Goal: Communication & Community: Ask a question

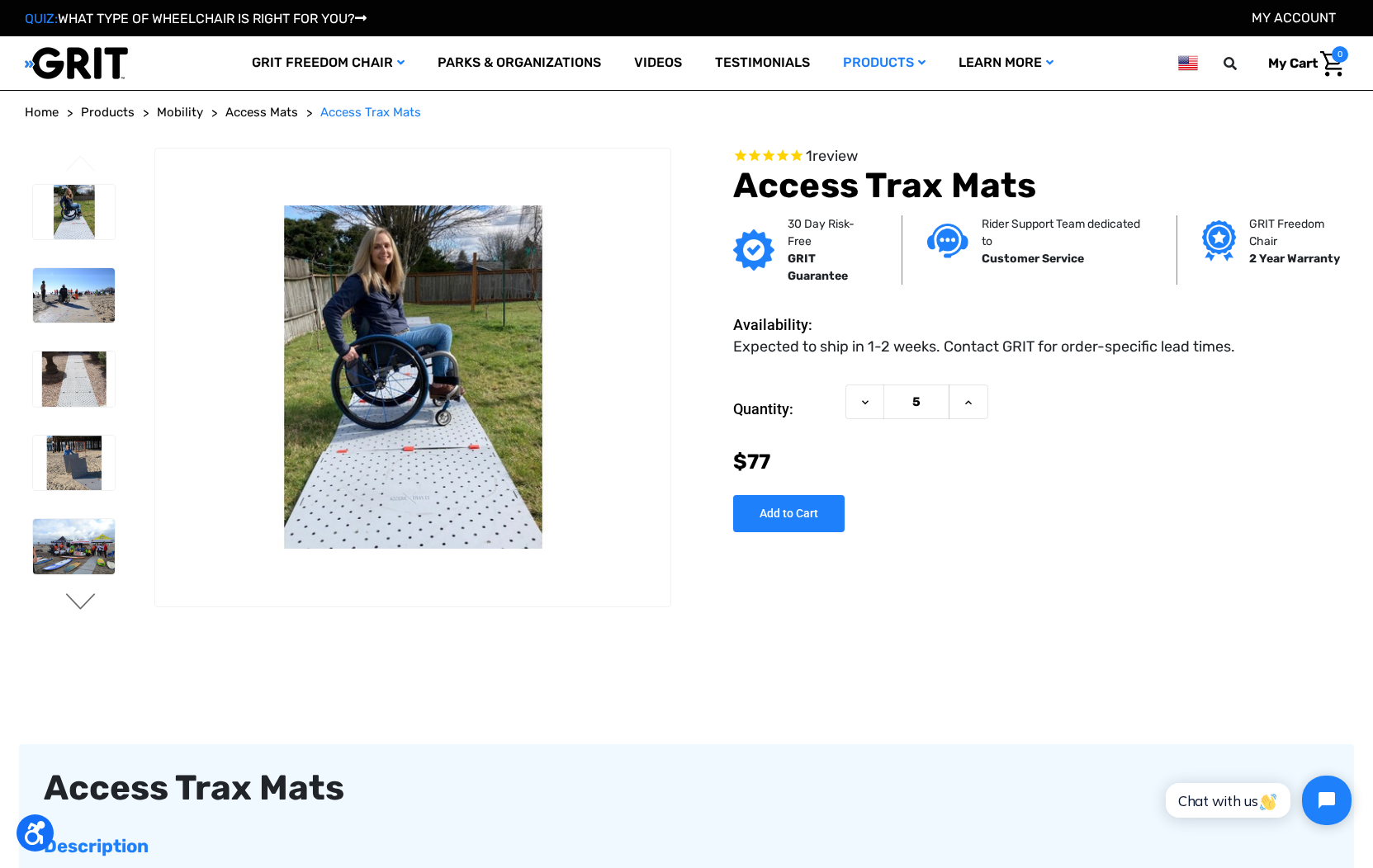
click at [87, 604] on button "Next" at bounding box center [81, 603] width 35 height 19
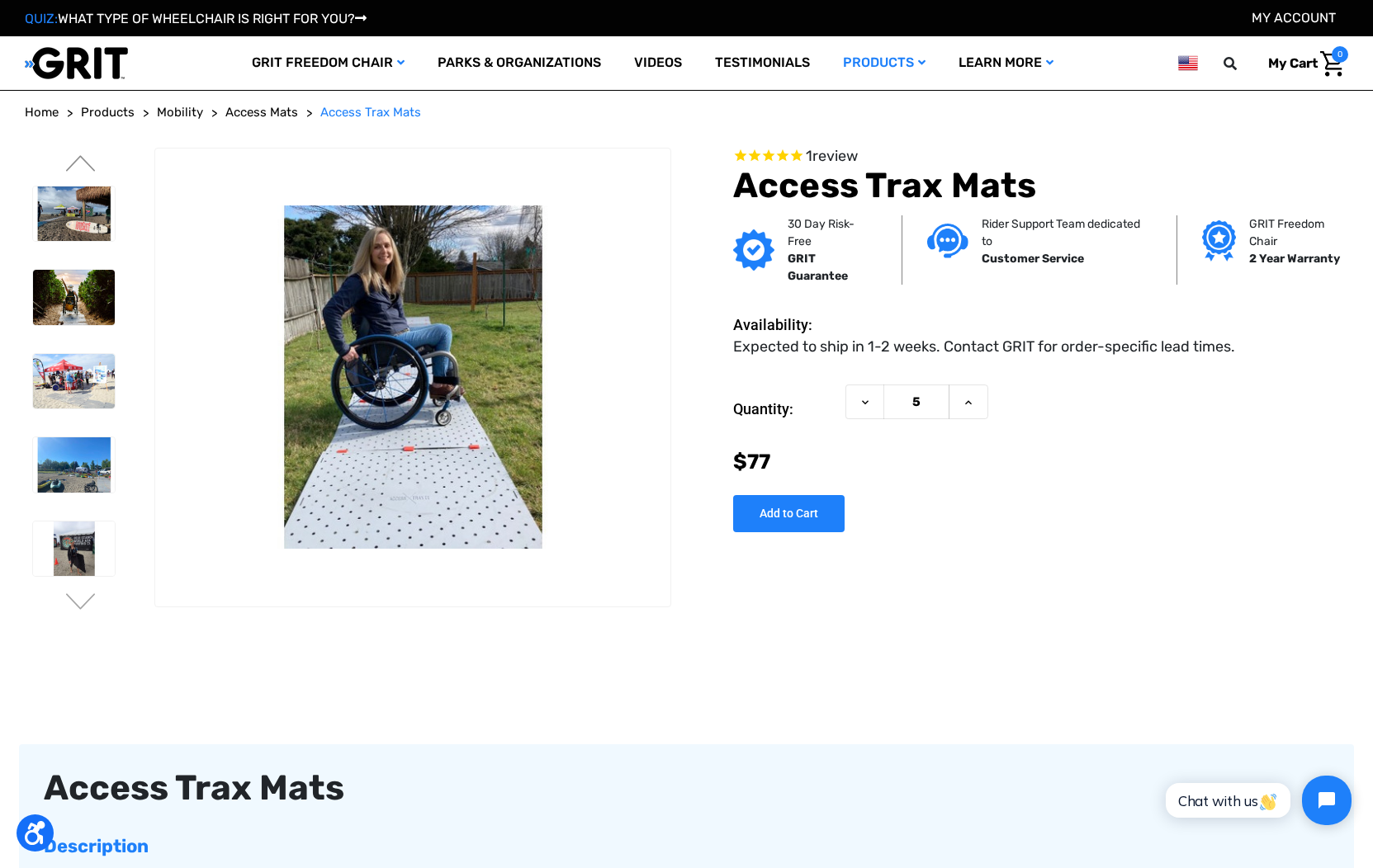
scroll to position [3, 0]
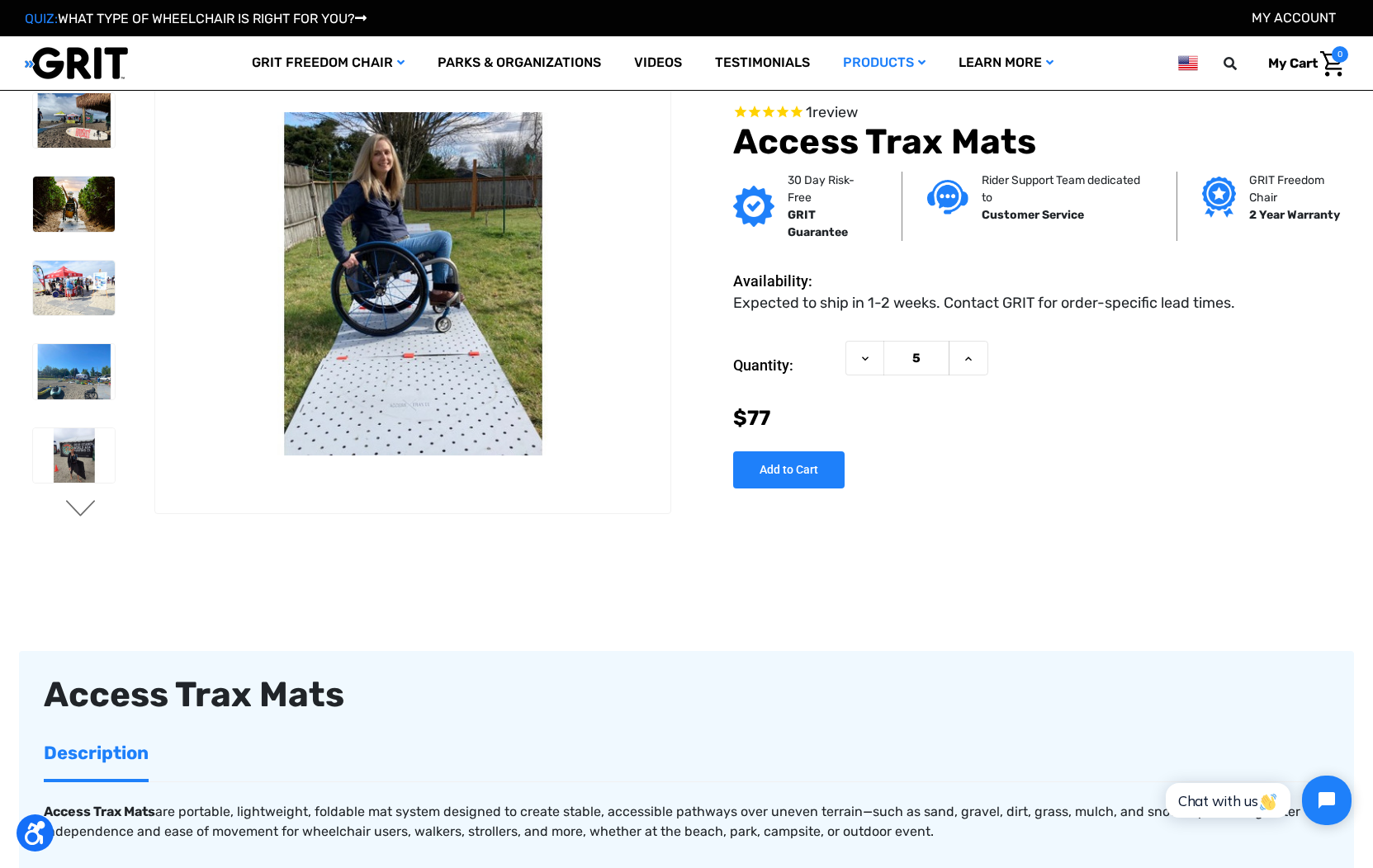
click at [81, 514] on button "Next" at bounding box center [81, 509] width 35 height 19
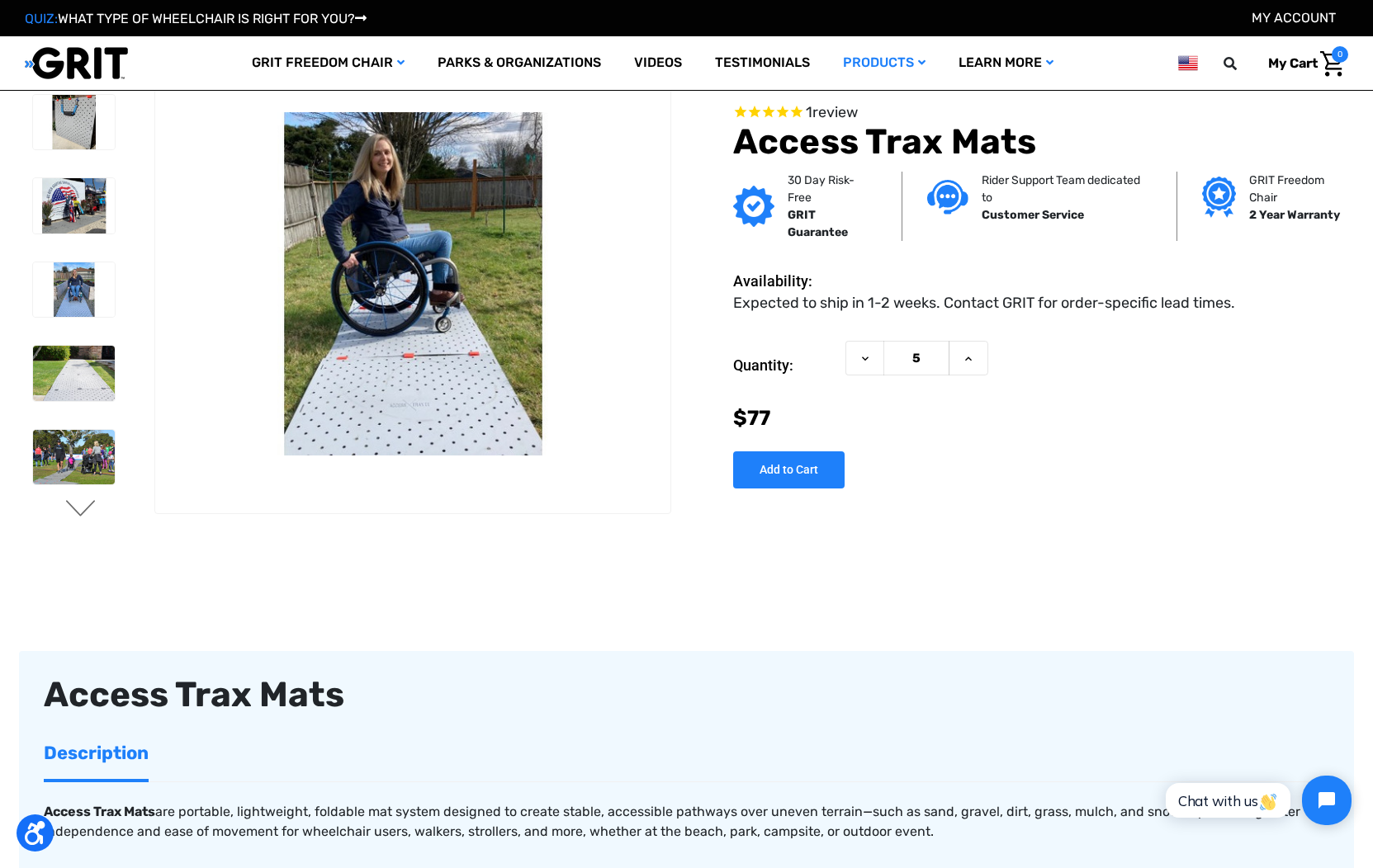
click at [81, 514] on button "Next" at bounding box center [81, 509] width 35 height 19
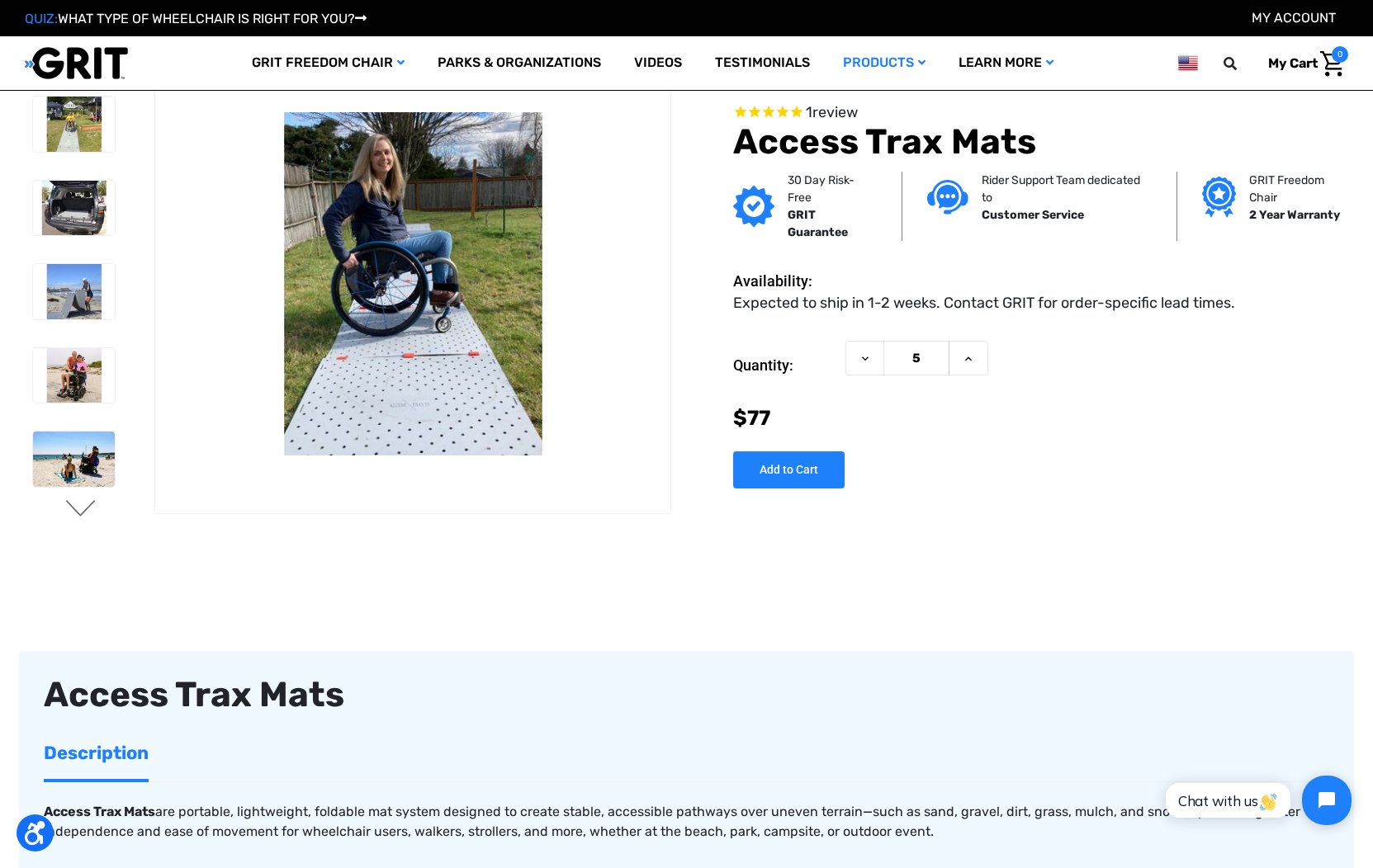
click at [81, 514] on button "Next" at bounding box center [81, 509] width 35 height 19
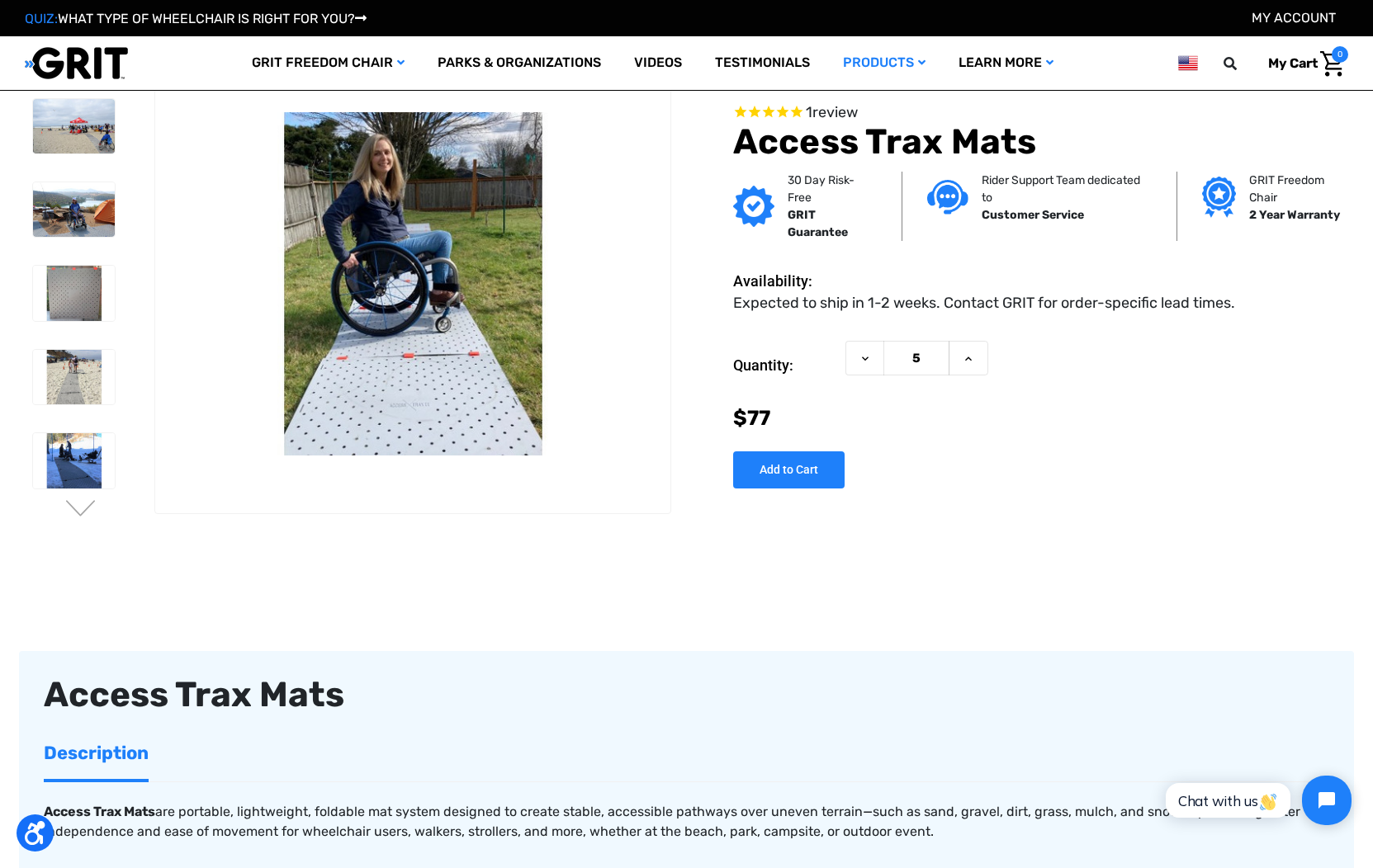
scroll to position [0, 0]
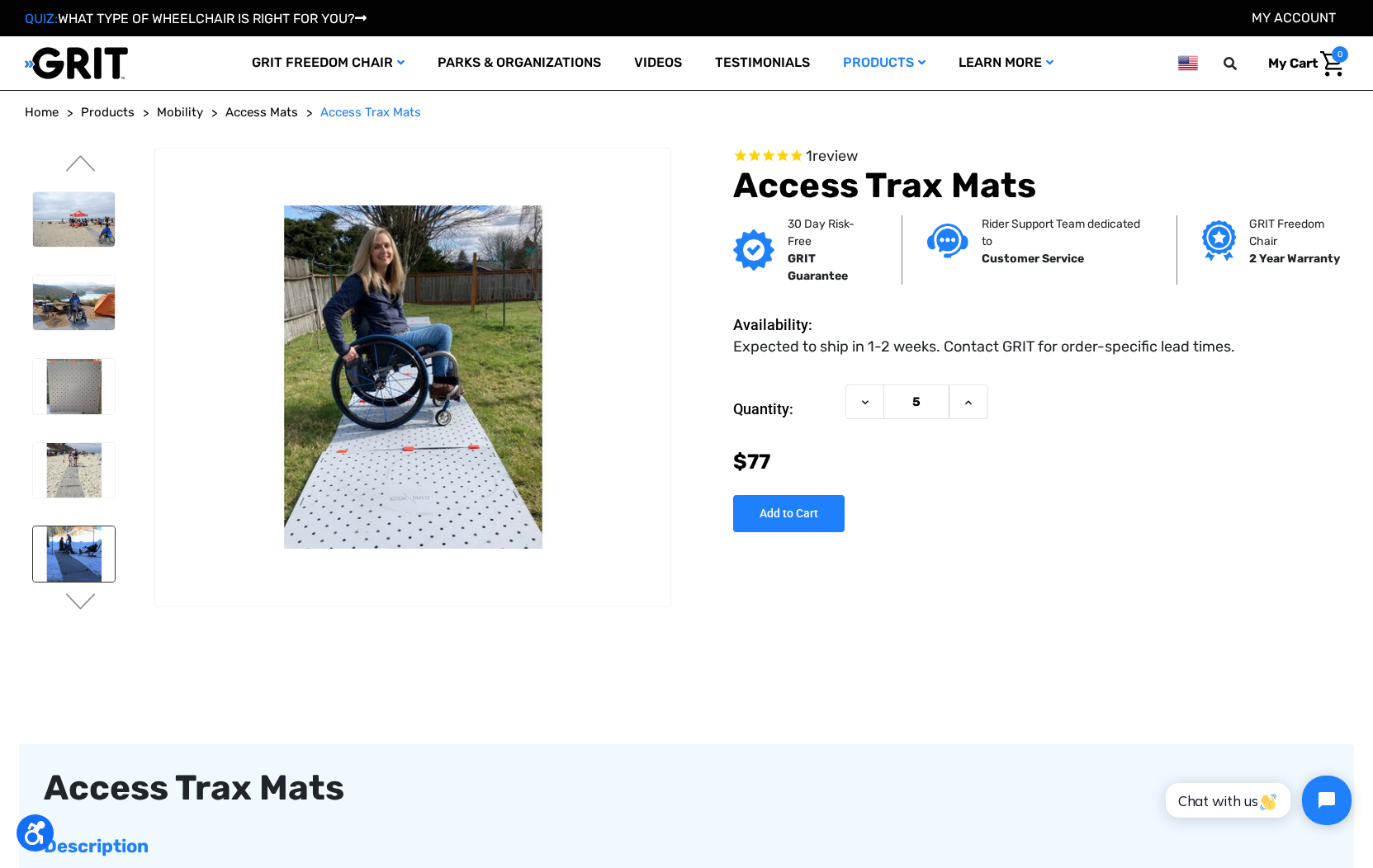
click at [86, 539] on img at bounding box center [74, 554] width 81 height 54
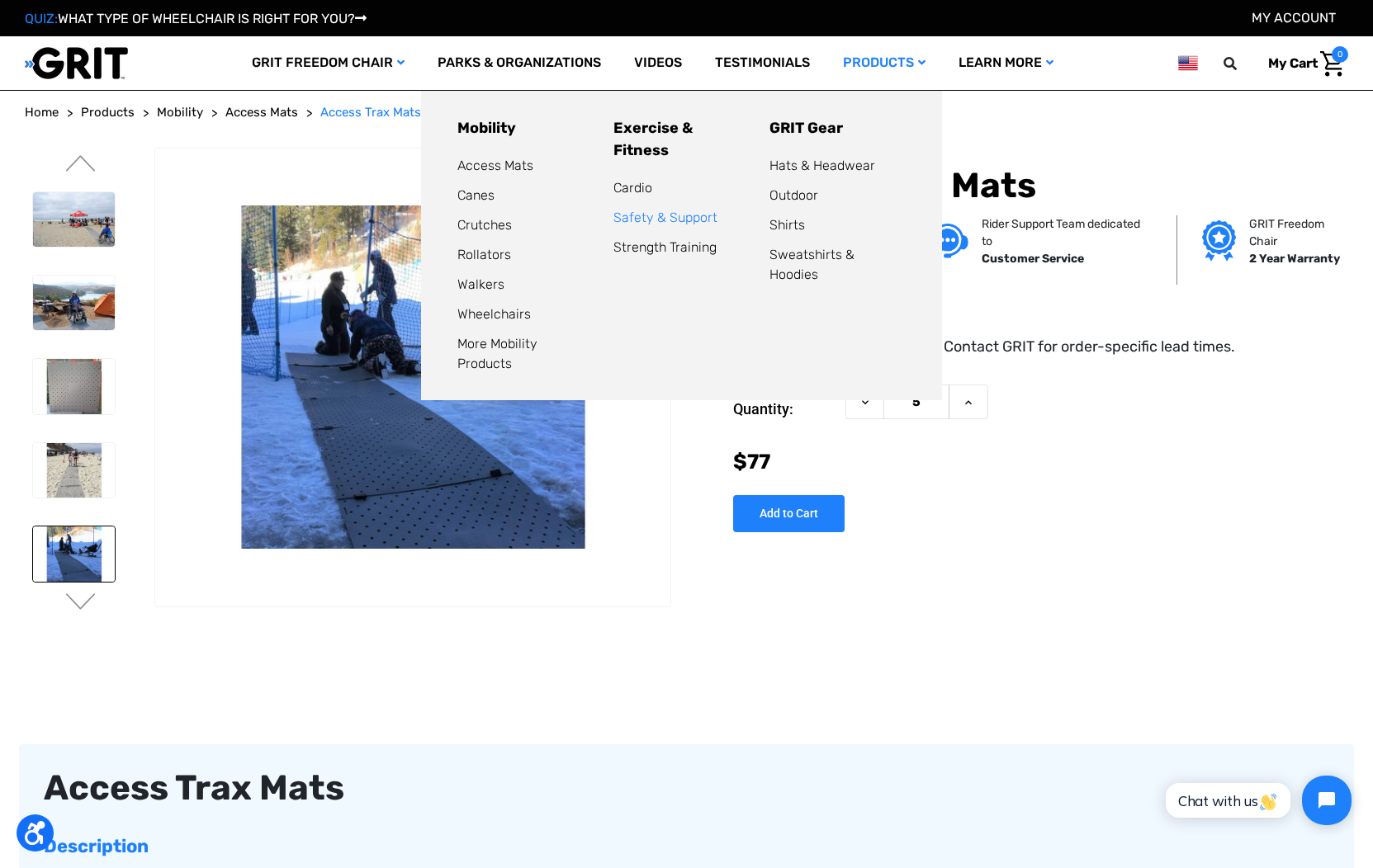
click at [686, 209] on link "Safety & Support" at bounding box center [666, 217] width 104 height 16
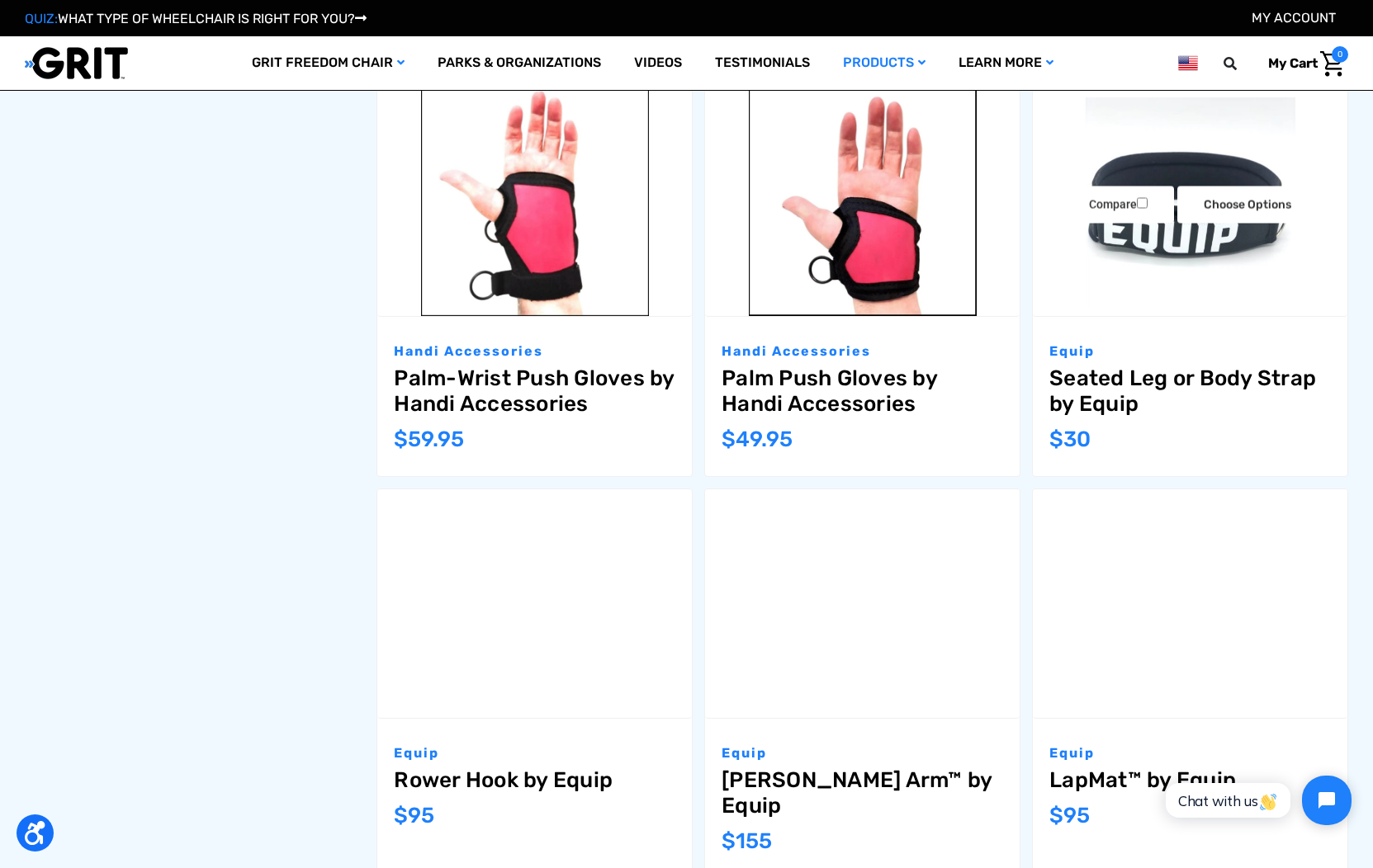
scroll to position [1526, 0]
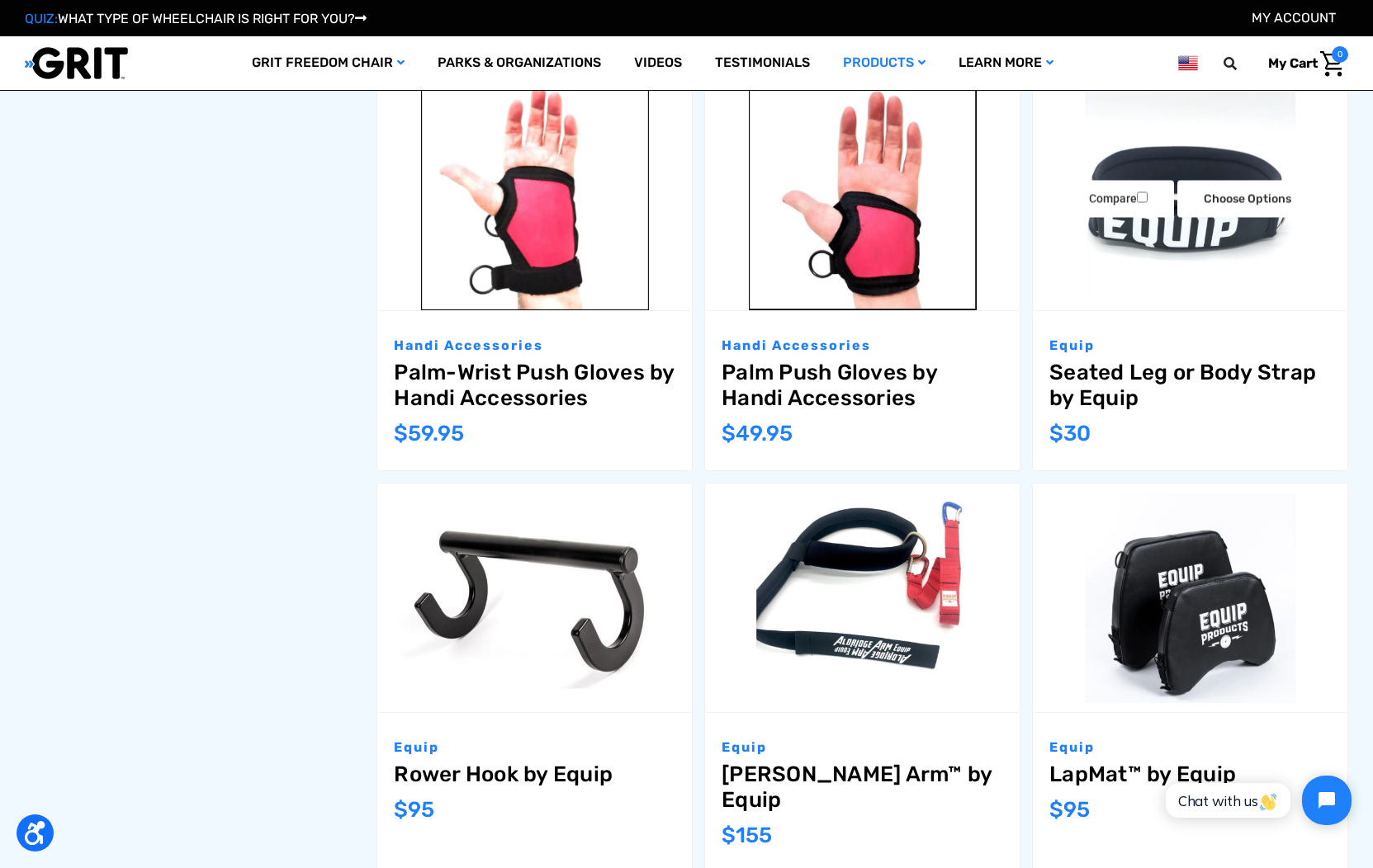
click at [1150, 264] on img "Seated Leg or Body Strap by Equip,$30.00\a" at bounding box center [1190, 196] width 315 height 209
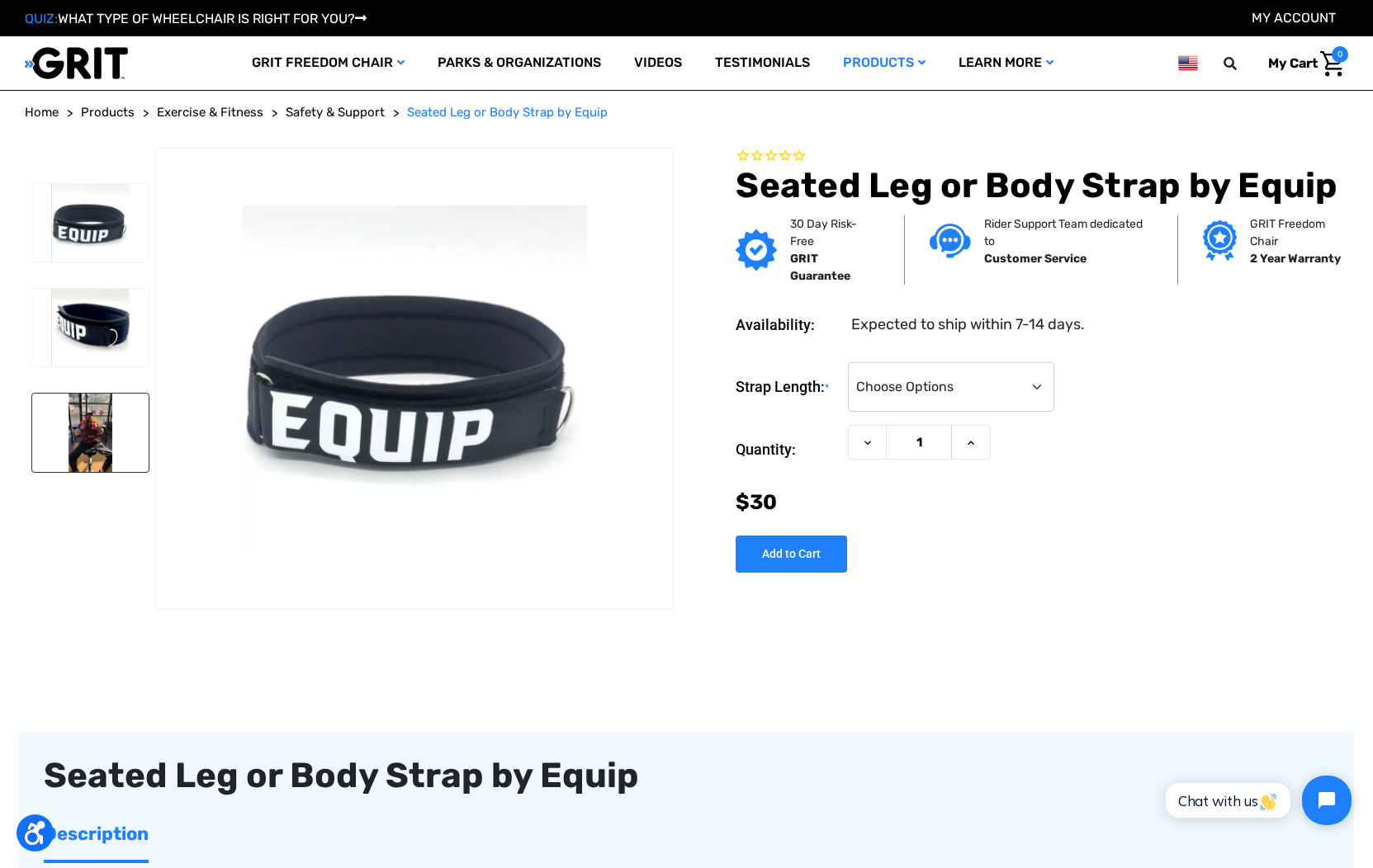
click at [92, 409] on img at bounding box center [90, 433] width 116 height 78
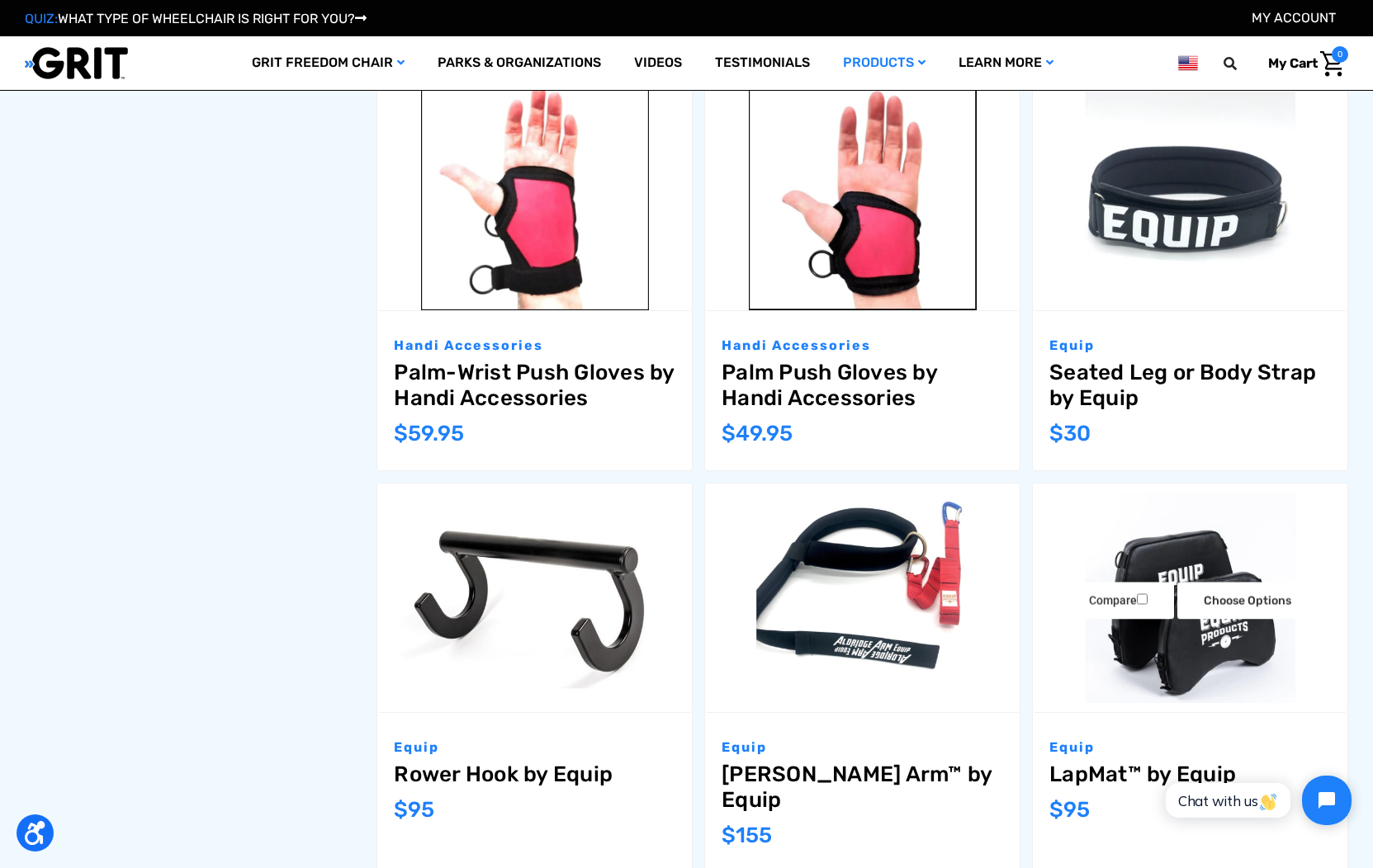
click at [1185, 648] on img "LapMat™ by Equip,$95.00\a" at bounding box center [1190, 597] width 315 height 209
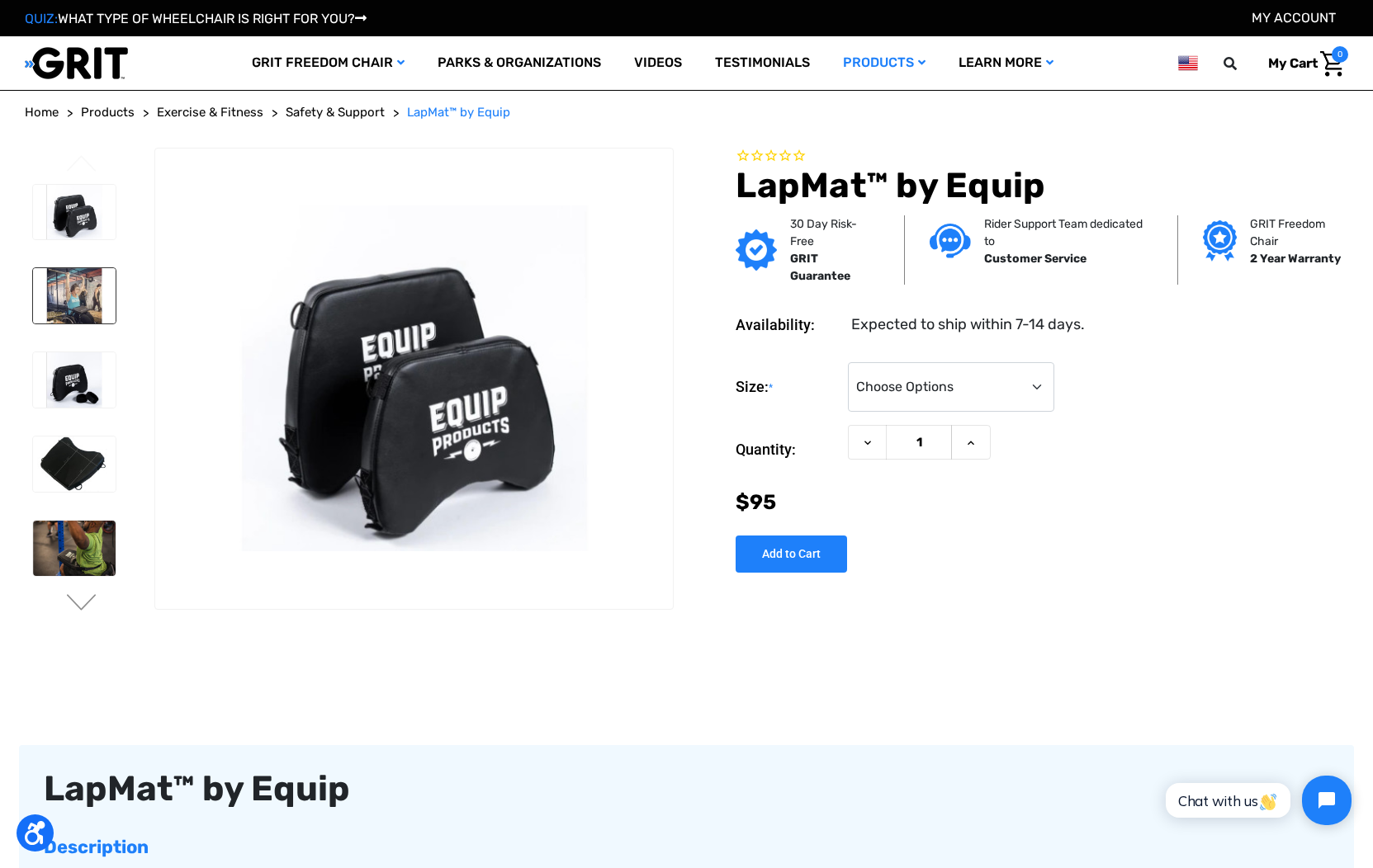
click at [65, 297] on img at bounding box center [74, 295] width 82 height 55
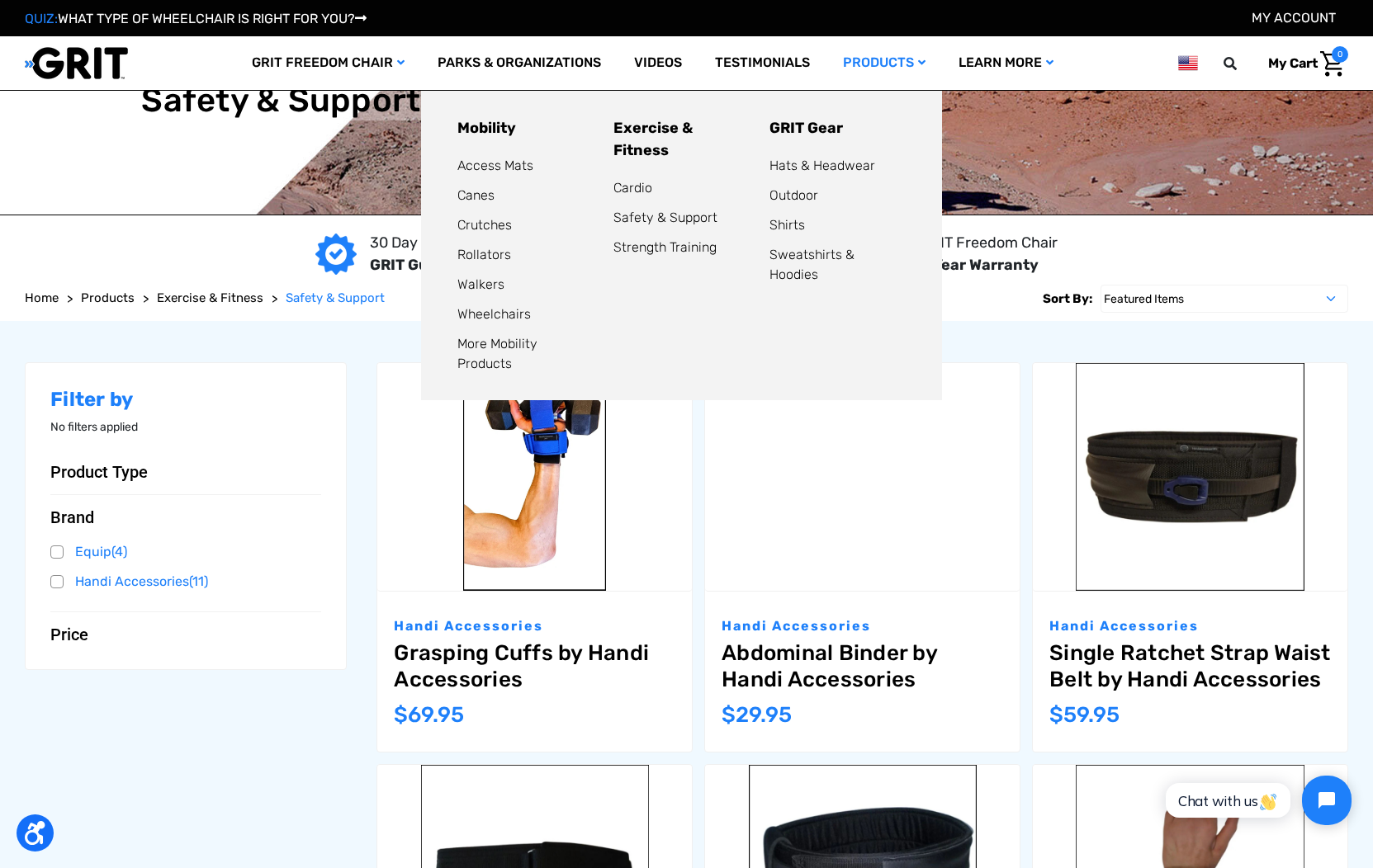
scroll to position [13, 0]
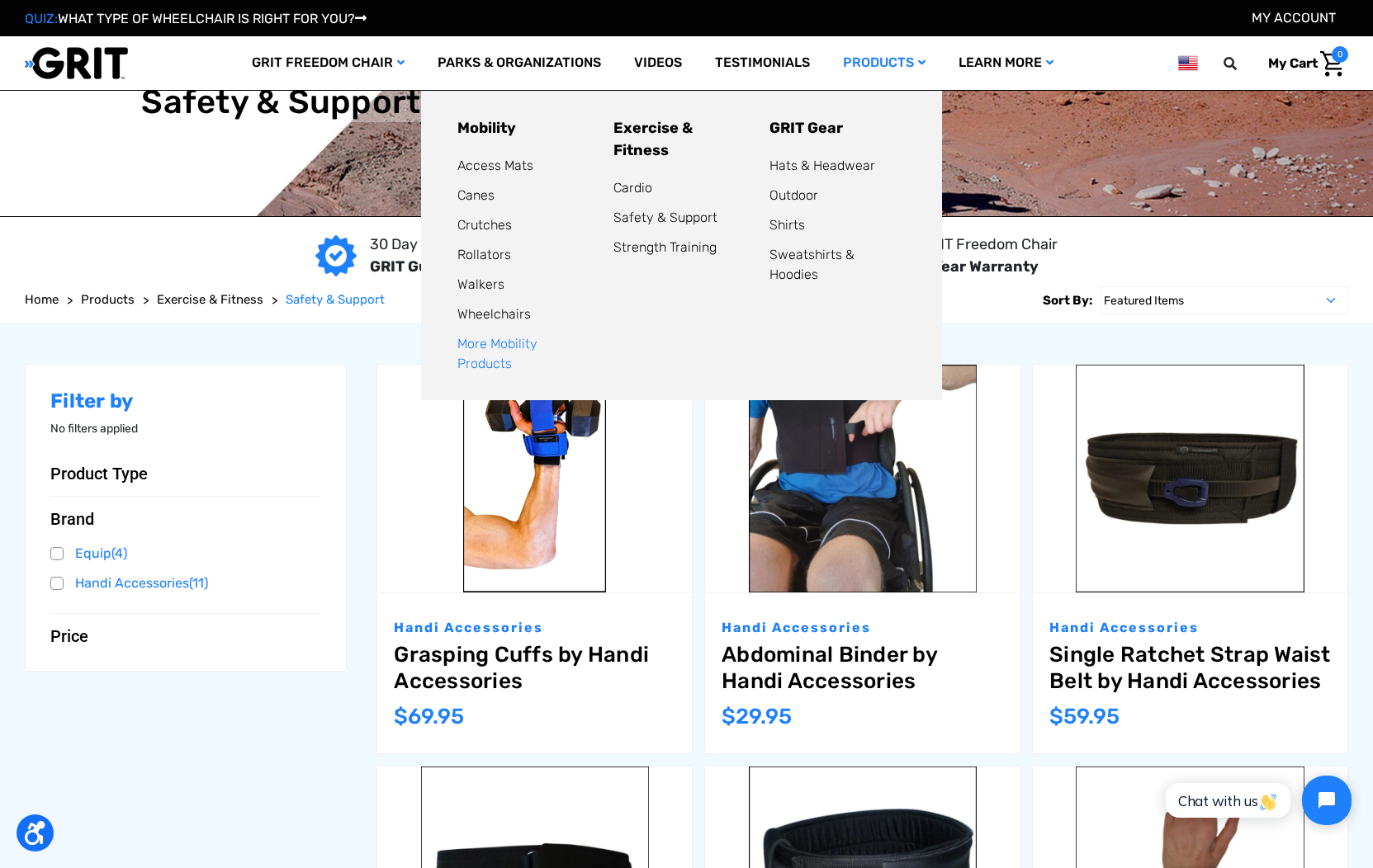
click at [538, 342] on link "More Mobility Products" at bounding box center [498, 353] width 80 height 36
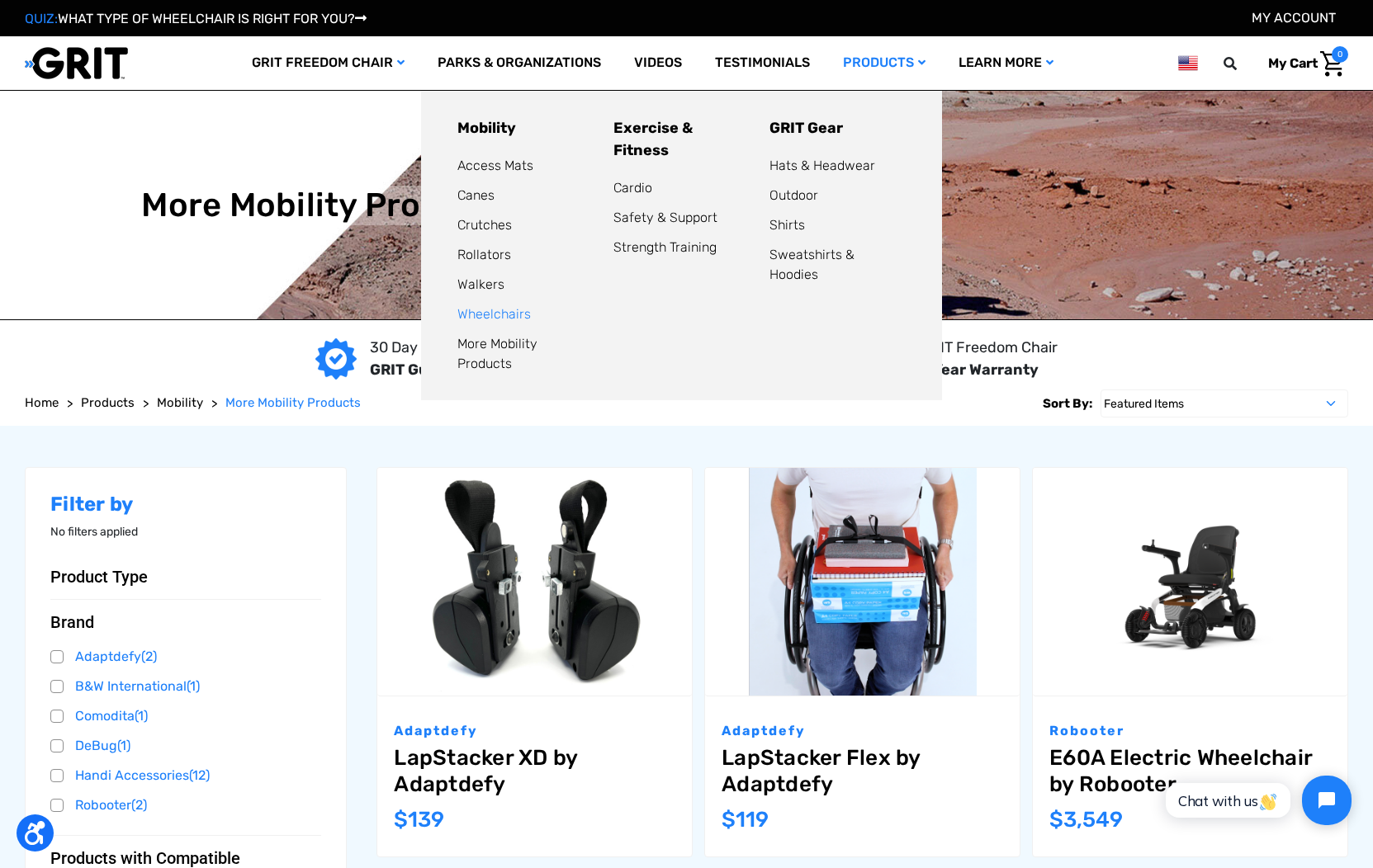
click at [509, 315] on link "Wheelchairs" at bounding box center [494, 314] width 74 height 16
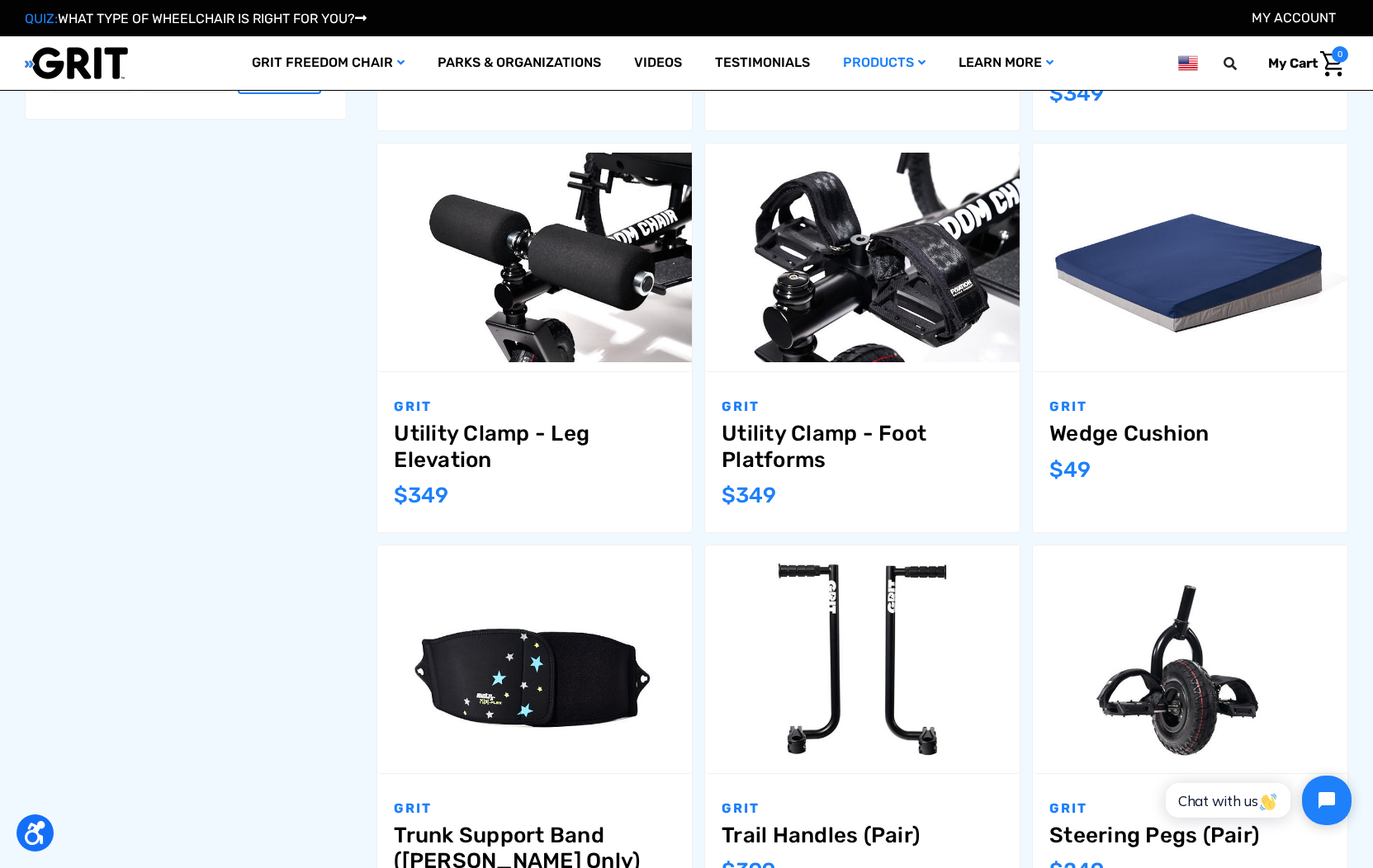
scroll to position [1034, 0]
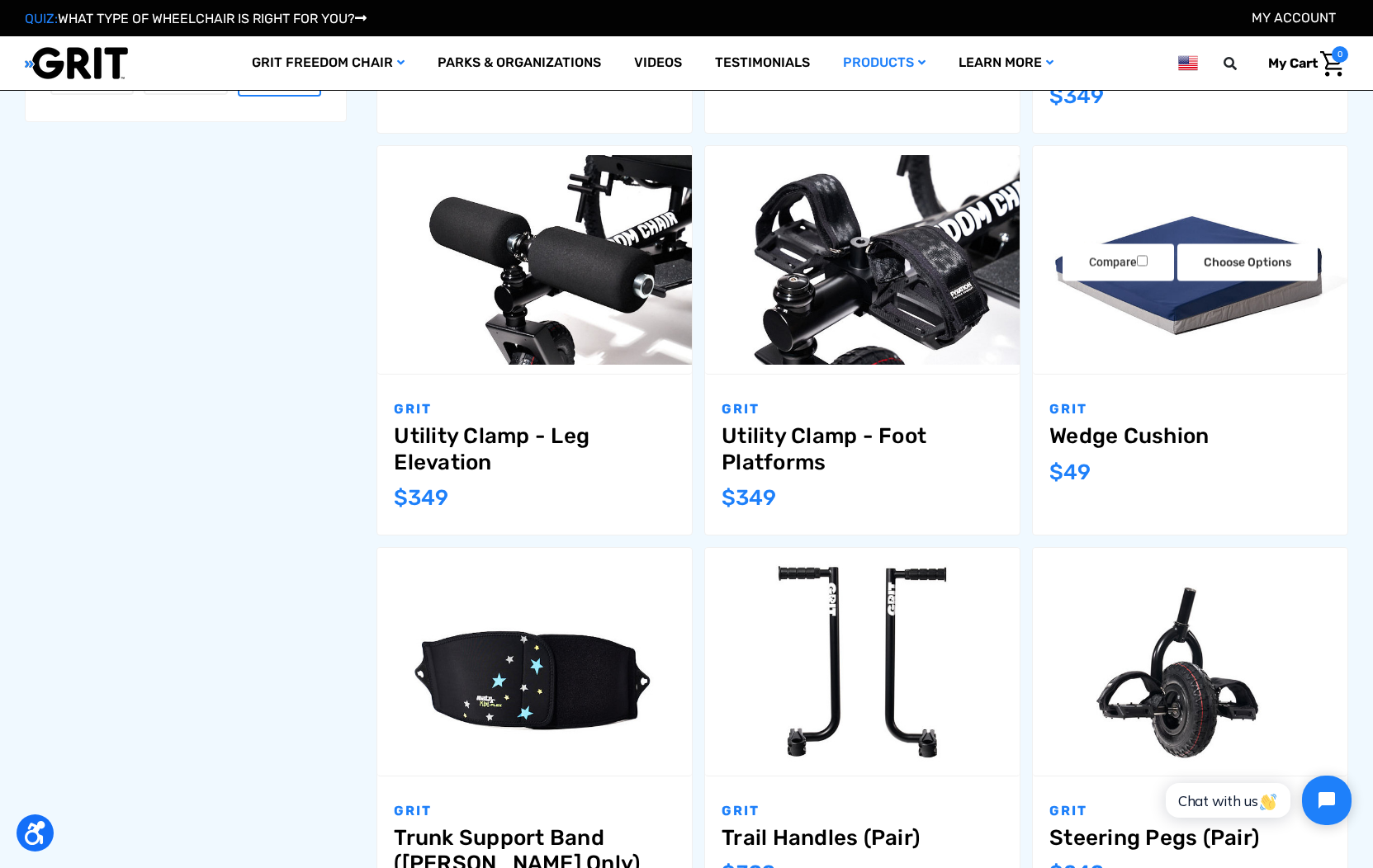
click at [1080, 432] on link "Wedge Cushion" at bounding box center [1191, 437] width 282 height 25
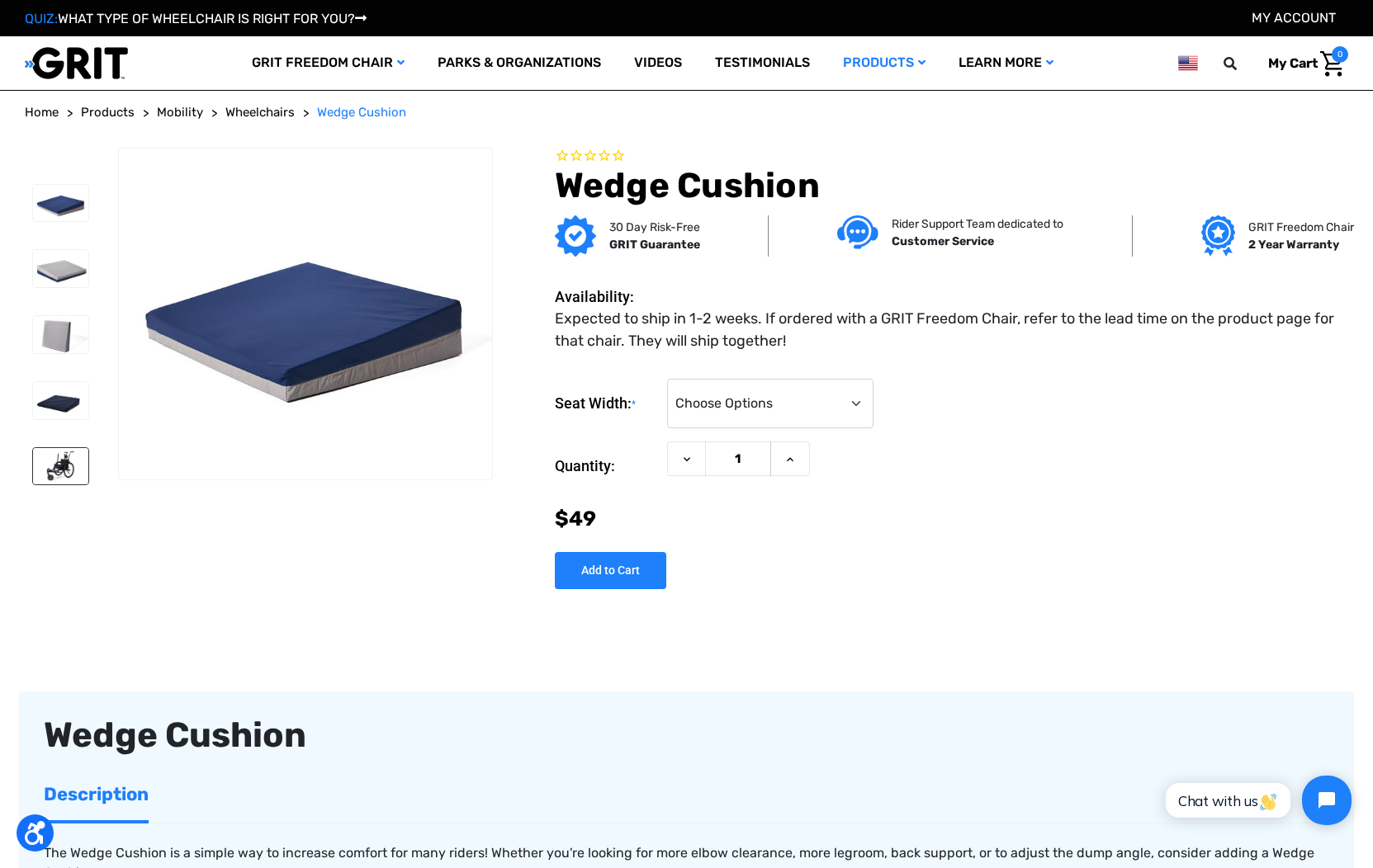
click at [61, 471] on img at bounding box center [60, 467] width 55 height 37
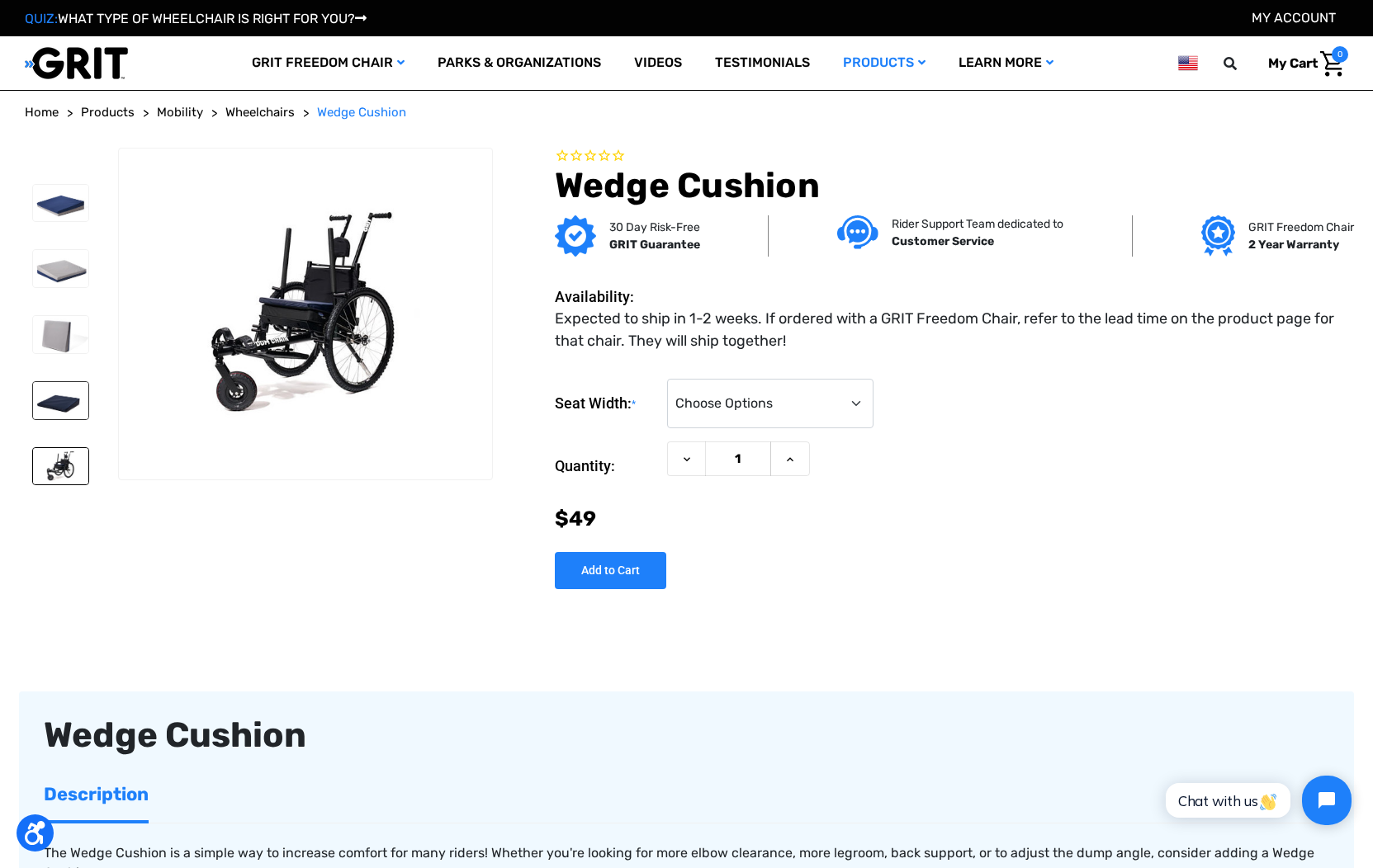
click at [67, 402] on img at bounding box center [60, 401] width 55 height 37
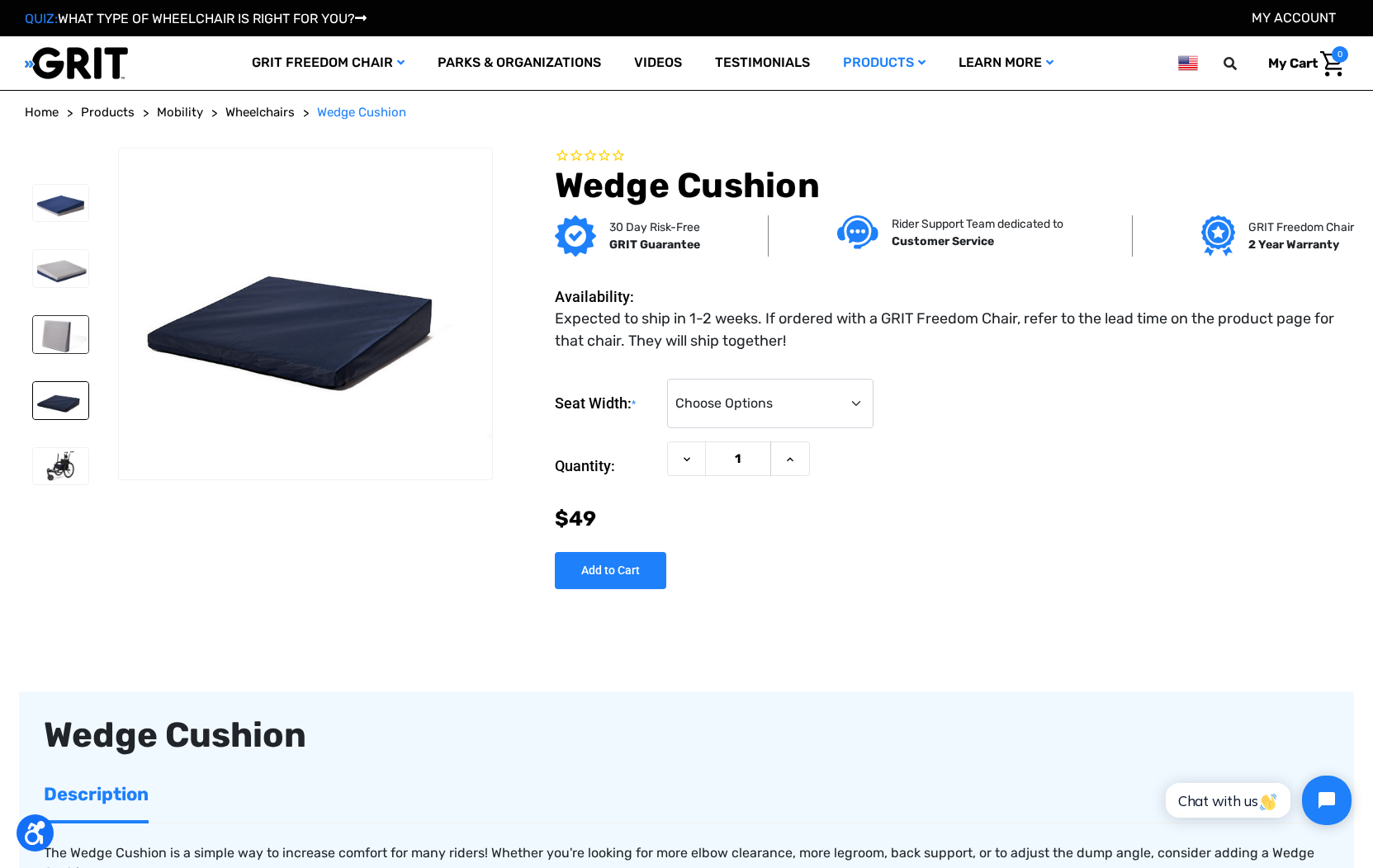
click at [71, 339] on img at bounding box center [60, 335] width 55 height 37
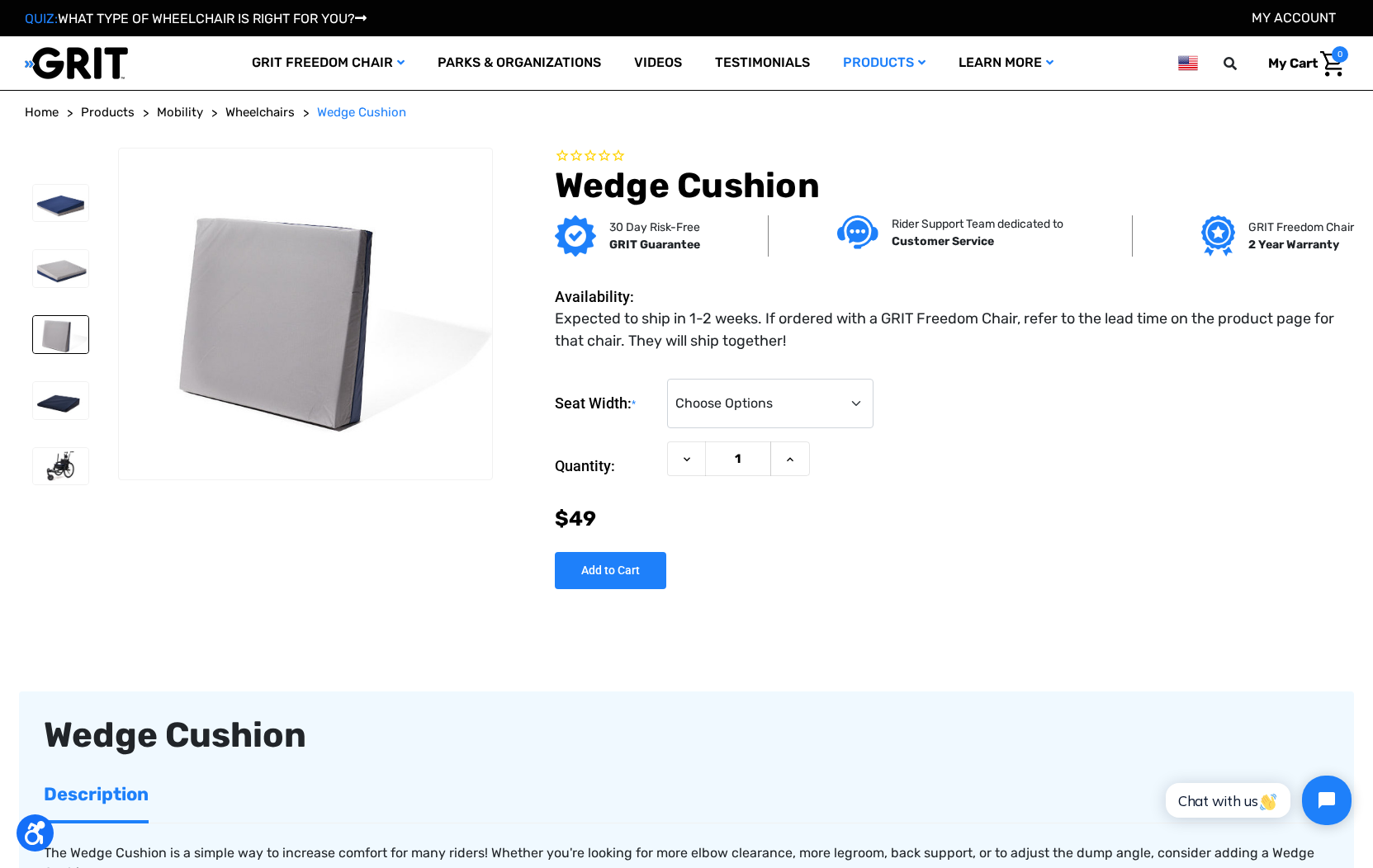
scroll to position [1, 0]
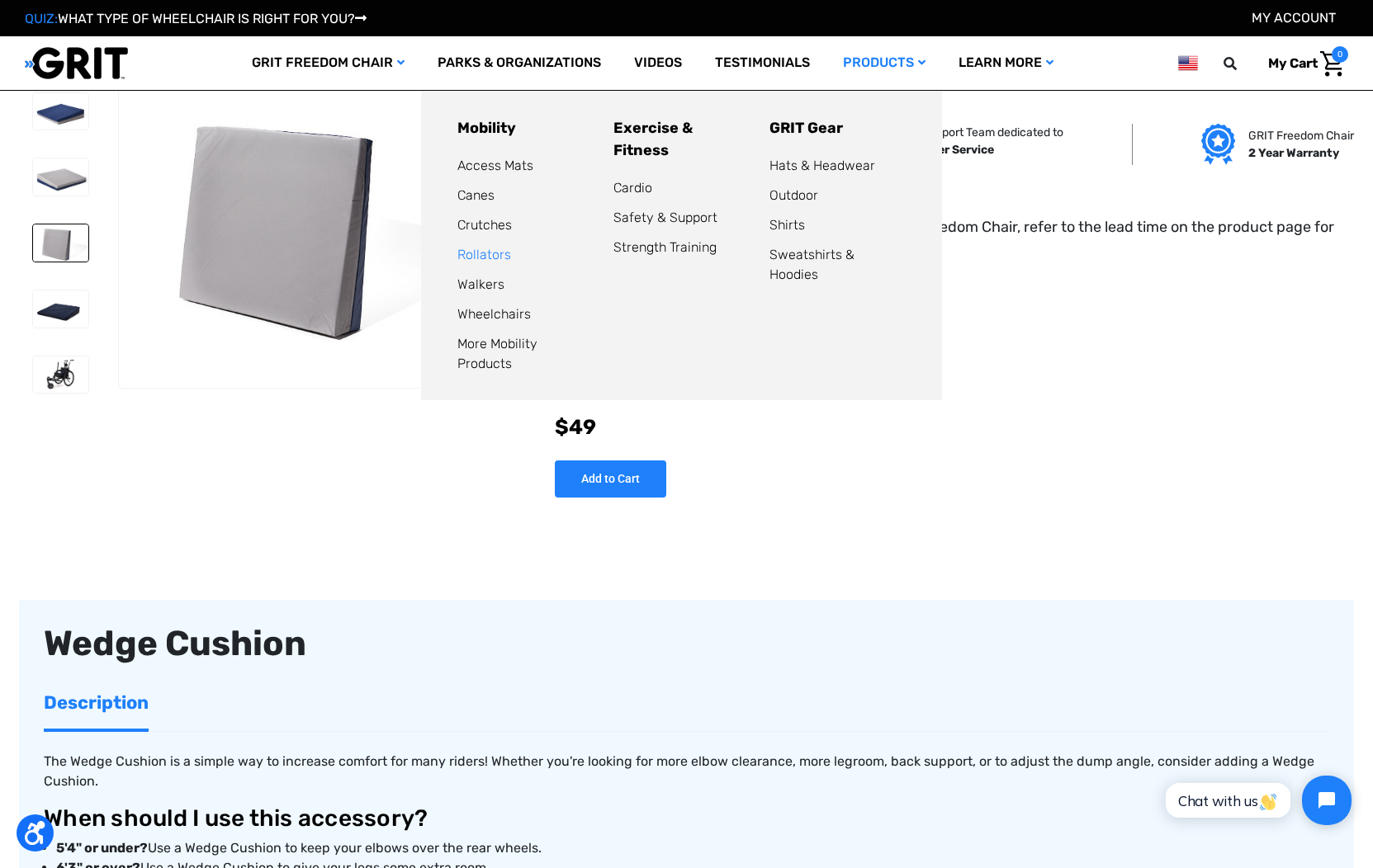
click at [489, 258] on link "Rollators" at bounding box center [484, 254] width 53 height 16
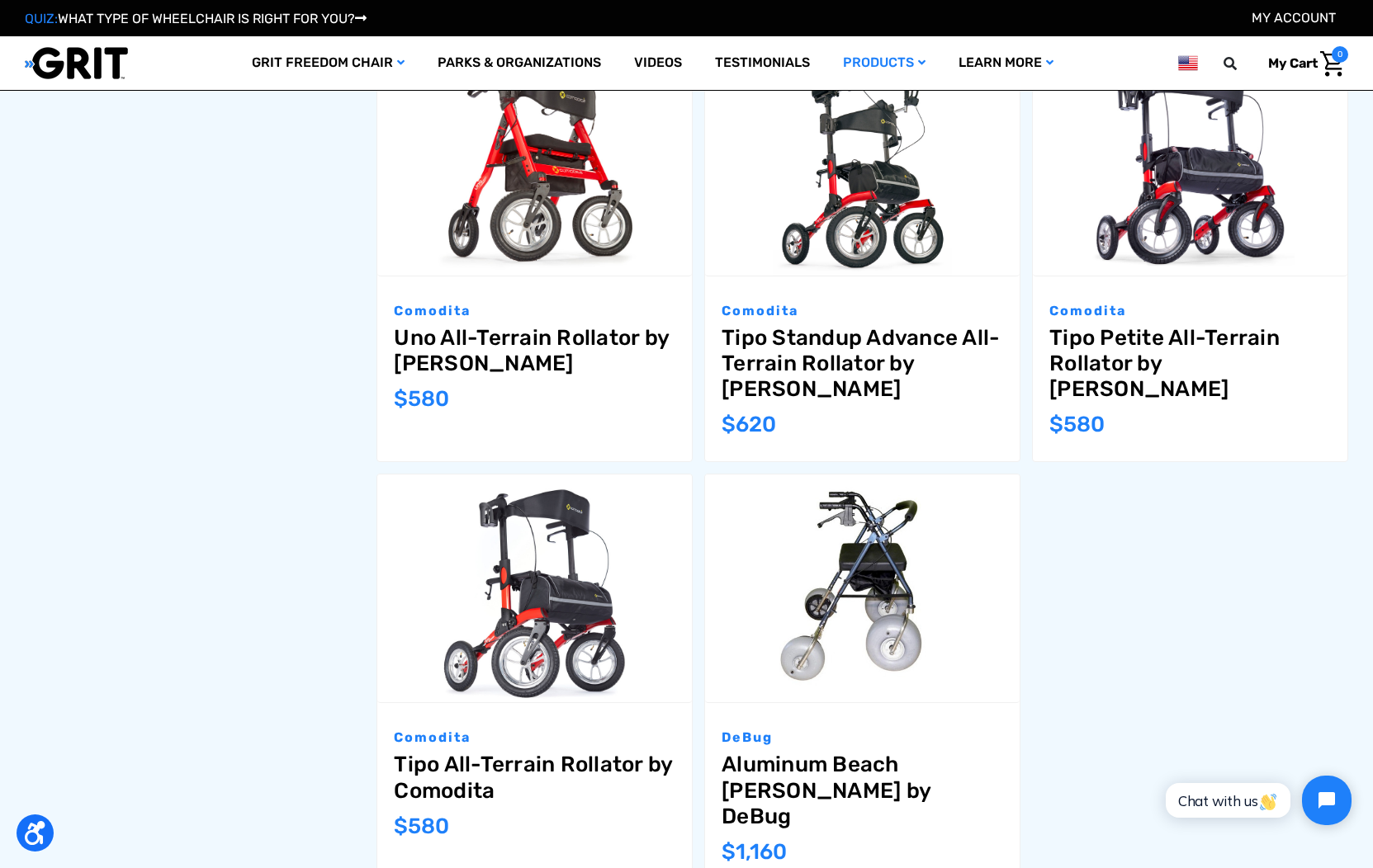
scroll to position [1167, 0]
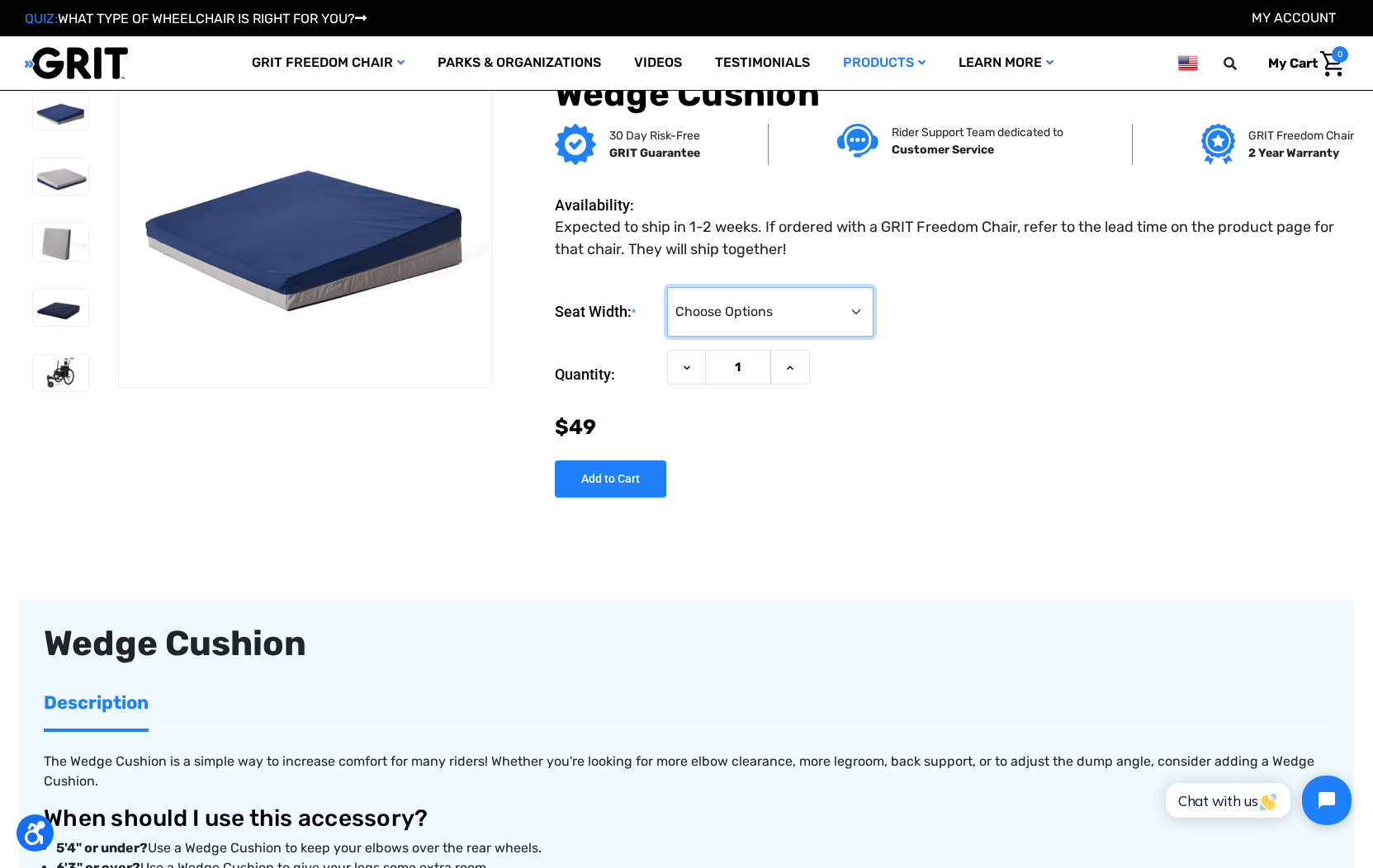
click at [841, 319] on select "Choose Options 16" 18/20"" at bounding box center [770, 312] width 206 height 49
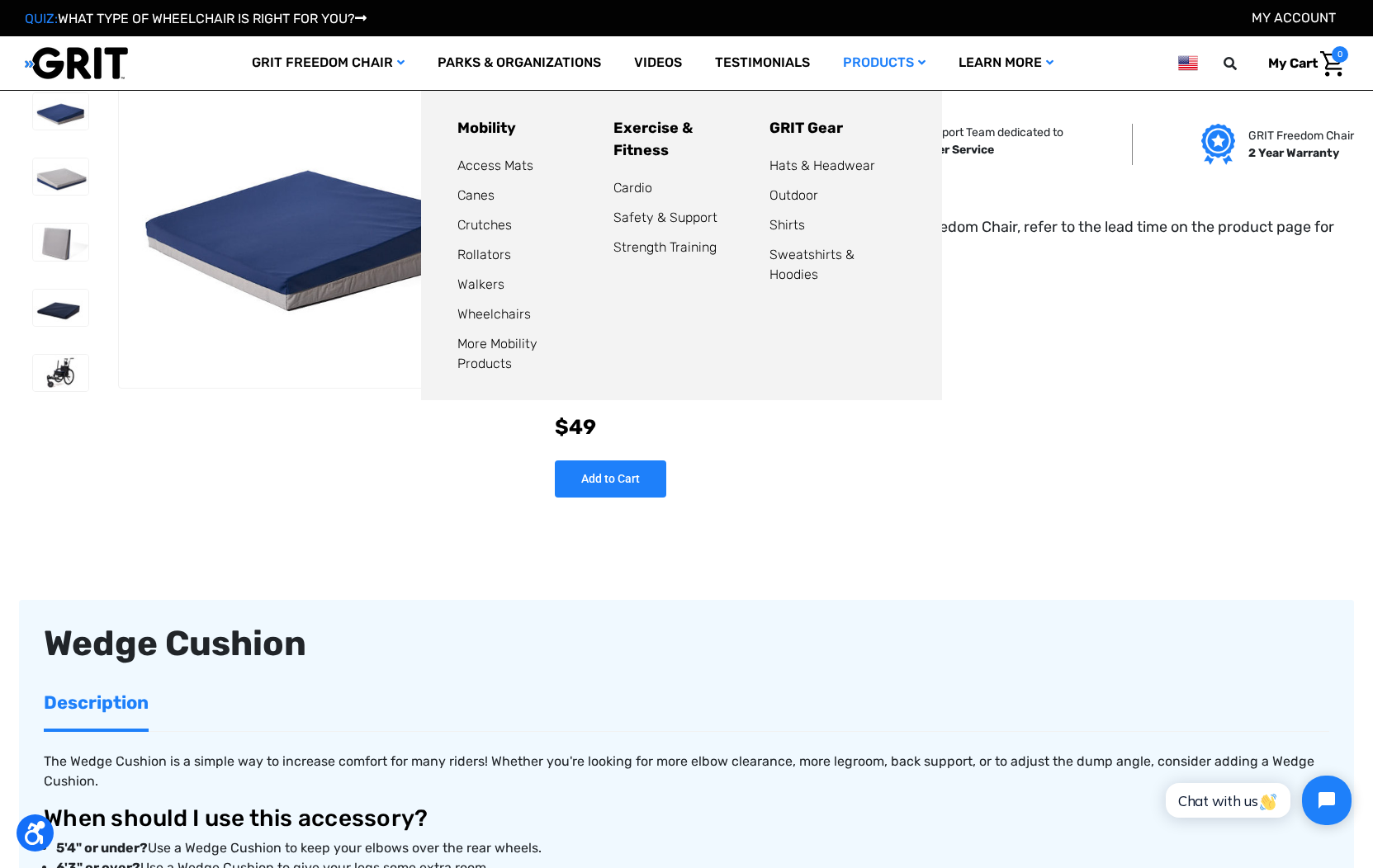
click at [899, 65] on link "Products" at bounding box center [885, 63] width 115 height 53
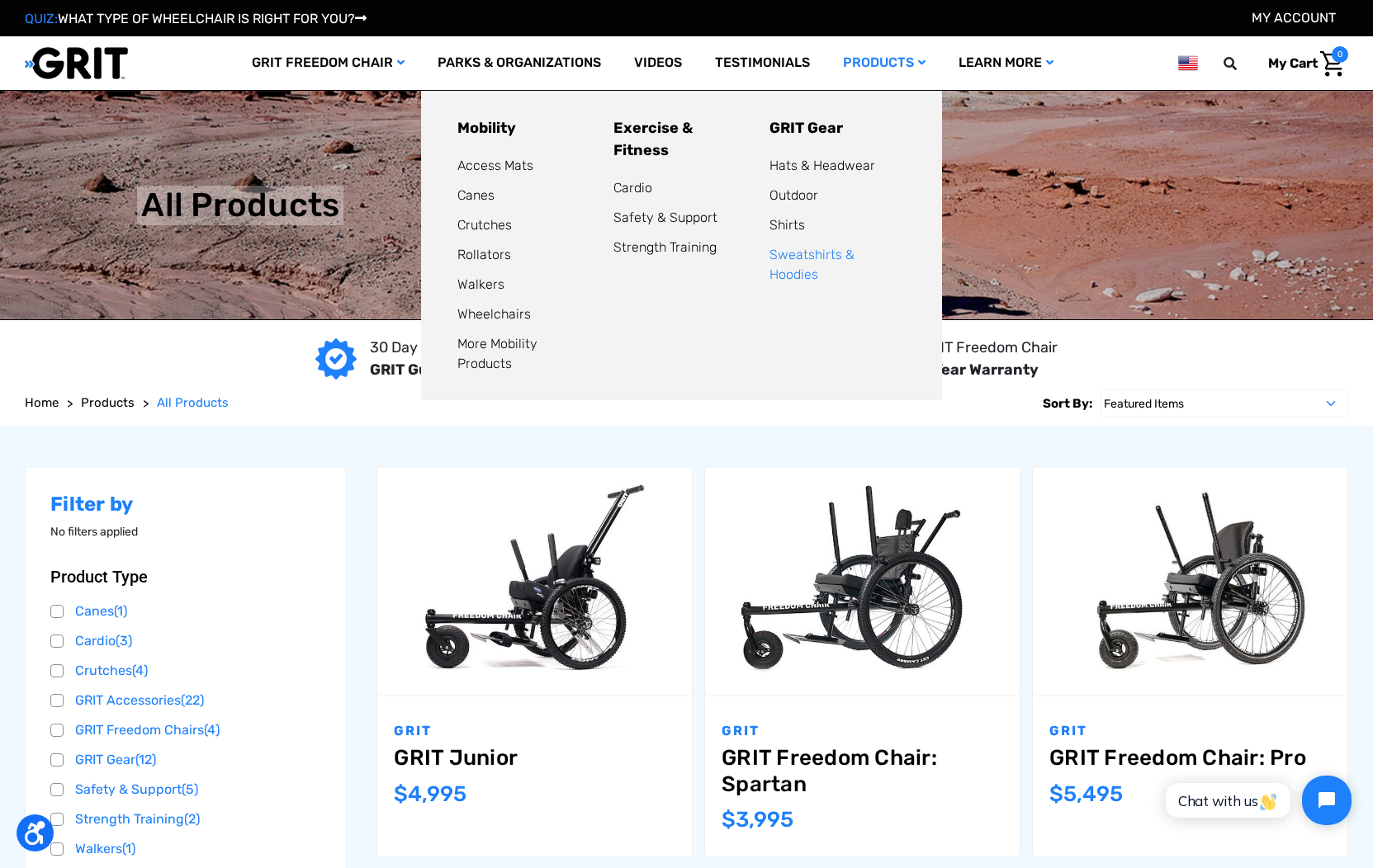
click at [814, 248] on link "Sweatshirts & Hoodies" at bounding box center [812, 264] width 85 height 36
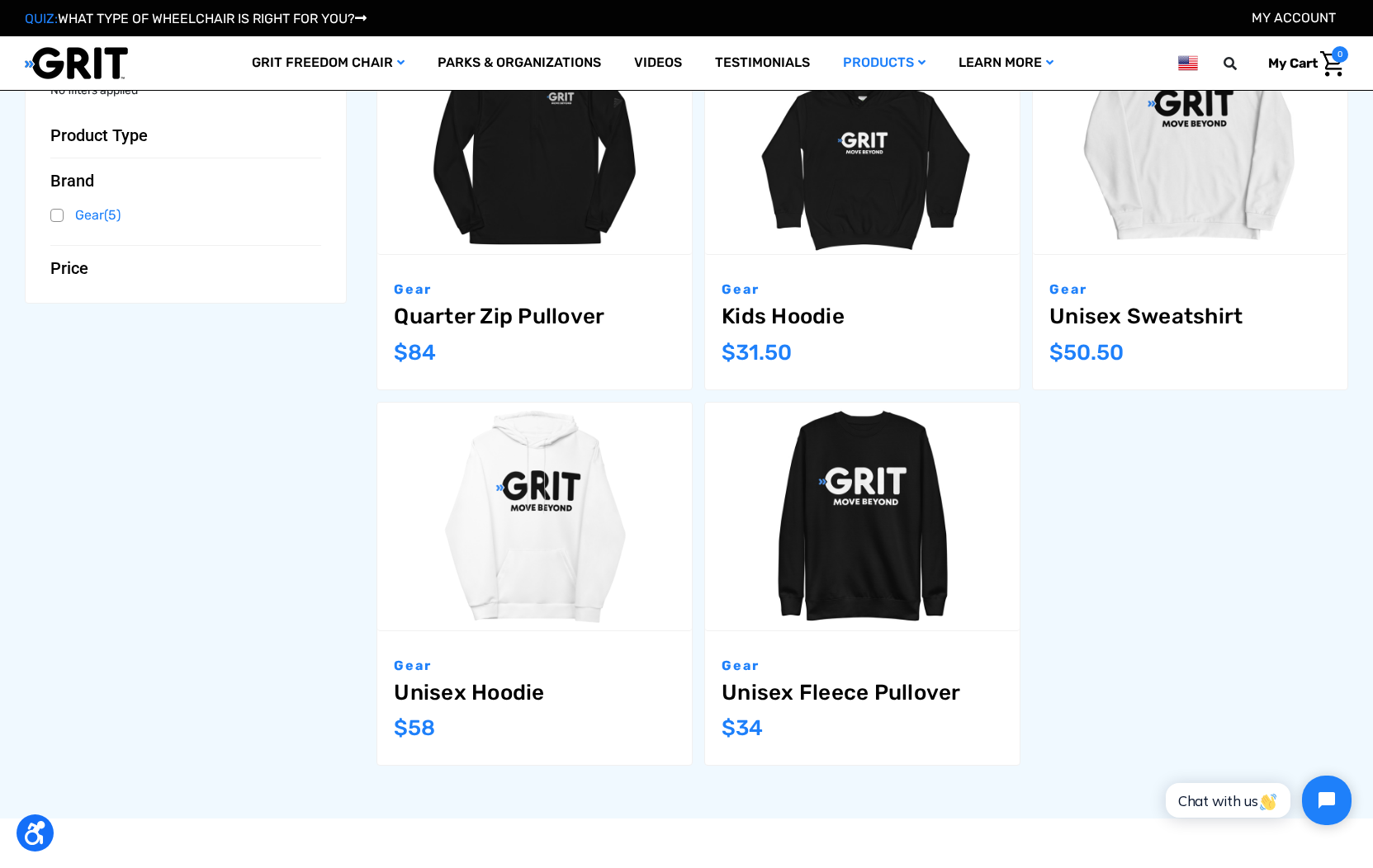
scroll to position [303, 0]
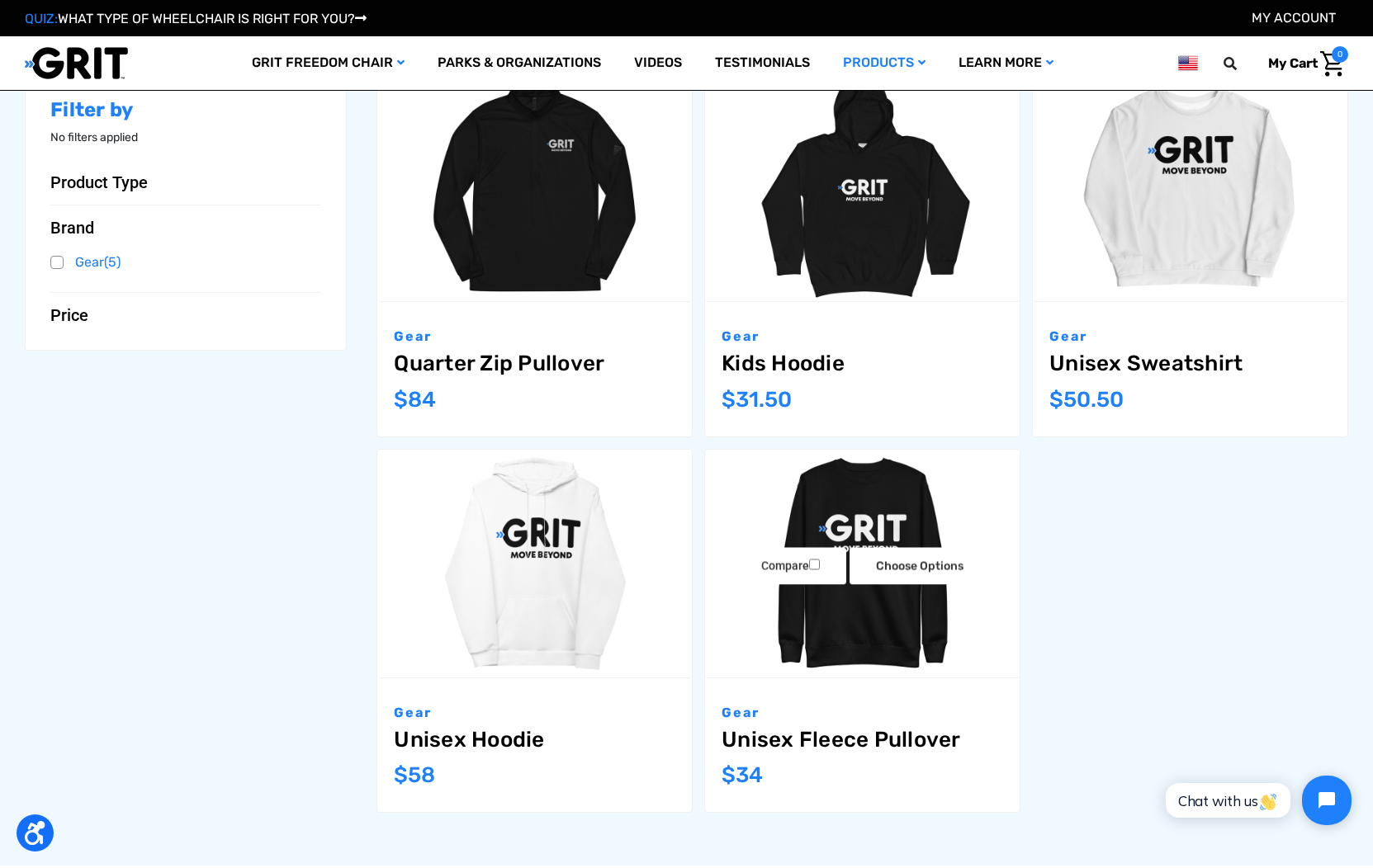
click at [899, 650] on img "Unisex Fleece Pullover,$34.00\a" at bounding box center [862, 564] width 315 height 228
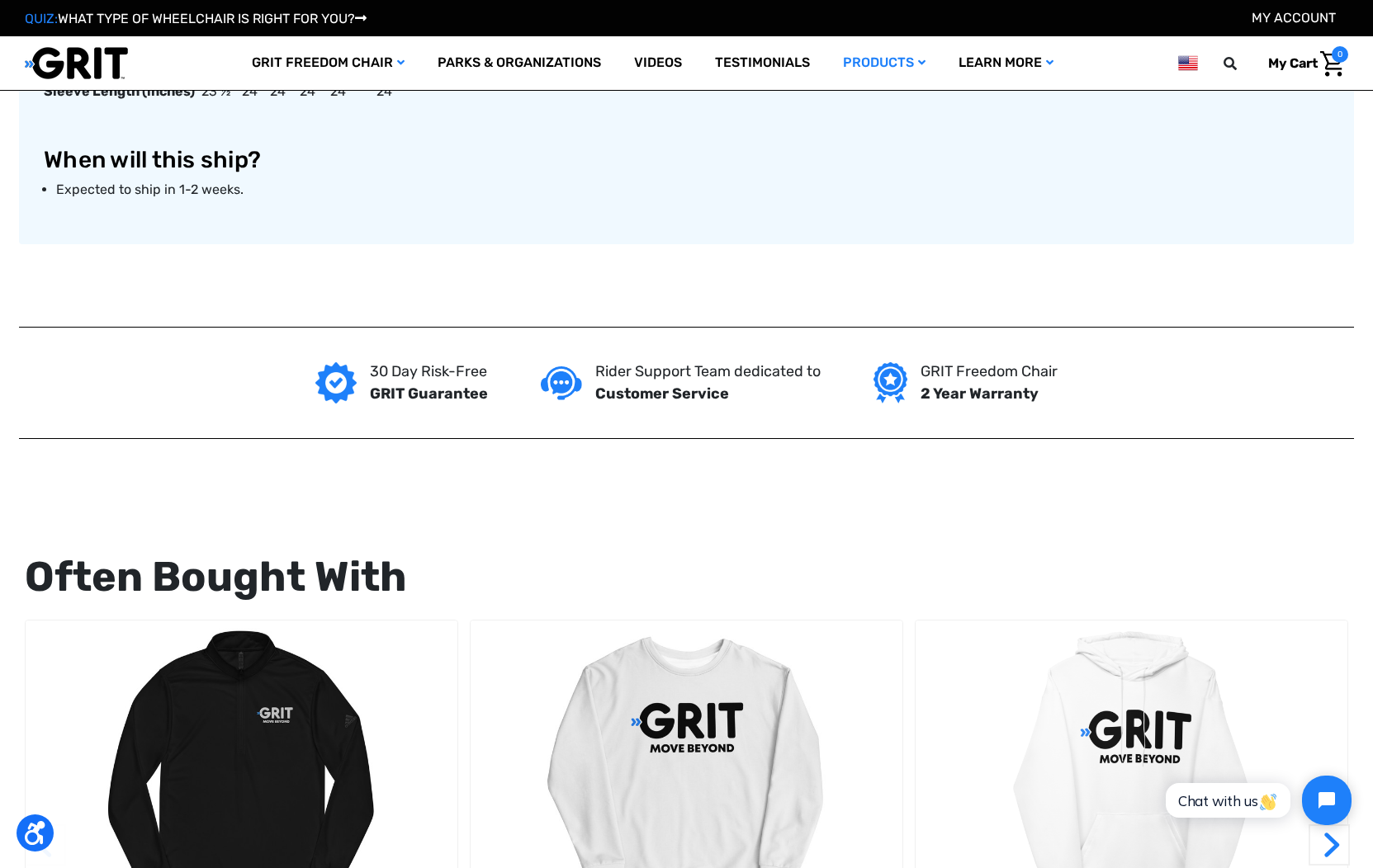
scroll to position [1264, 0]
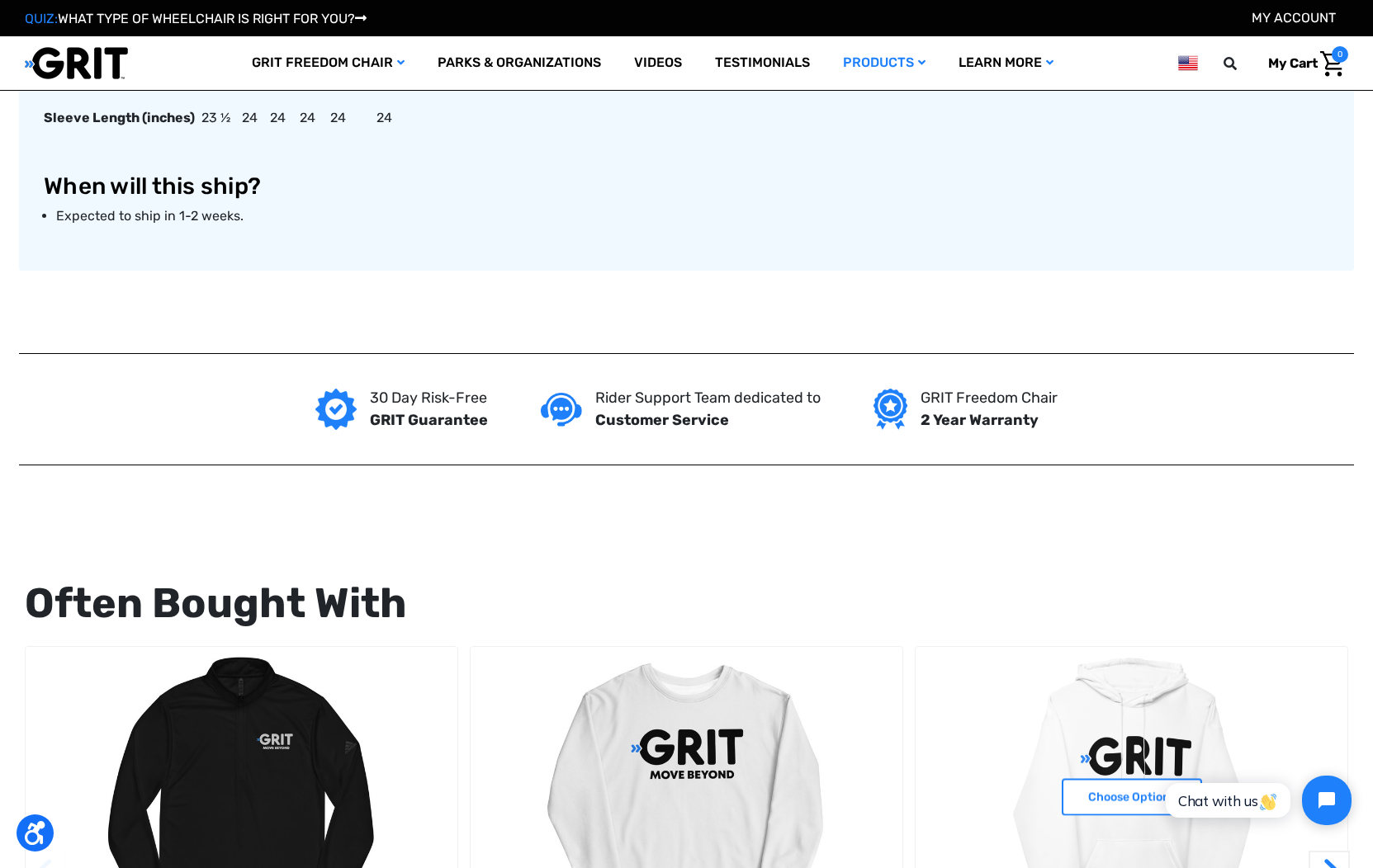
click at [1096, 722] on img "Unisex Hoodie,$58.00\a" at bounding box center [1131, 796] width 432 height 299
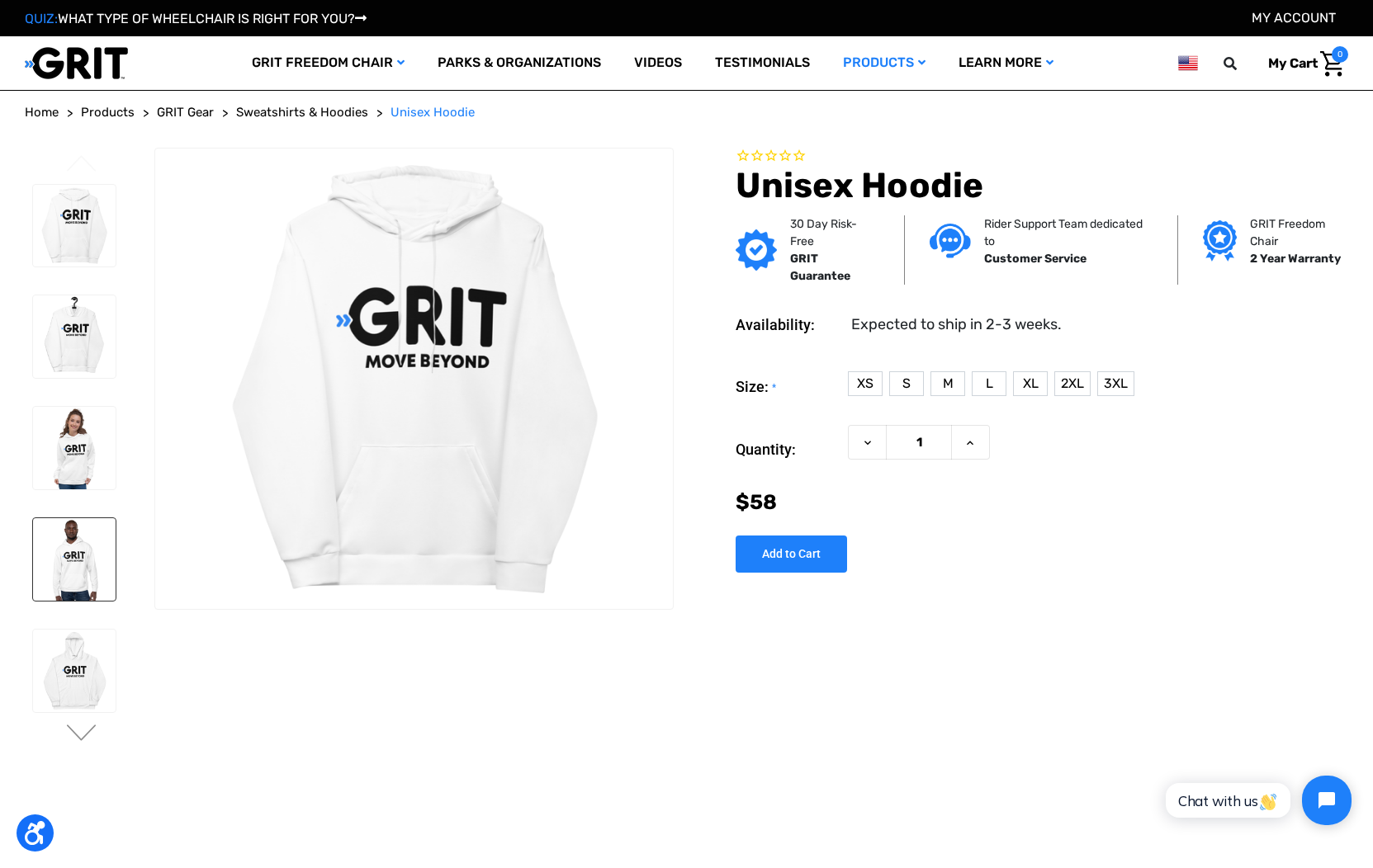
click at [86, 548] on img at bounding box center [74, 559] width 82 height 82
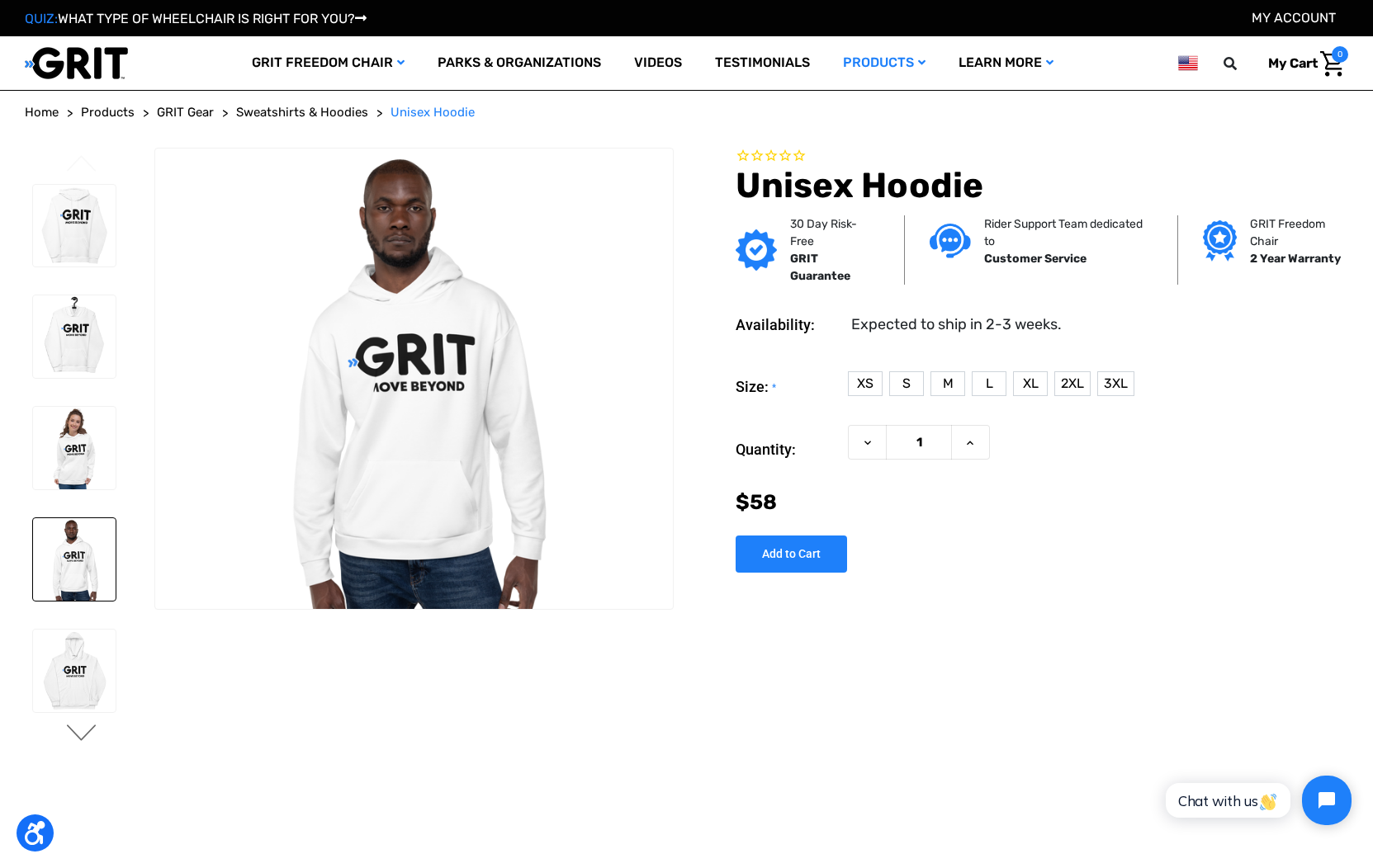
click at [81, 727] on button "Next" at bounding box center [81, 734] width 35 height 19
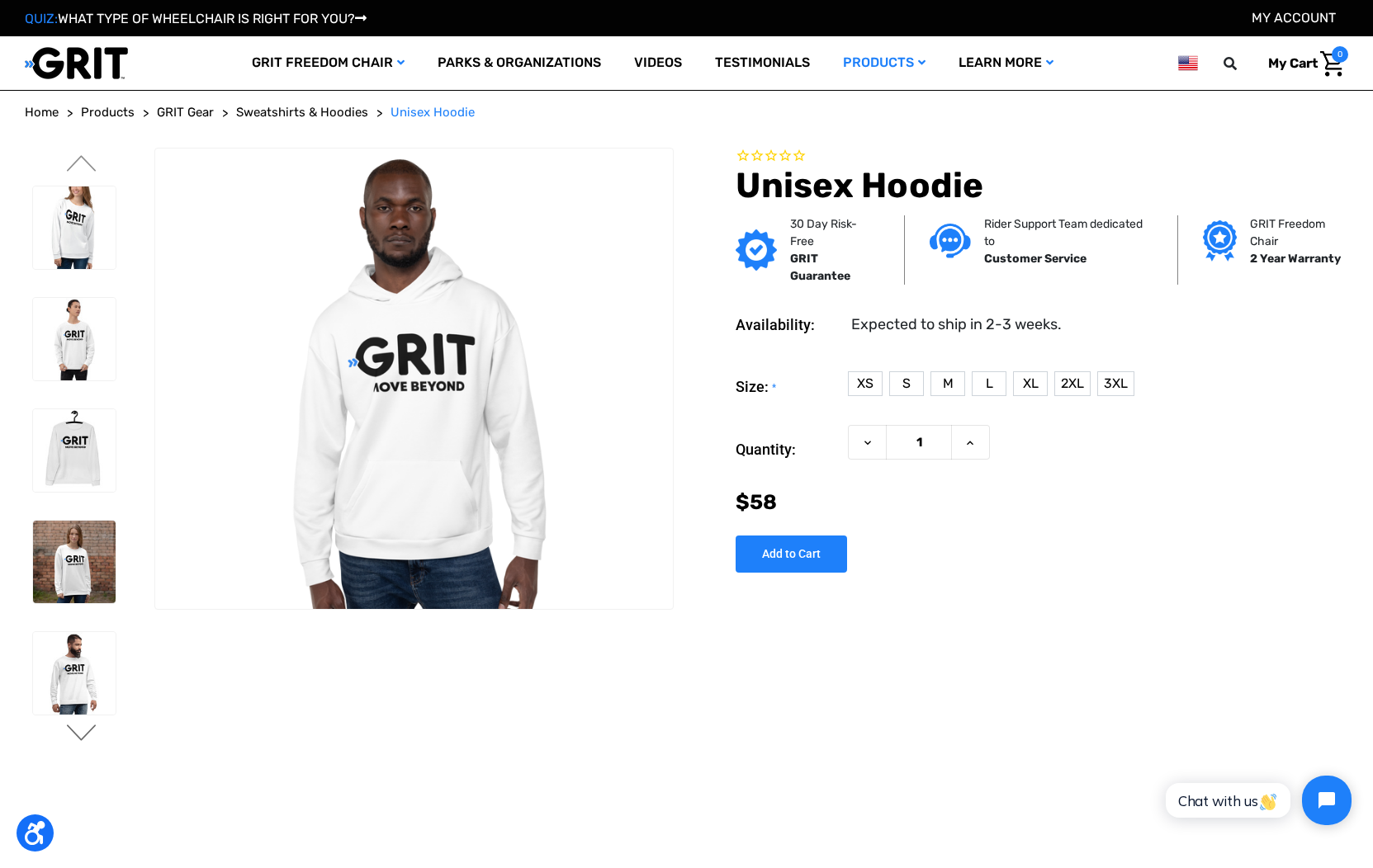
click at [80, 733] on button "Next" at bounding box center [81, 734] width 35 height 19
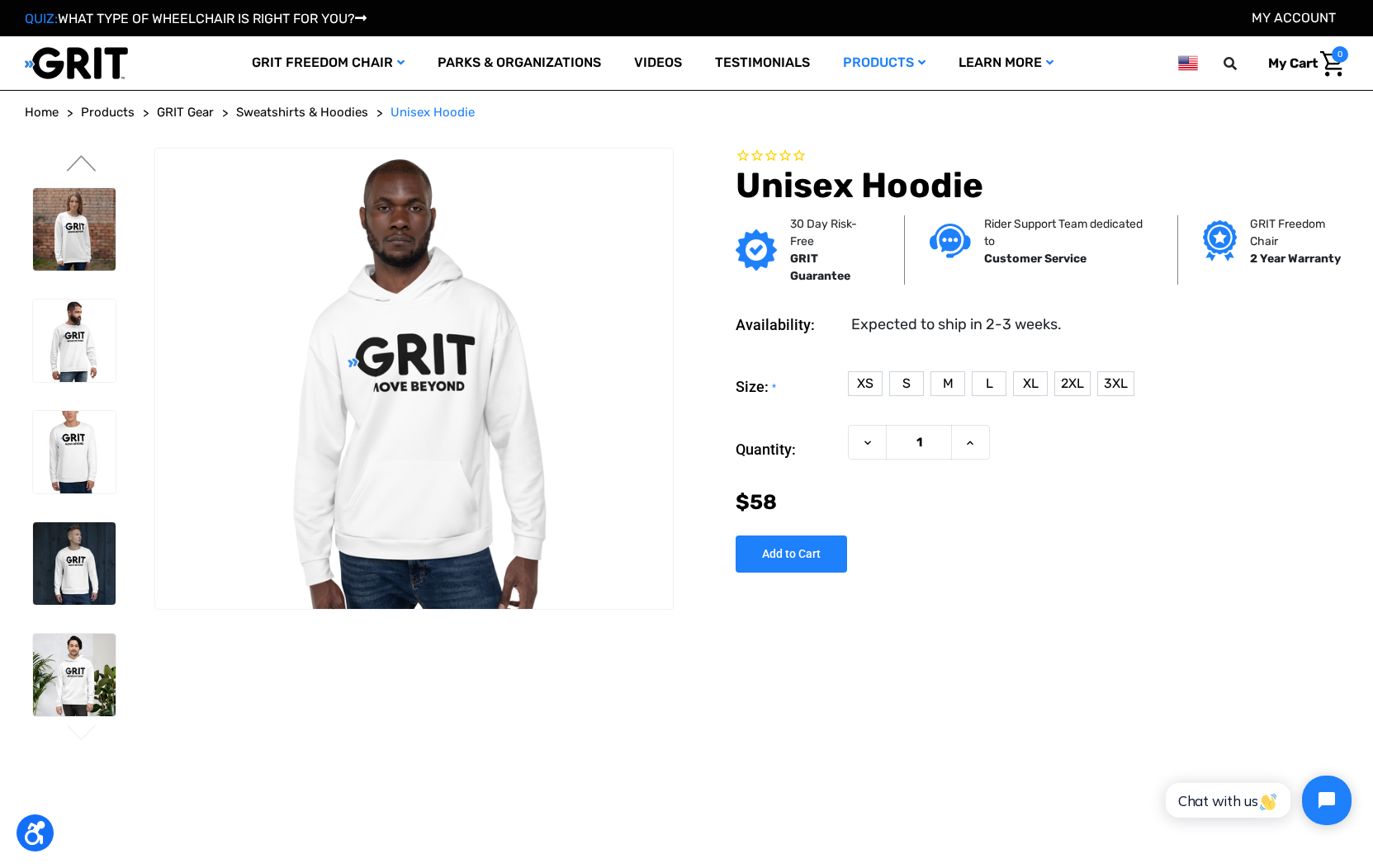
click at [79, 734] on button "Next" at bounding box center [81, 734] width 35 height 19
click at [93, 580] on img at bounding box center [74, 563] width 82 height 82
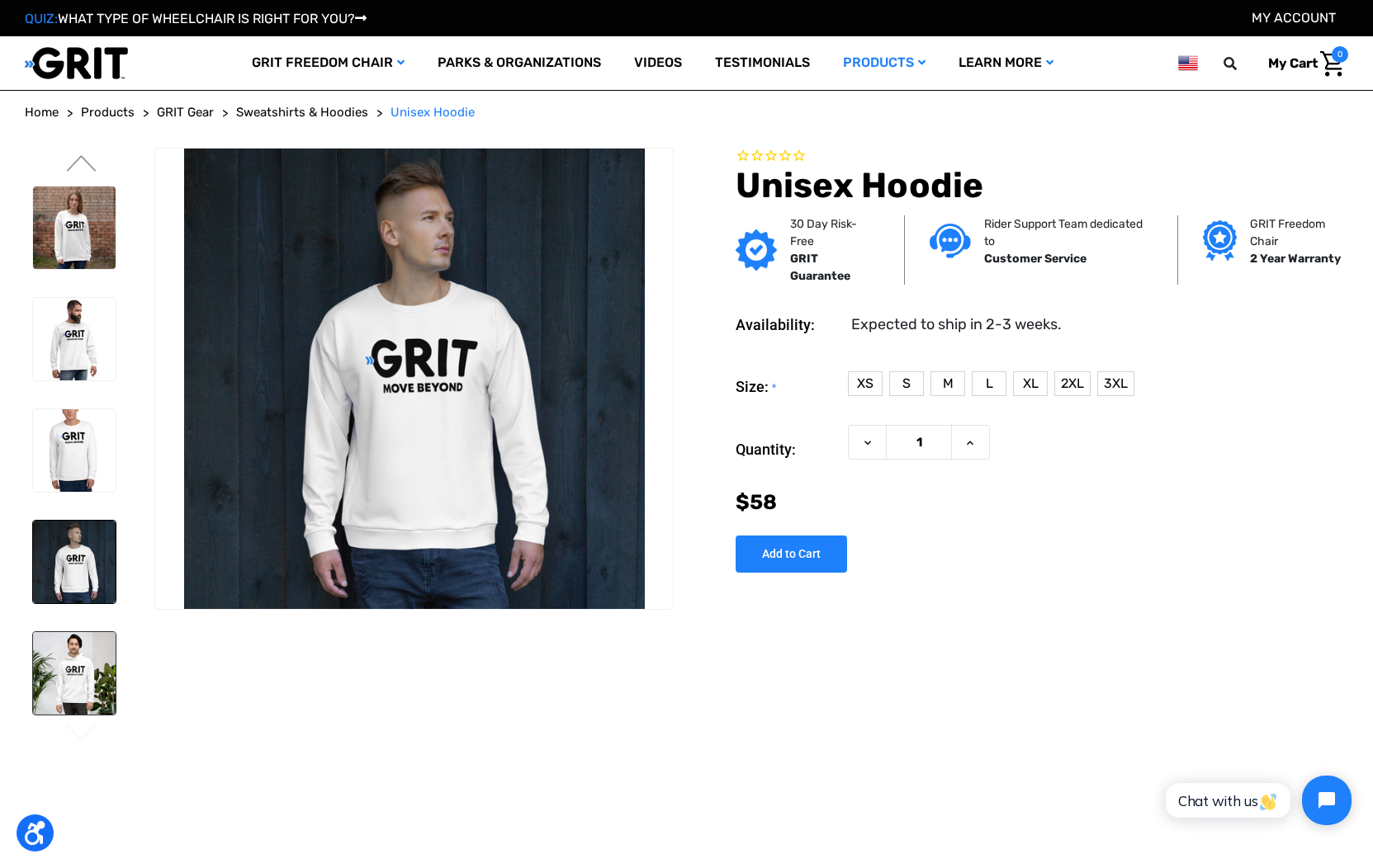
click at [104, 662] on img at bounding box center [74, 673] width 82 height 82
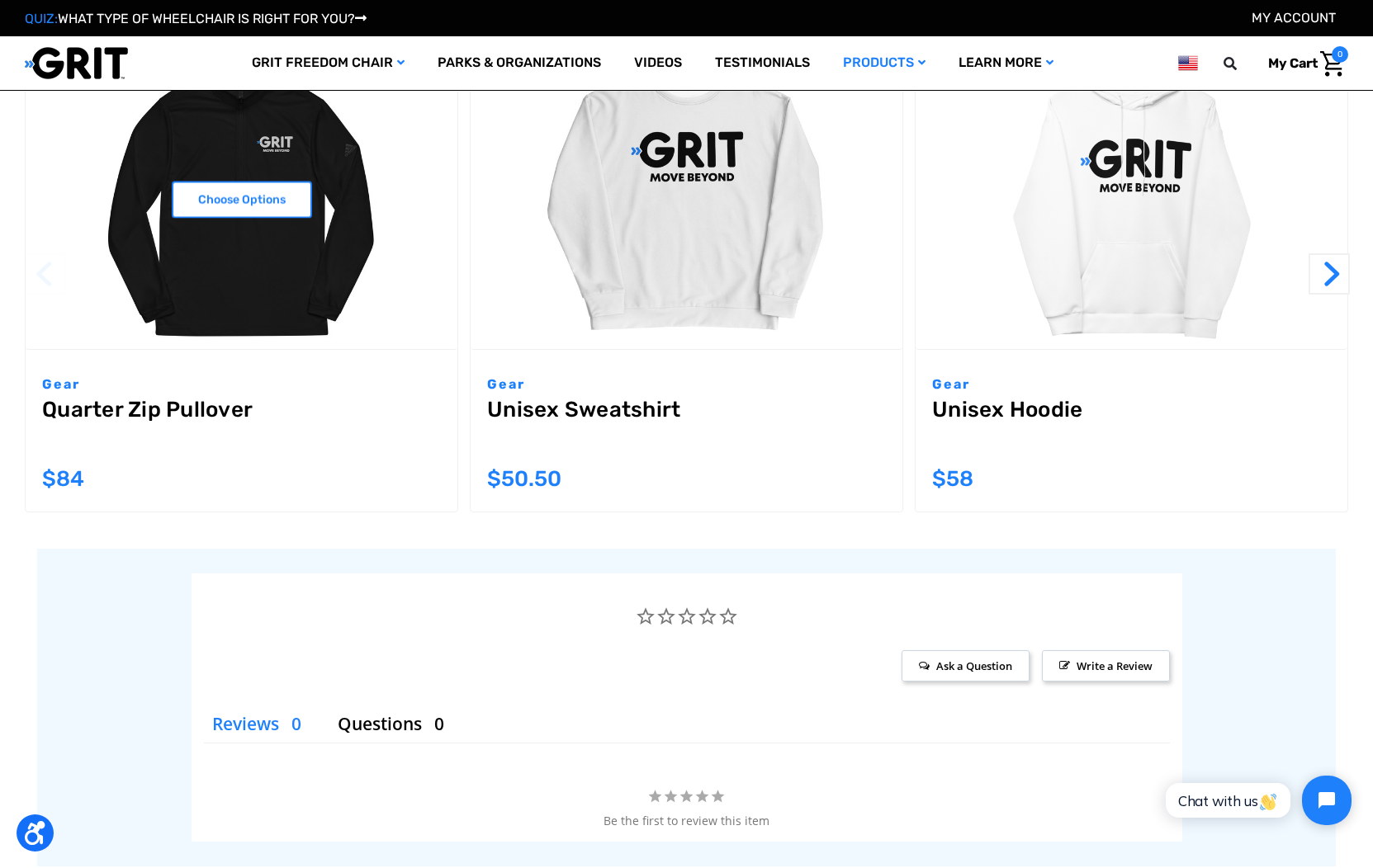
scroll to position [1859, 0]
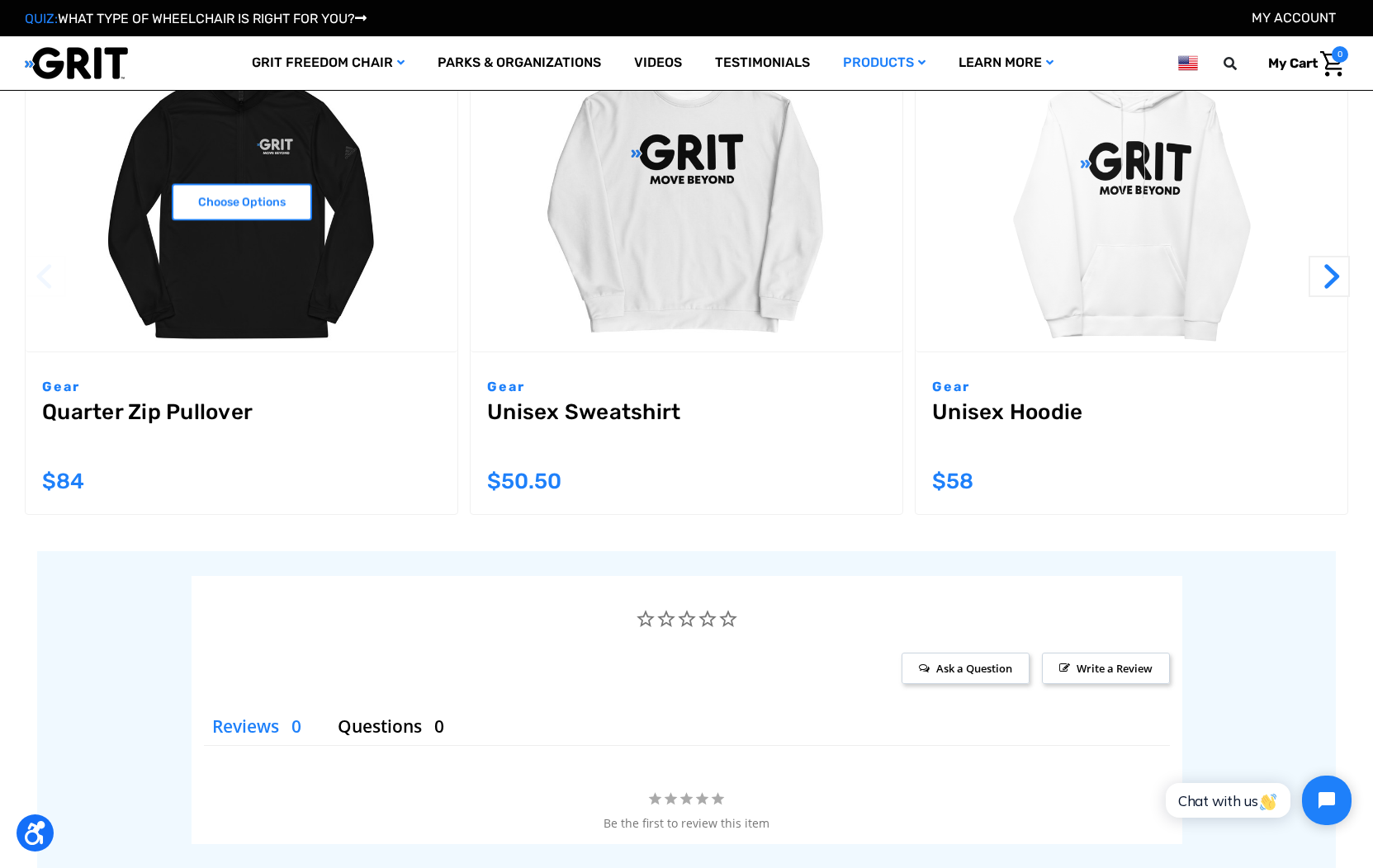
click at [270, 228] on img "Quarter Zip Pullover,$84.00\a" at bounding box center [241, 201] width 432 height 299
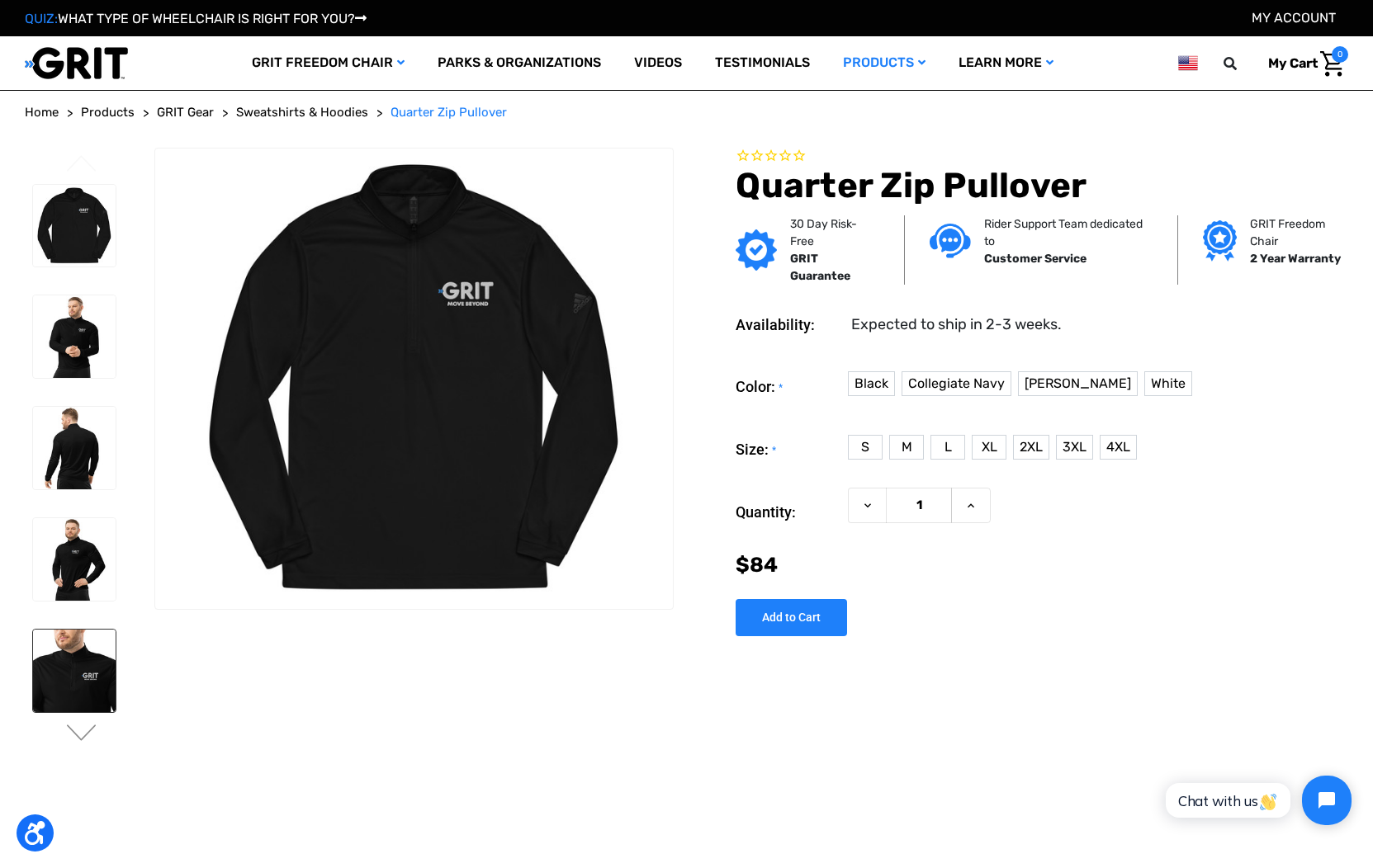
click at [90, 663] on img at bounding box center [74, 670] width 82 height 82
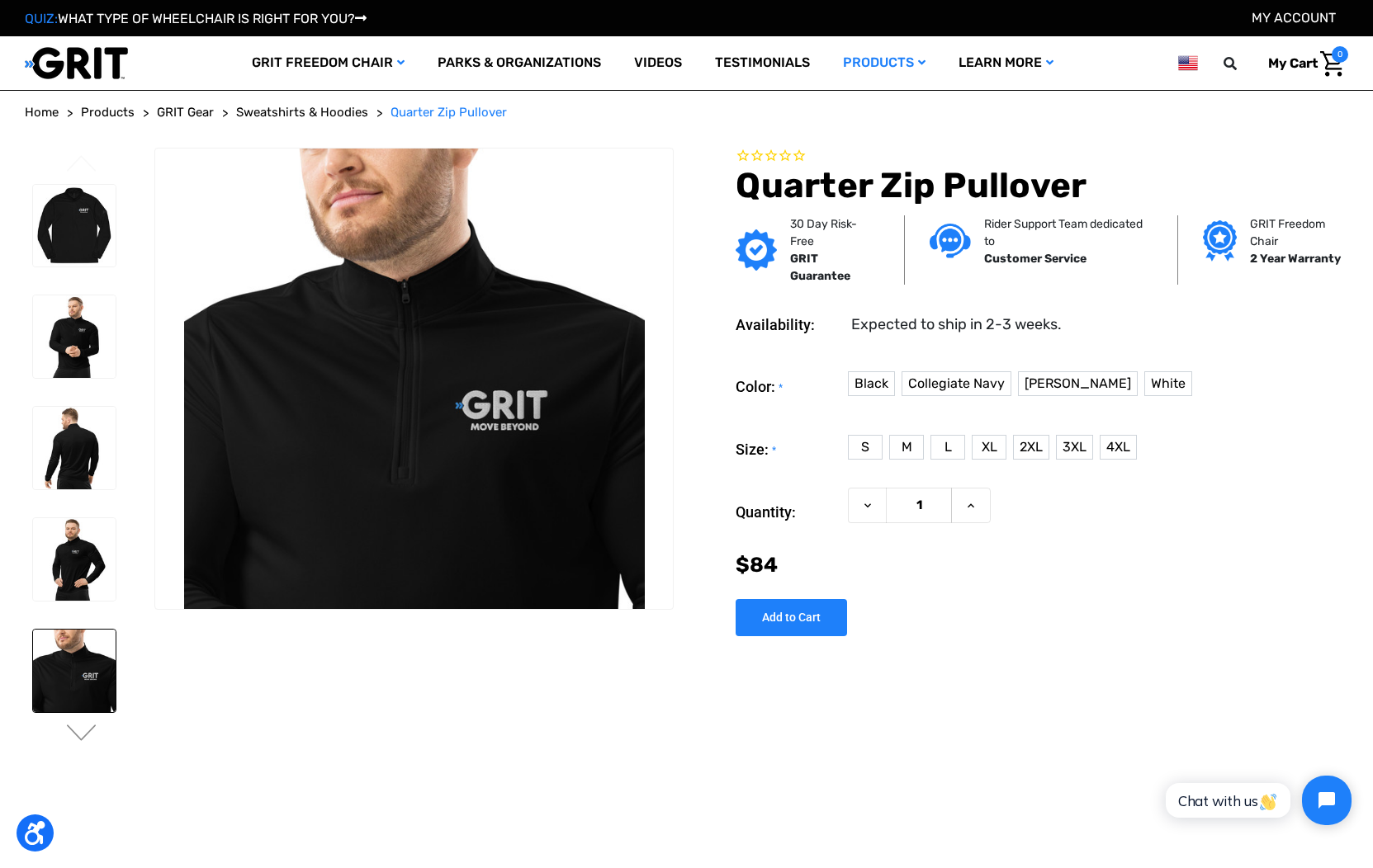
click at [1145, 399] on div "White" at bounding box center [1172, 387] width 54 height 31
click at [1145, 387] on label "White" at bounding box center [1169, 383] width 47 height 25
click at [1152, 395] on input "White" at bounding box center [1152, 395] width 1 height 1
radio input "true"
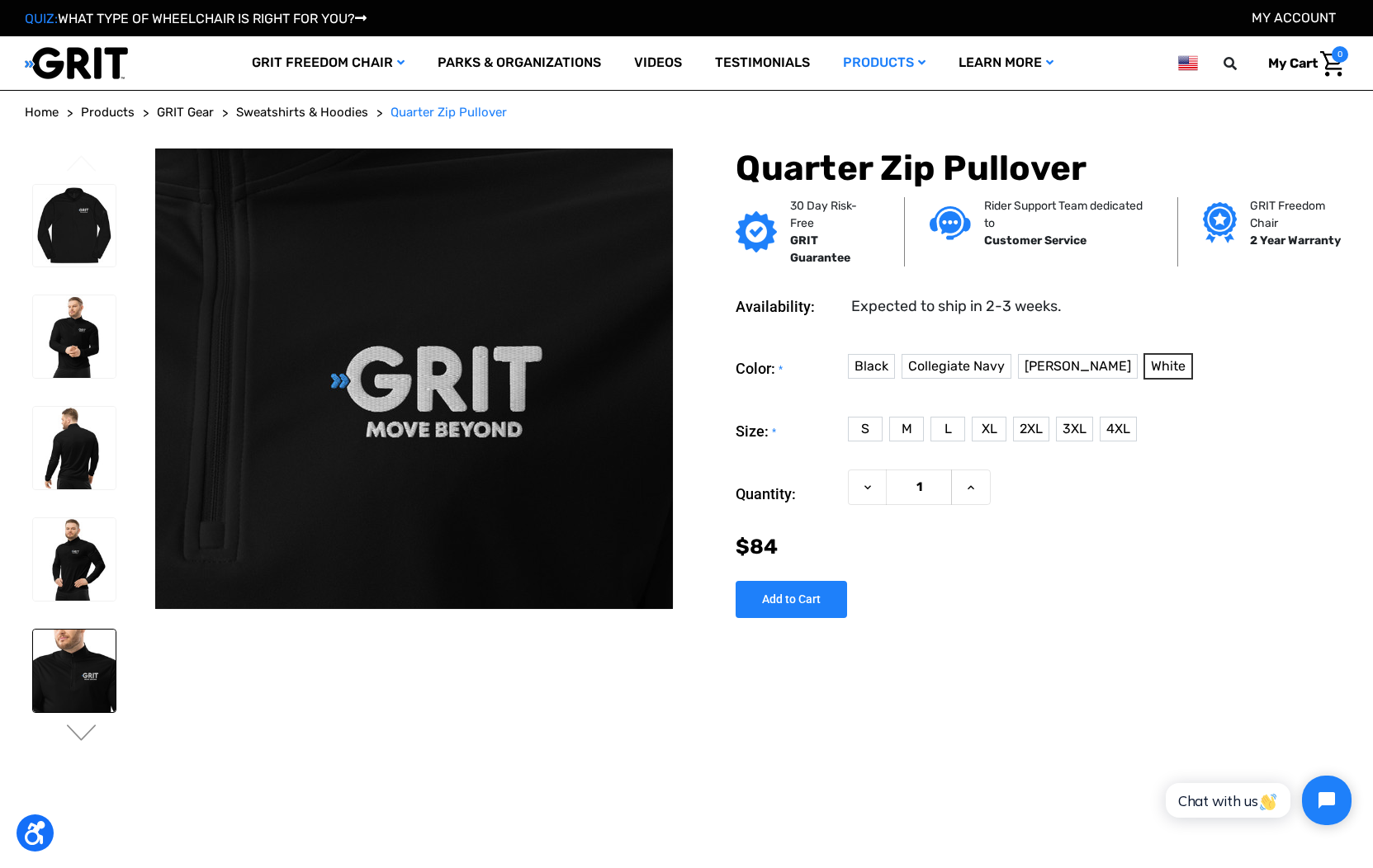
click at [581, 422] on img at bounding box center [237, 320] width 1057 height 1056
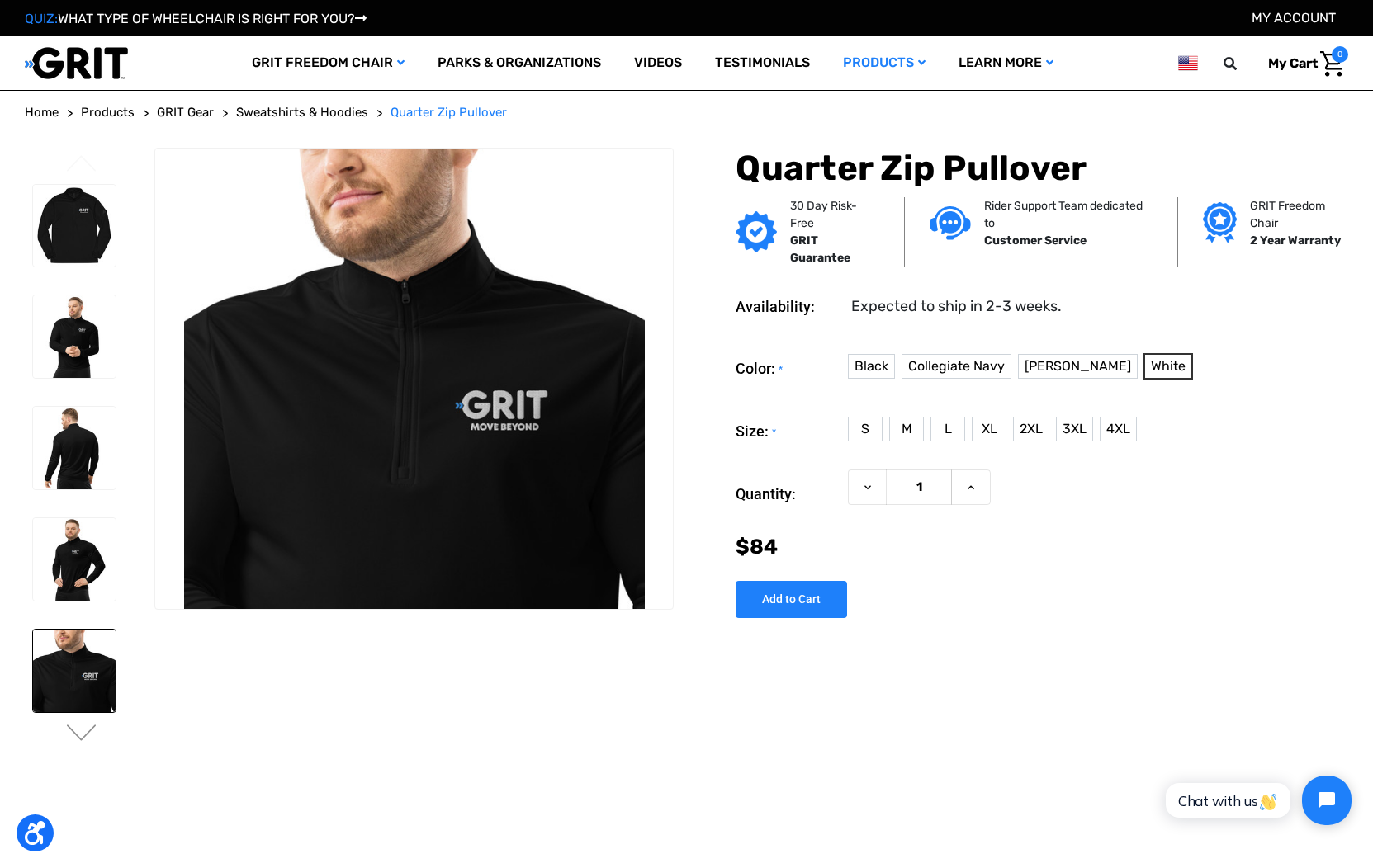
click at [666, 648] on section "Previous Next" at bounding box center [349, 453] width 661 height 613
click at [876, 365] on label "Black" at bounding box center [872, 366] width 47 height 25
click at [856, 378] on input "Black" at bounding box center [855, 378] width 1 height 1
radio input "true"
click at [1119, 435] on label "4XL" at bounding box center [1119, 429] width 37 height 25
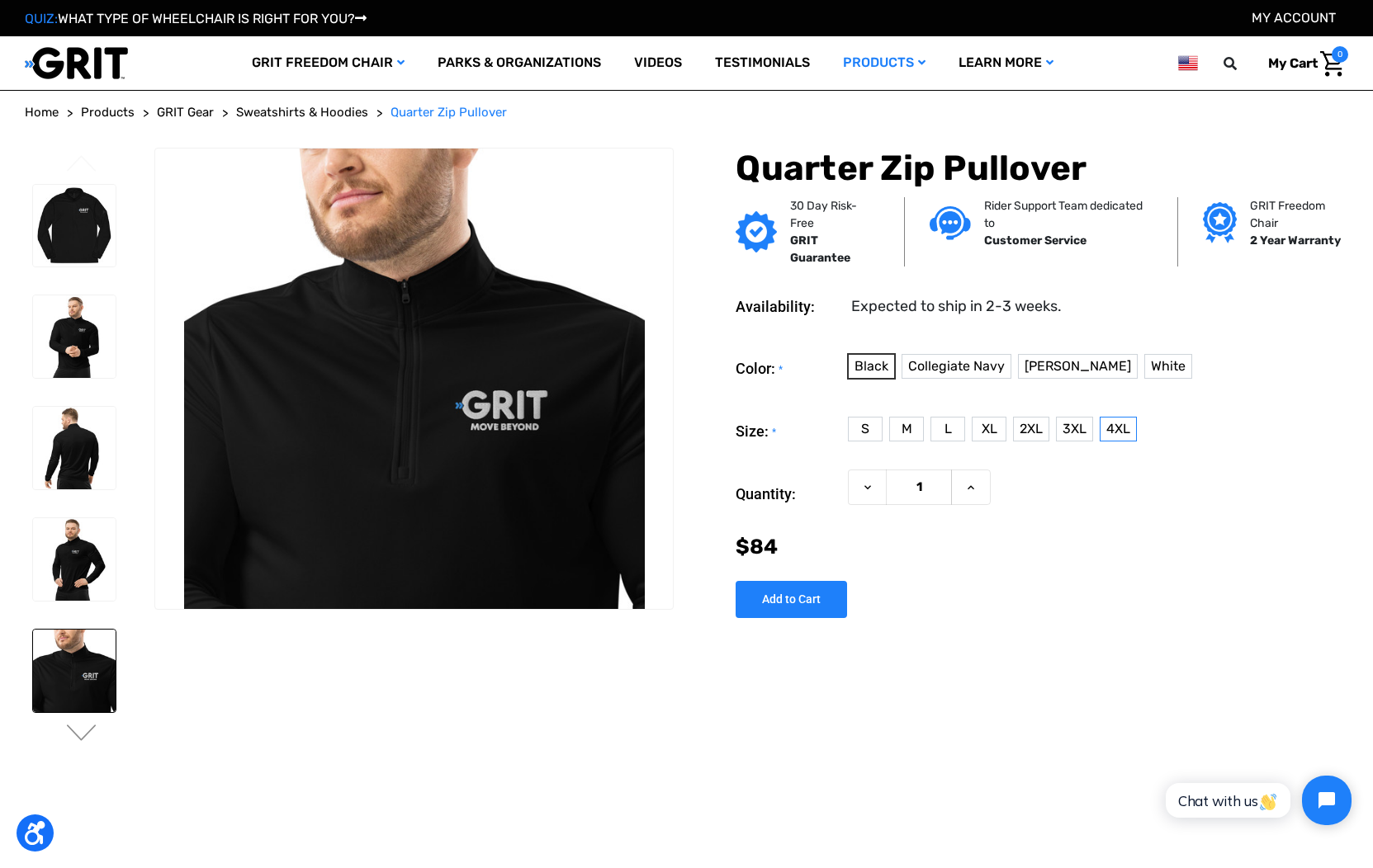
click at [1108, 441] on input "4XL" at bounding box center [1107, 441] width 1 height 1
radio input "true"
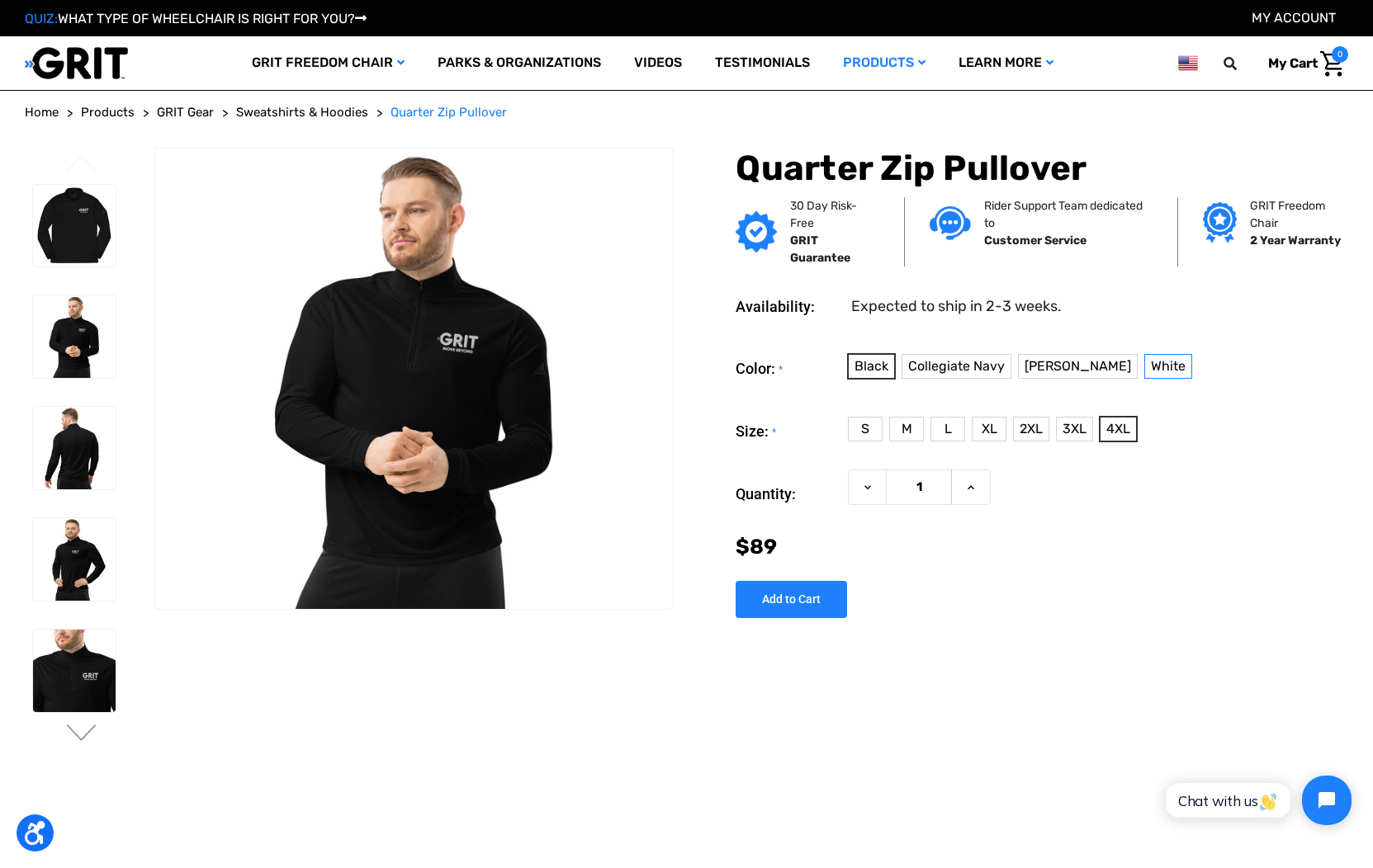
click at [1145, 376] on label "White" at bounding box center [1169, 366] width 47 height 25
click at [1152, 378] on input "White" at bounding box center [1152, 378] width 1 height 1
radio input "true"
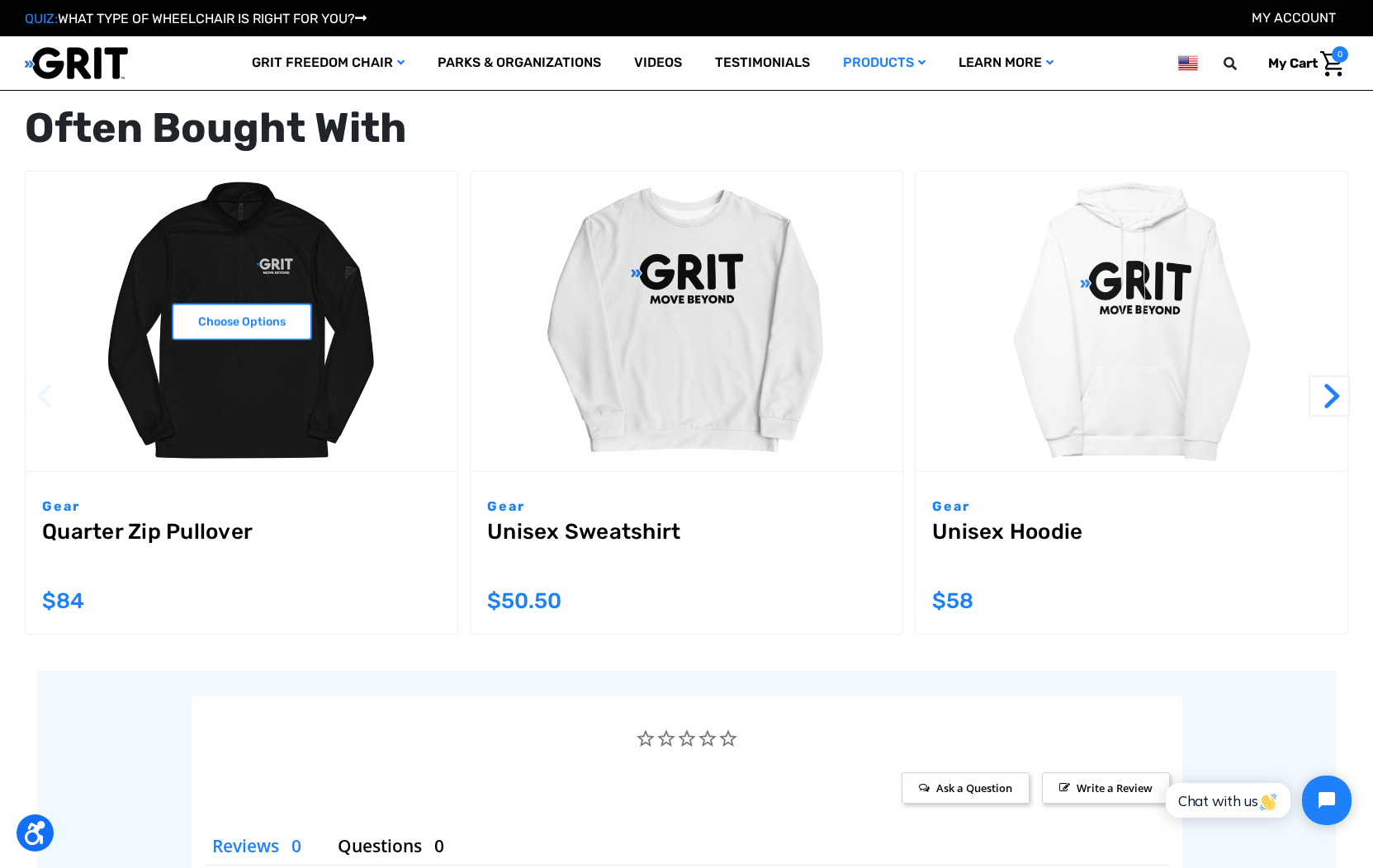
scroll to position [1733, 0]
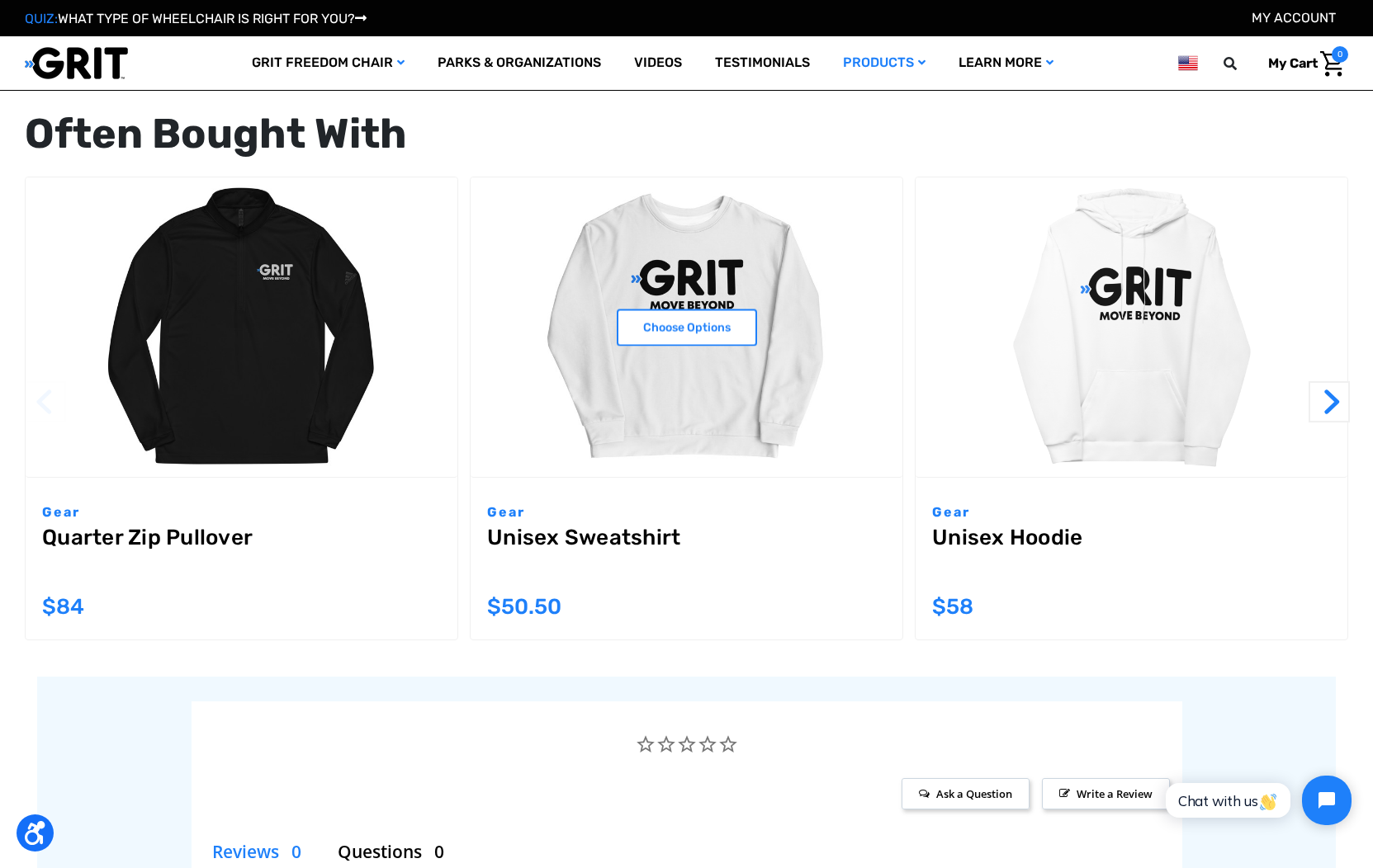
click at [597, 322] on img "Unisex Sweatshirt,$50.50\a" at bounding box center [686, 326] width 432 height 299
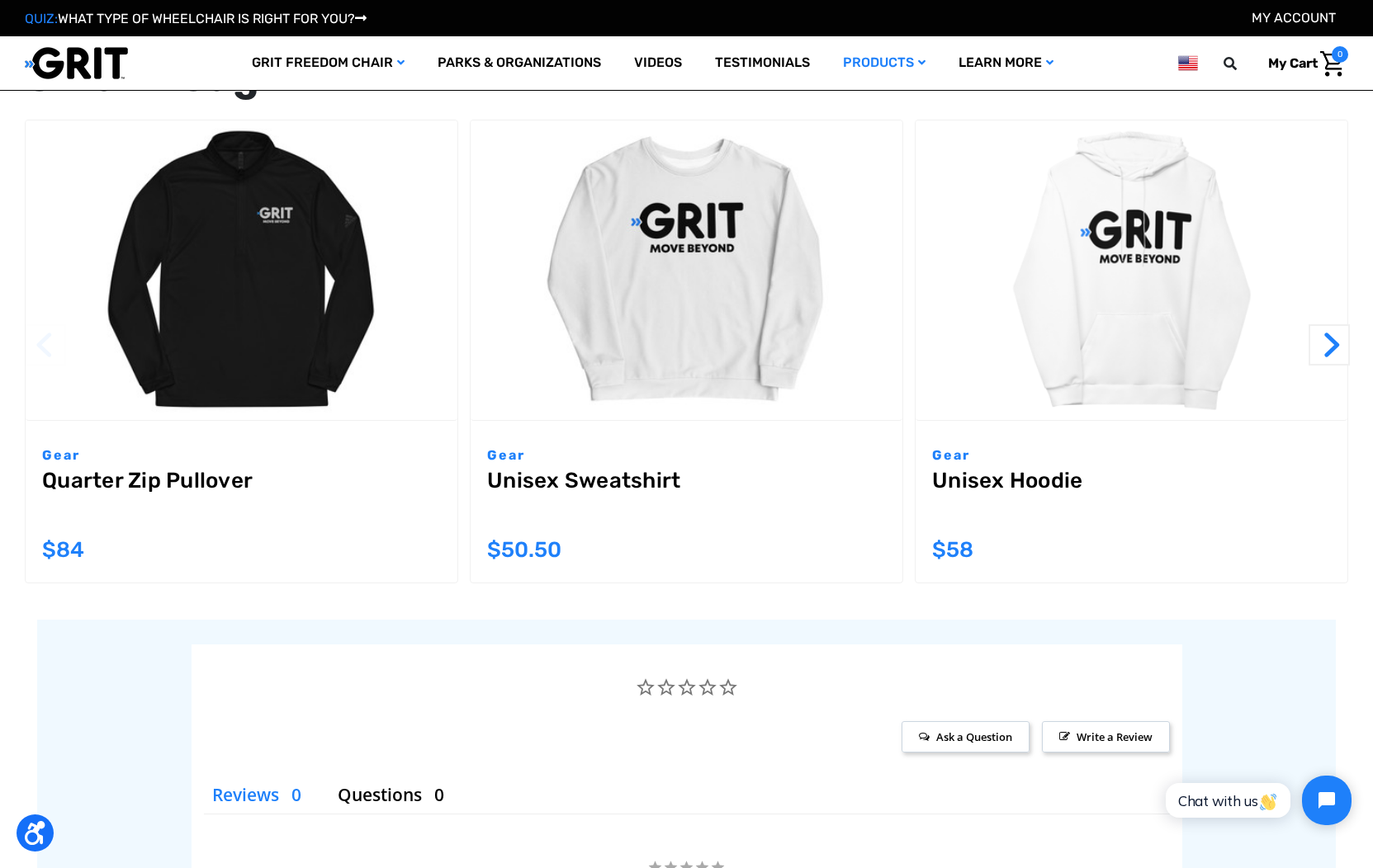
scroll to position [1636, 0]
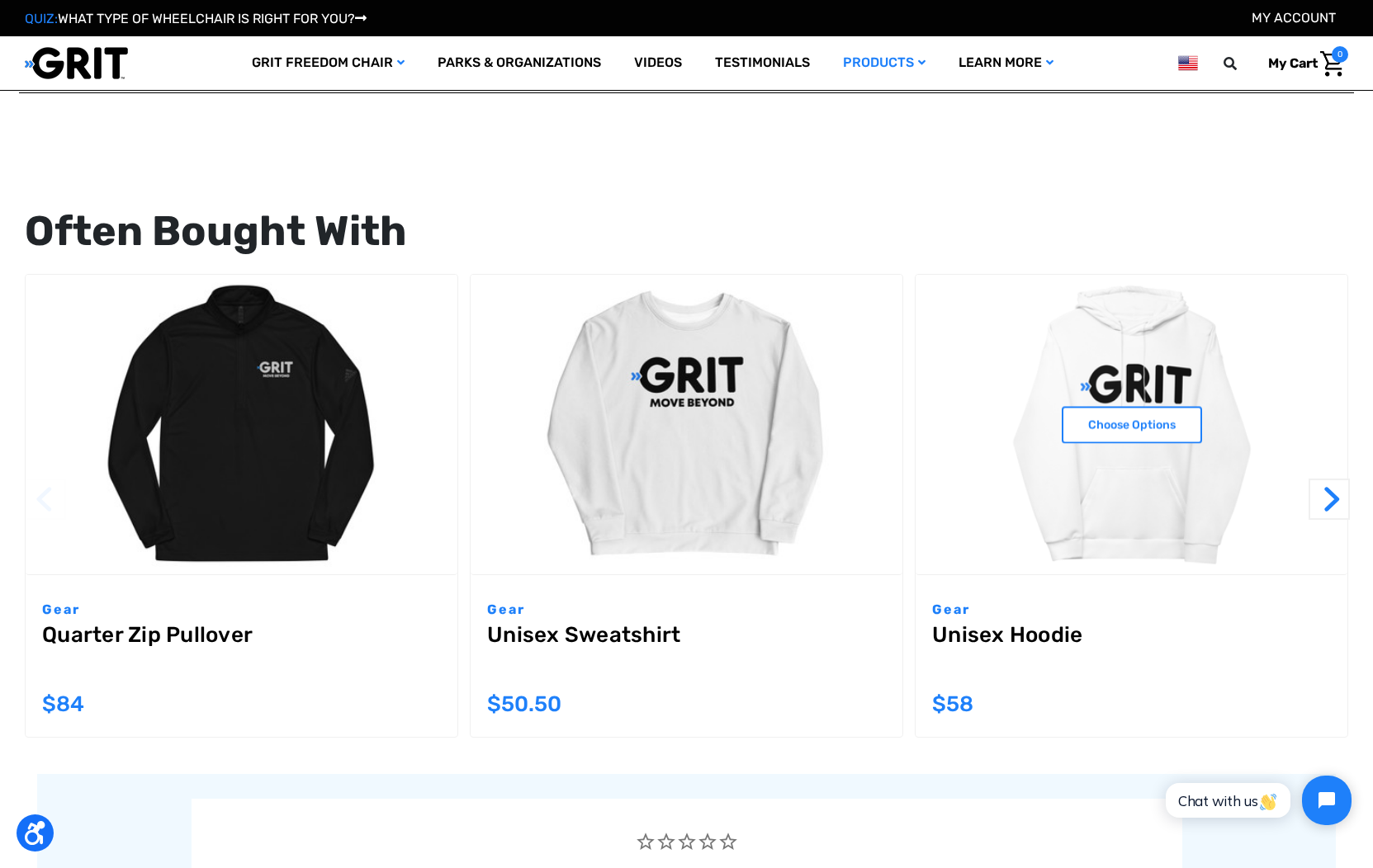
click at [1140, 474] on img "Unisex Hoodie,$58.00\a" at bounding box center [1131, 424] width 432 height 299
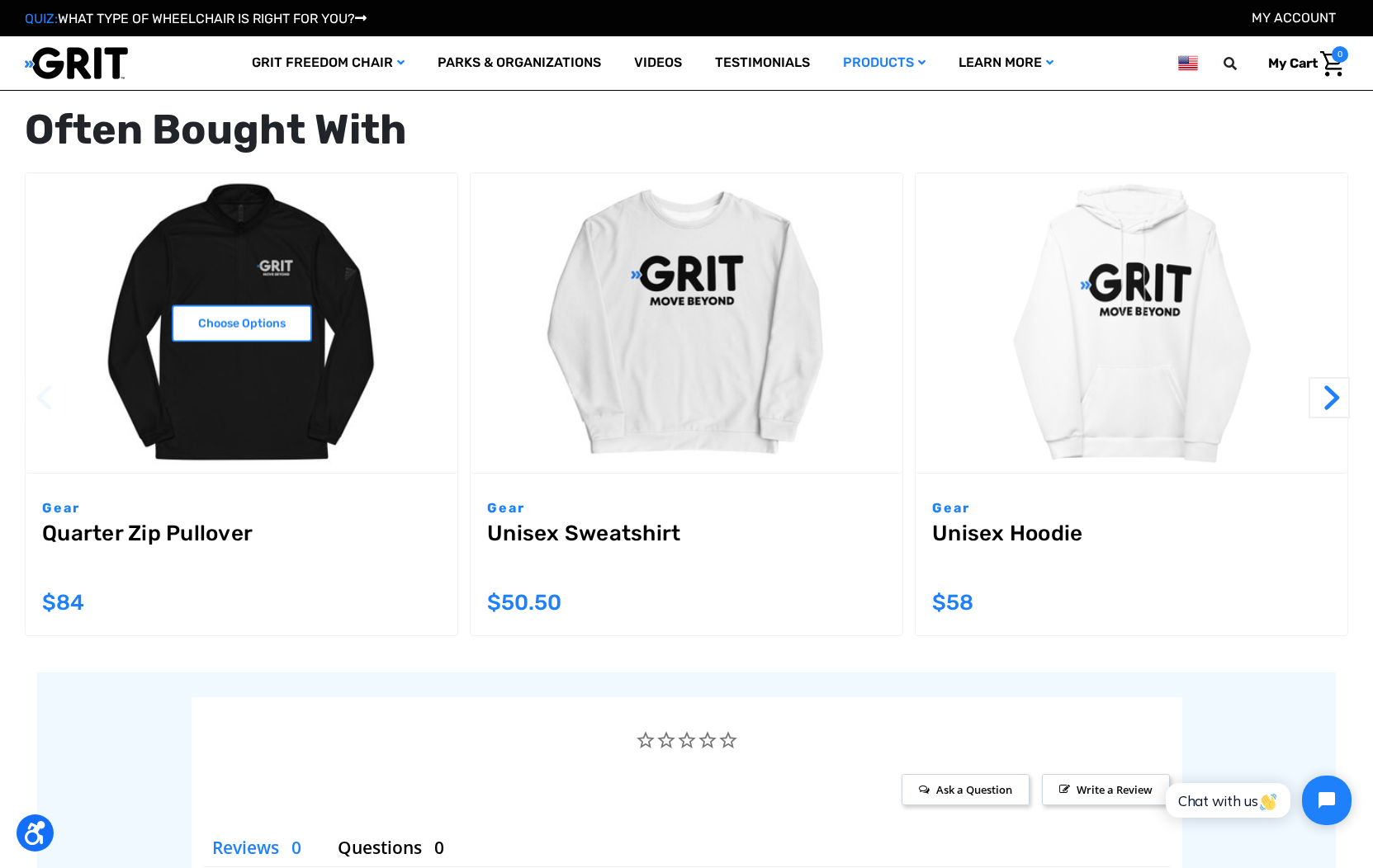
scroll to position [1747, 0]
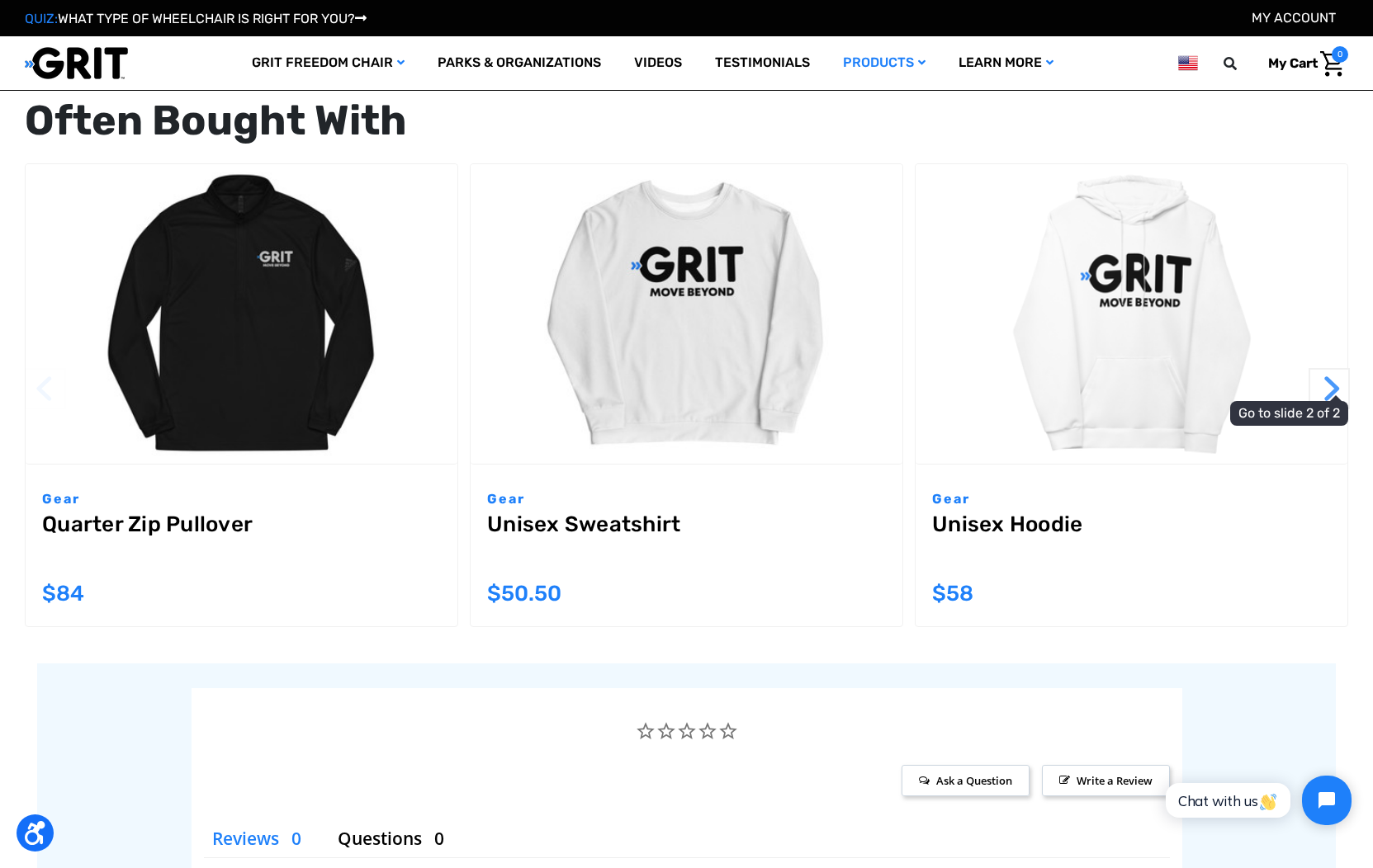
click at [1329, 405] on button "Next" at bounding box center [1330, 388] width 42 height 42
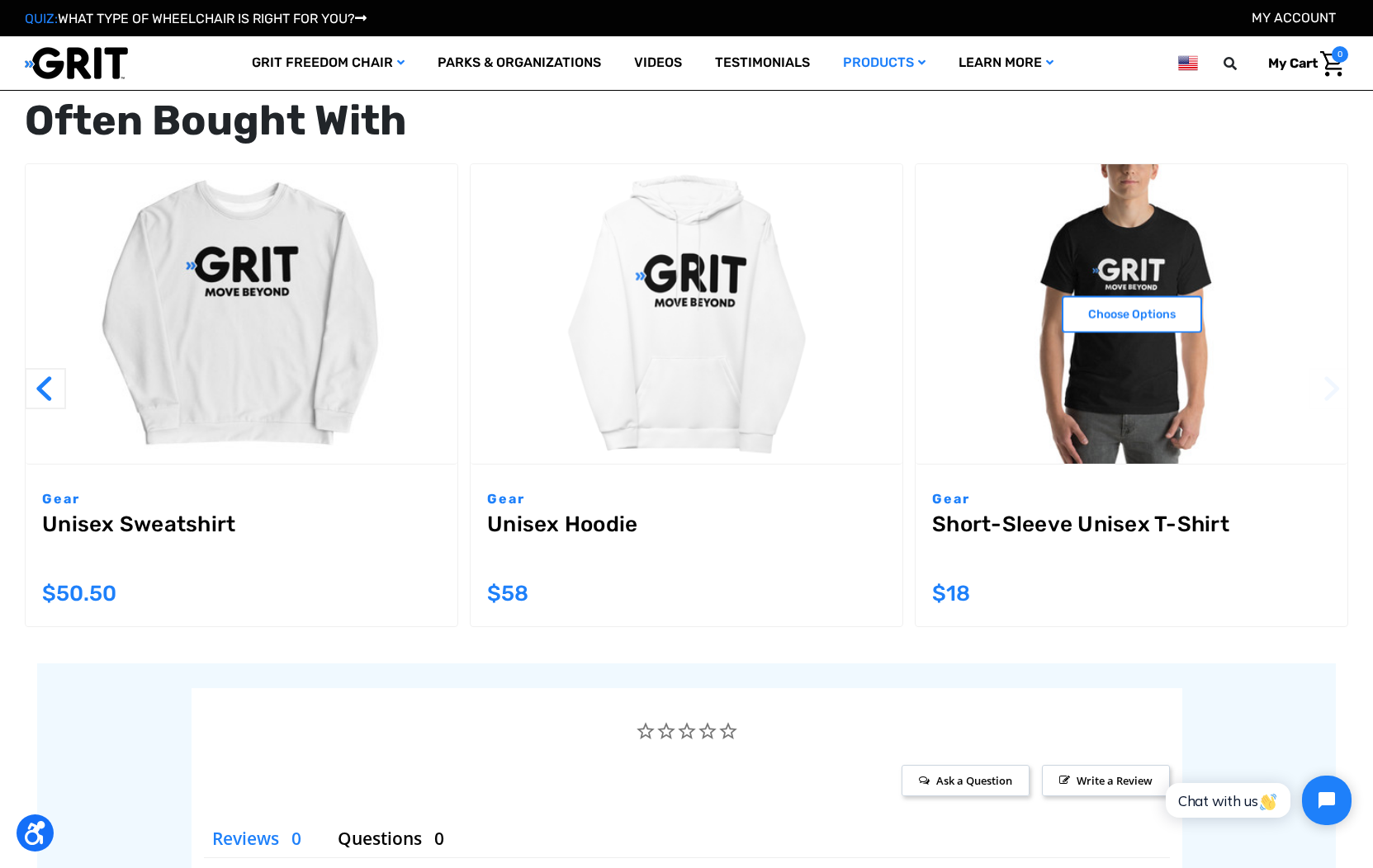
click at [1216, 342] on img "Short-Sleeve Unisex T-Shirt,$18.00\a" at bounding box center [1131, 314] width 432 height 299
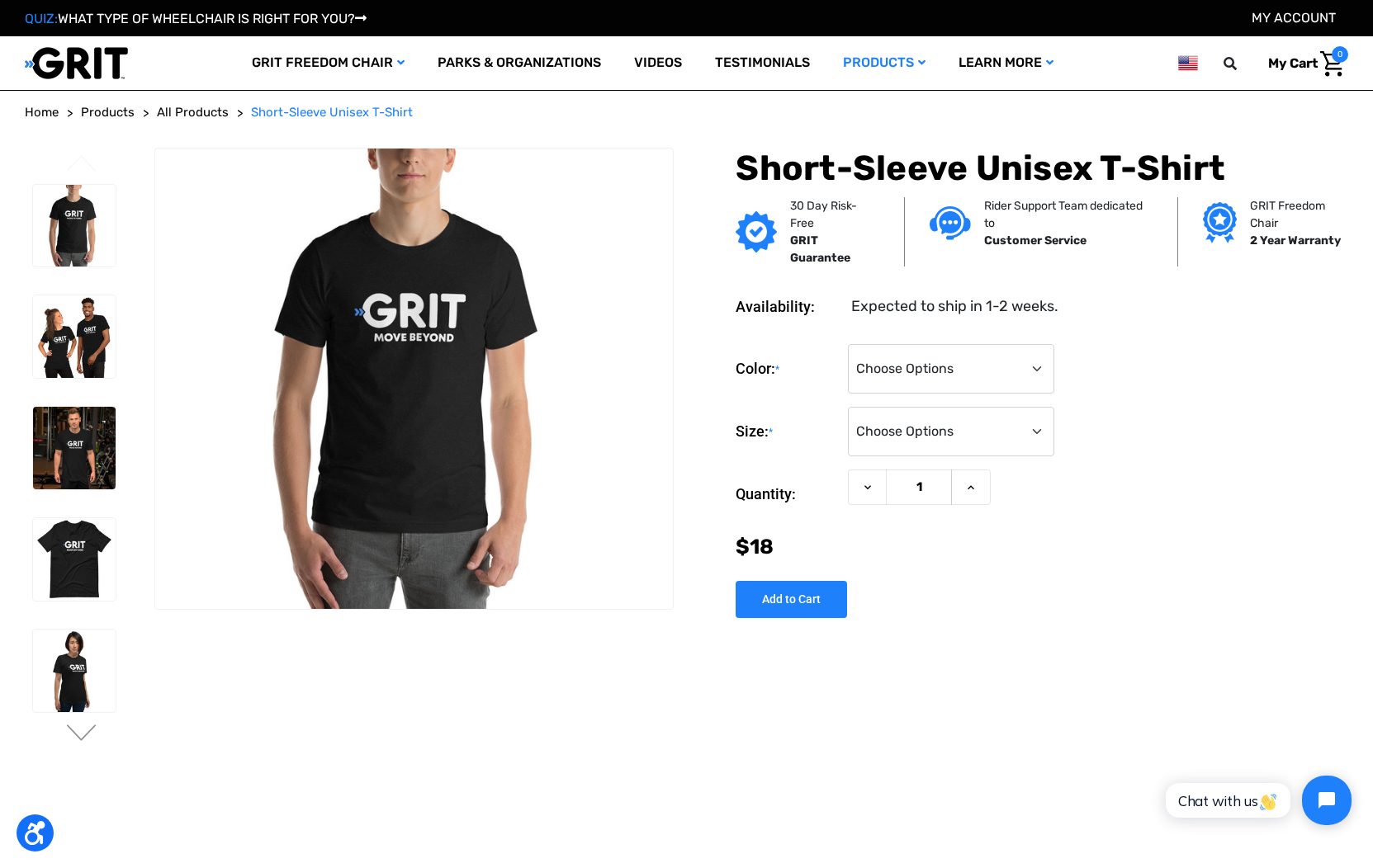
click at [1043, 398] on div "Color: * Choose Options Black Heather White Size: * Choose Options XS S M L XL …" at bounding box center [1042, 401] width 613 height 114
click at [1039, 432] on select "Choose Options XS S M L XL 2XL 3XL 4XL 5XL" at bounding box center [951, 431] width 206 height 49
select select "606"
click at [848, 407] on select "Choose Options XS S M L XL 2XL 3XL 4XL 5XL" at bounding box center [951, 431] width 206 height 49
click at [1020, 363] on select "Choose Options Black Heather White" at bounding box center [951, 369] width 206 height 49
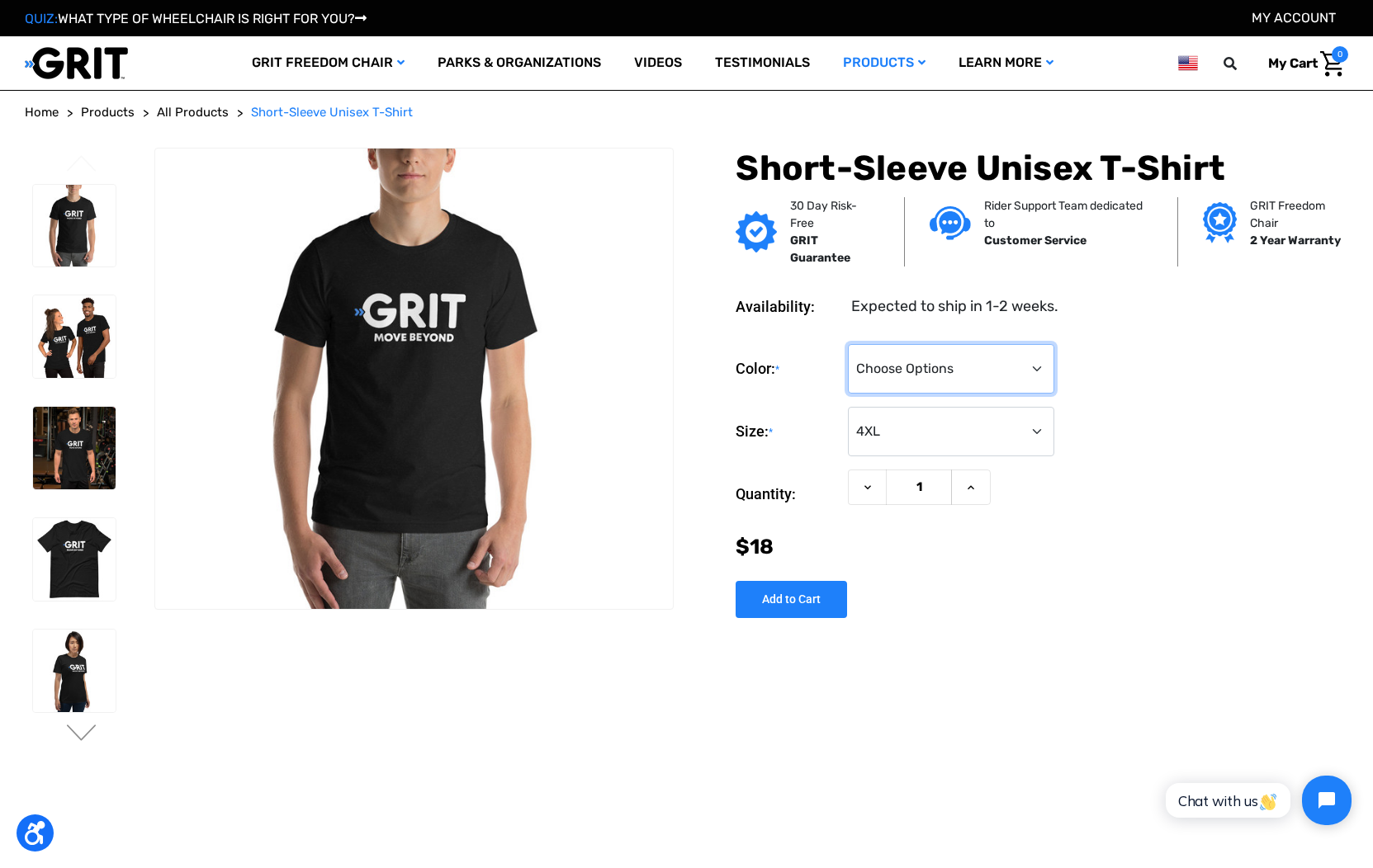
select select "597"
click at [848, 344] on select "Choose Options Black Heather White" at bounding box center [951, 369] width 206 height 49
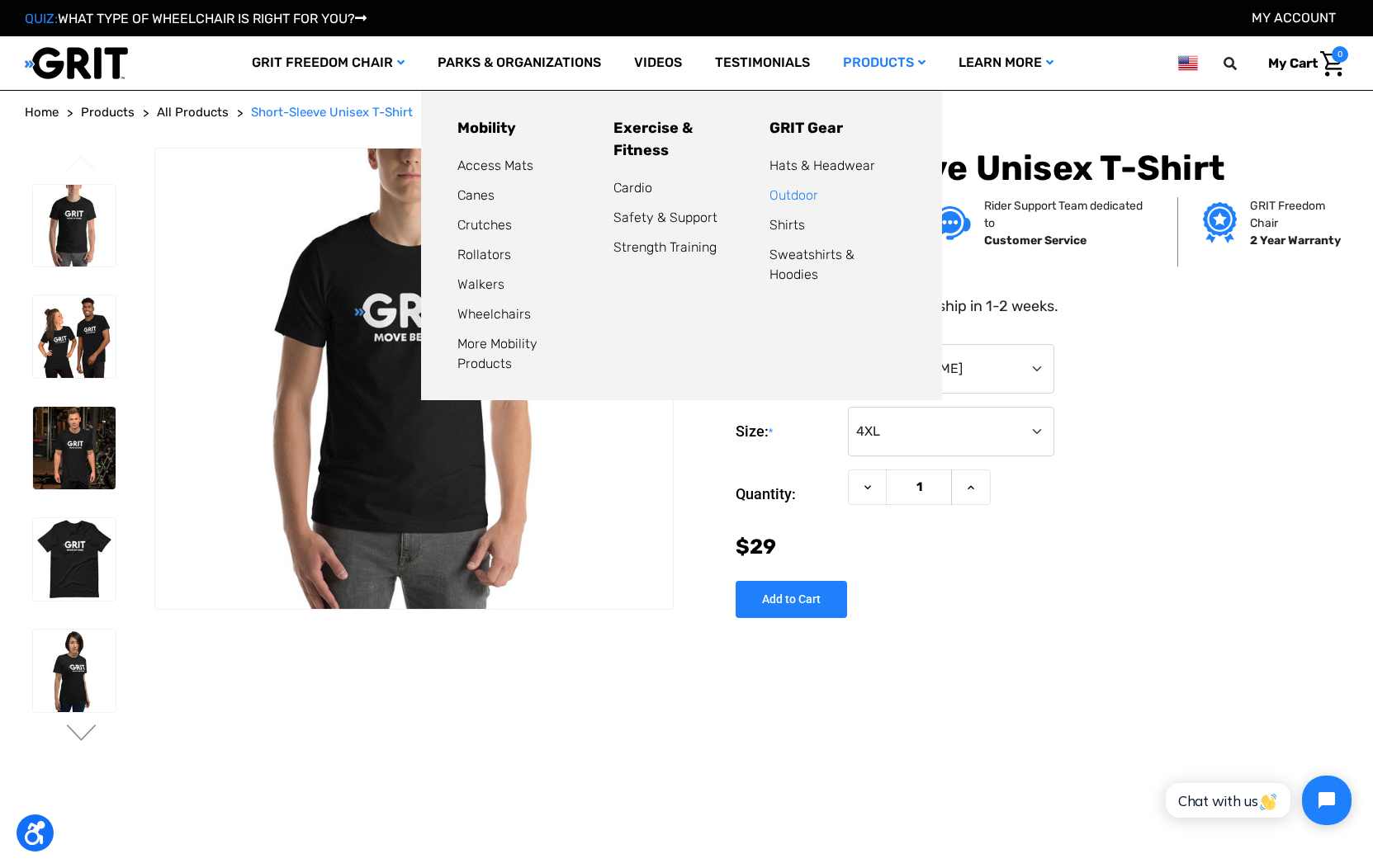
click at [804, 192] on link "Outdoor" at bounding box center [794, 195] width 48 height 16
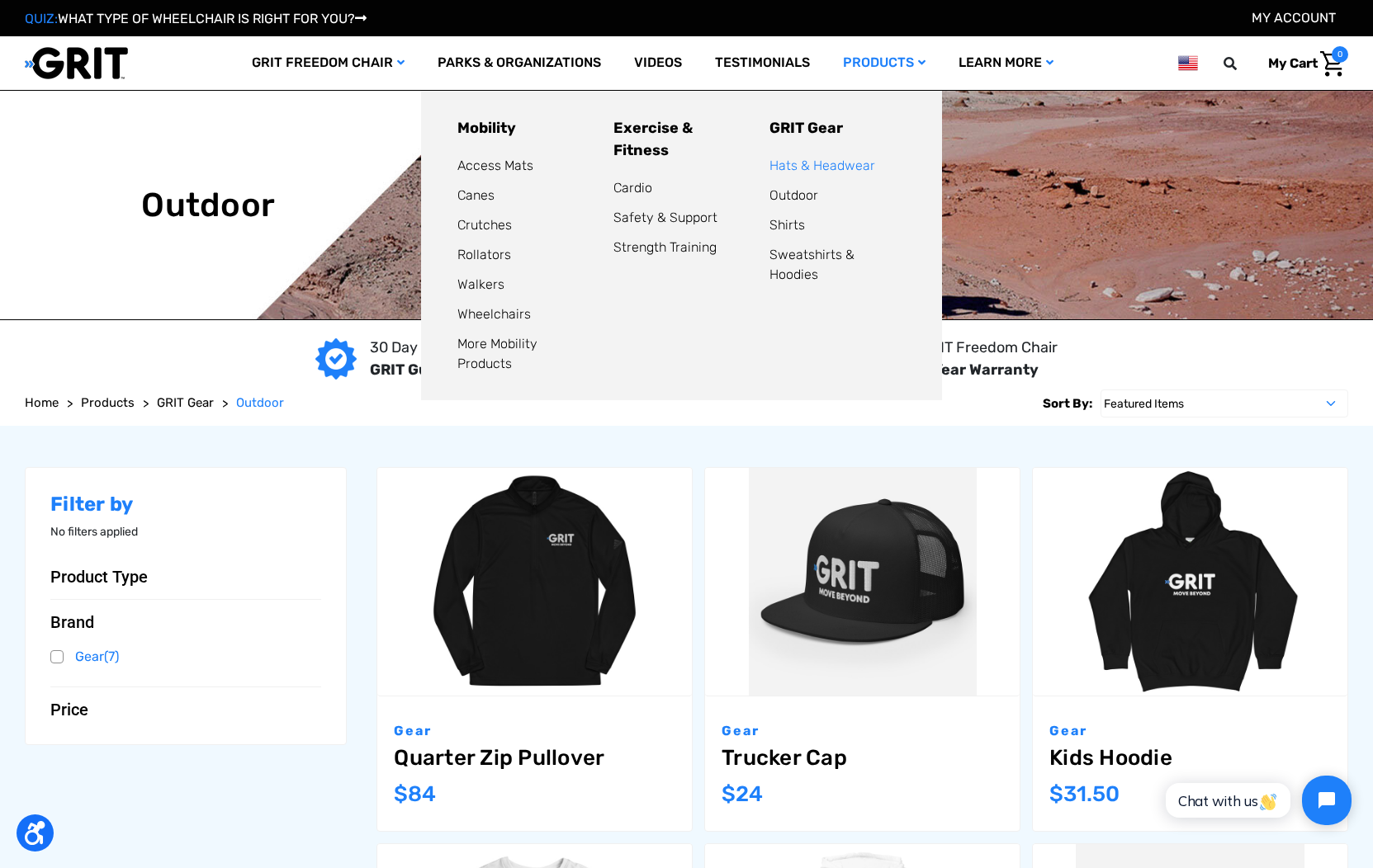
click at [846, 164] on link "Hats & Headwear" at bounding box center [823, 165] width 106 height 16
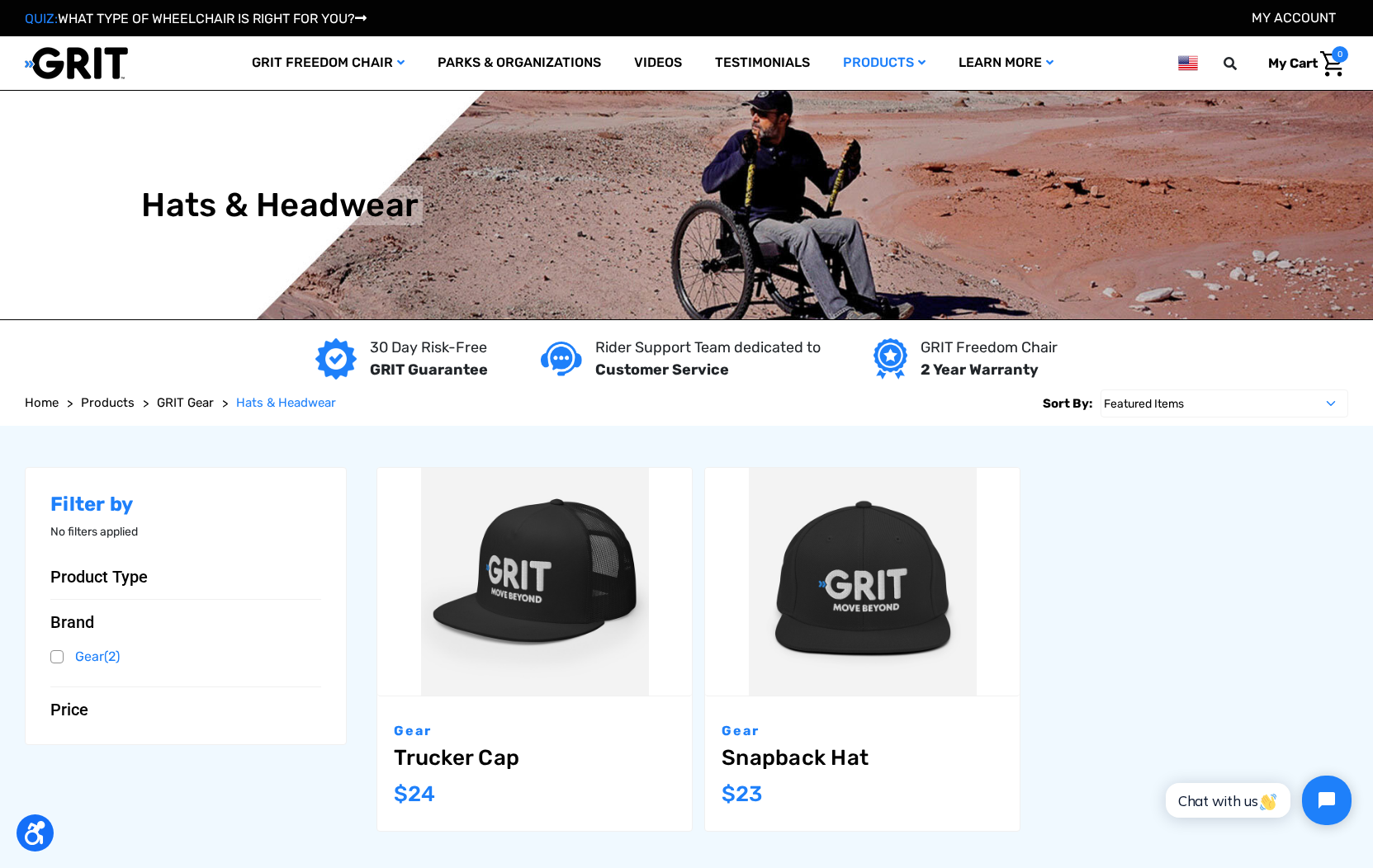
click at [1351, 816] on html "Chat with us" at bounding box center [1257, 801] width 218 height 78
click at [1334, 810] on button "Open chat widget" at bounding box center [1327, 800] width 54 height 54
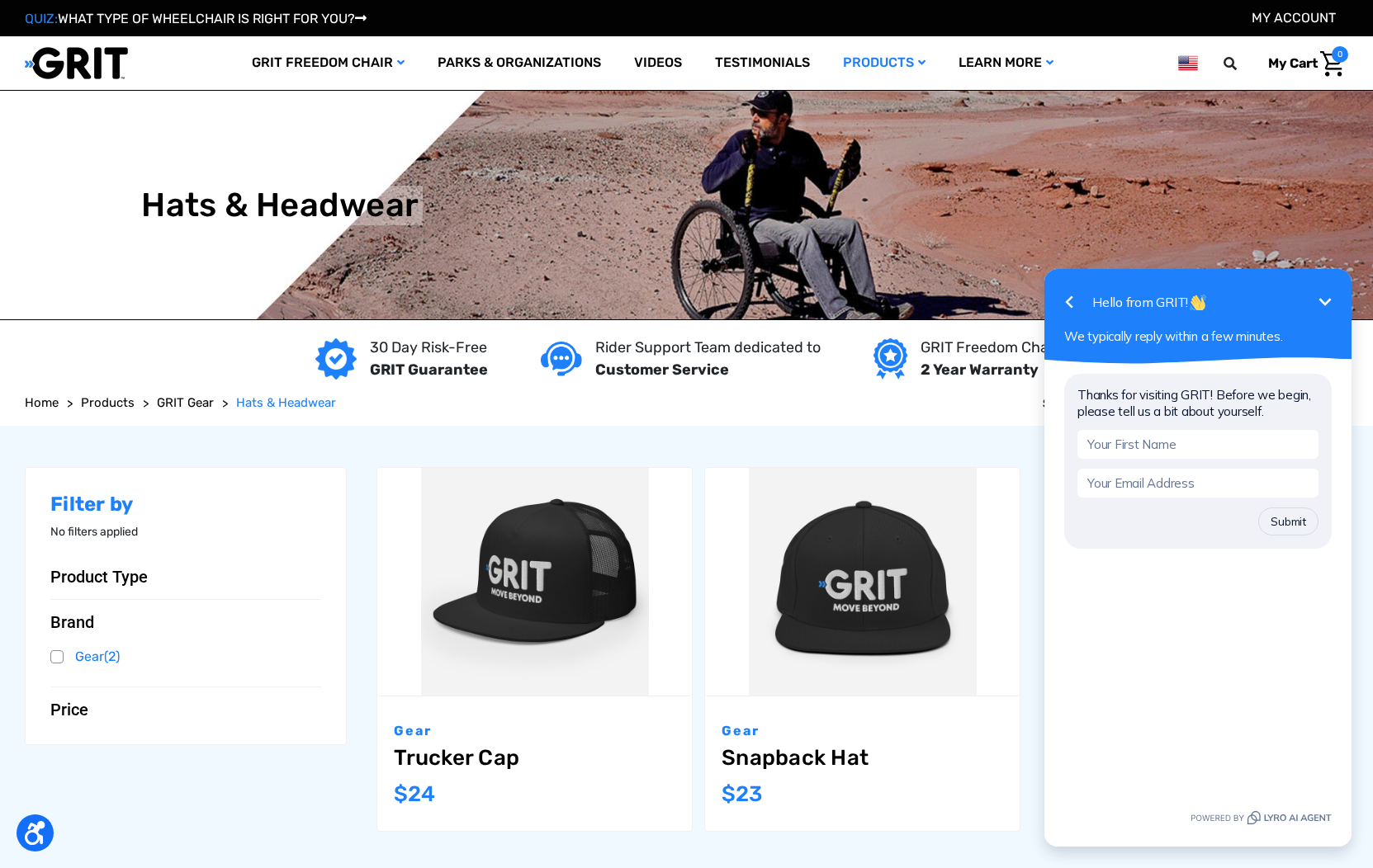
click at [1183, 451] on input "text" at bounding box center [1198, 444] width 241 height 29
type input "[PERSON_NAME]"
click at [1183, 481] on input "email" at bounding box center [1198, 483] width 241 height 29
type input "[EMAIL_ADDRESS][DOMAIN_NAME]"
click at [1241, 517] on div "Submit" at bounding box center [1198, 521] width 241 height 28
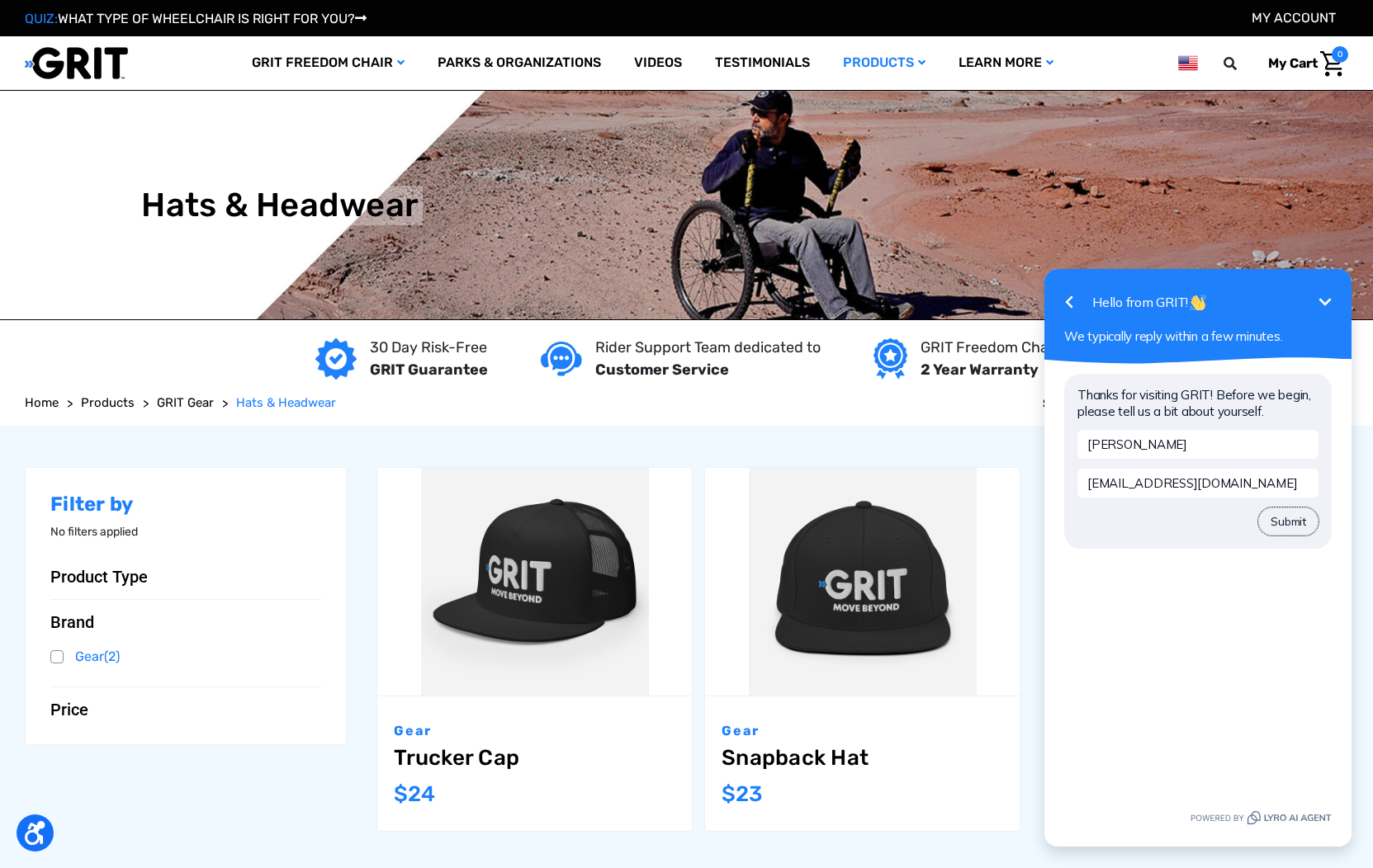
click at [1277, 520] on button "Submit" at bounding box center [1288, 521] width 60 height 28
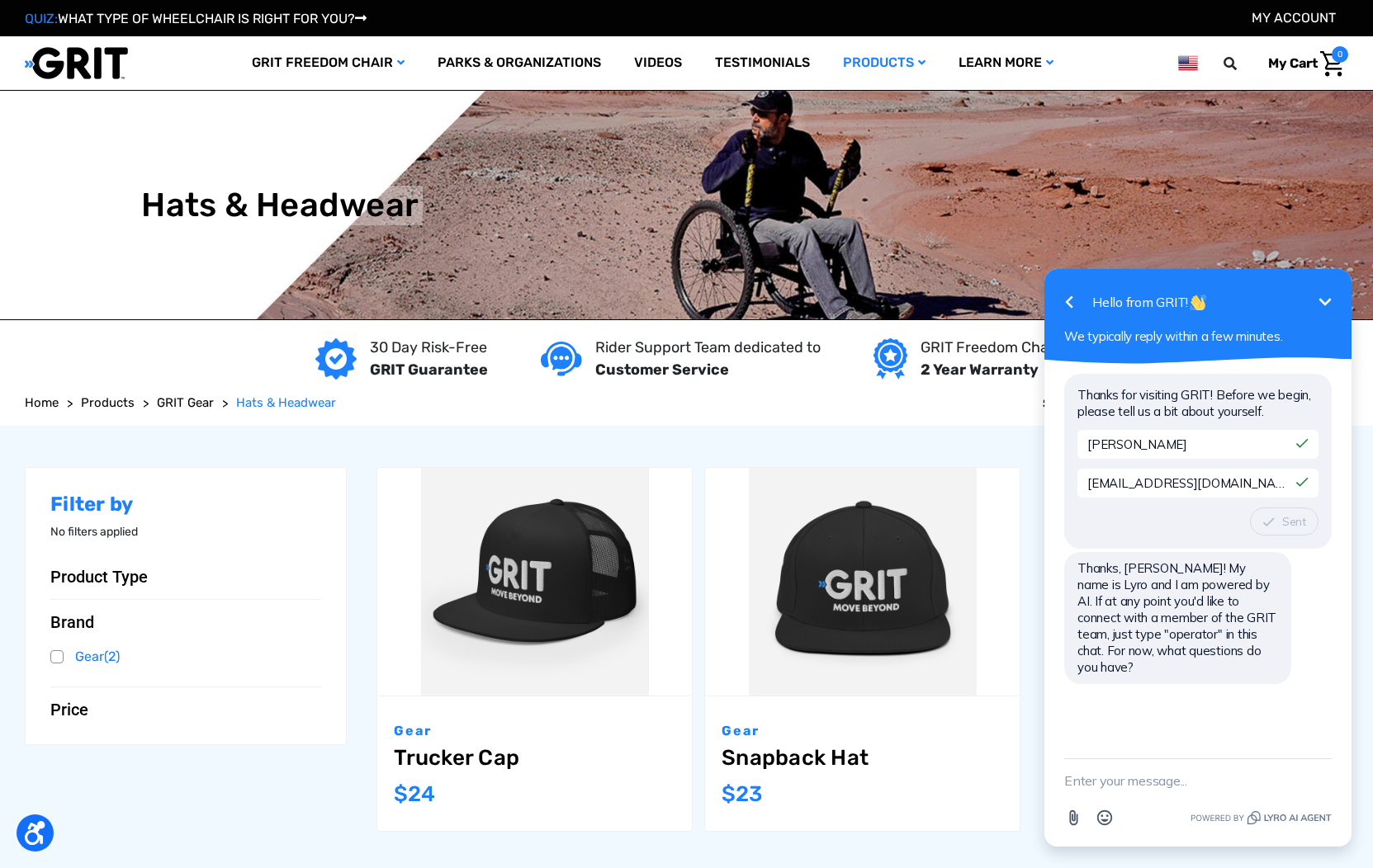
click at [1220, 782] on textarea "New message" at bounding box center [1198, 781] width 268 height 43
type textarea "Do you sell gripper adhesives for the trax mats?"
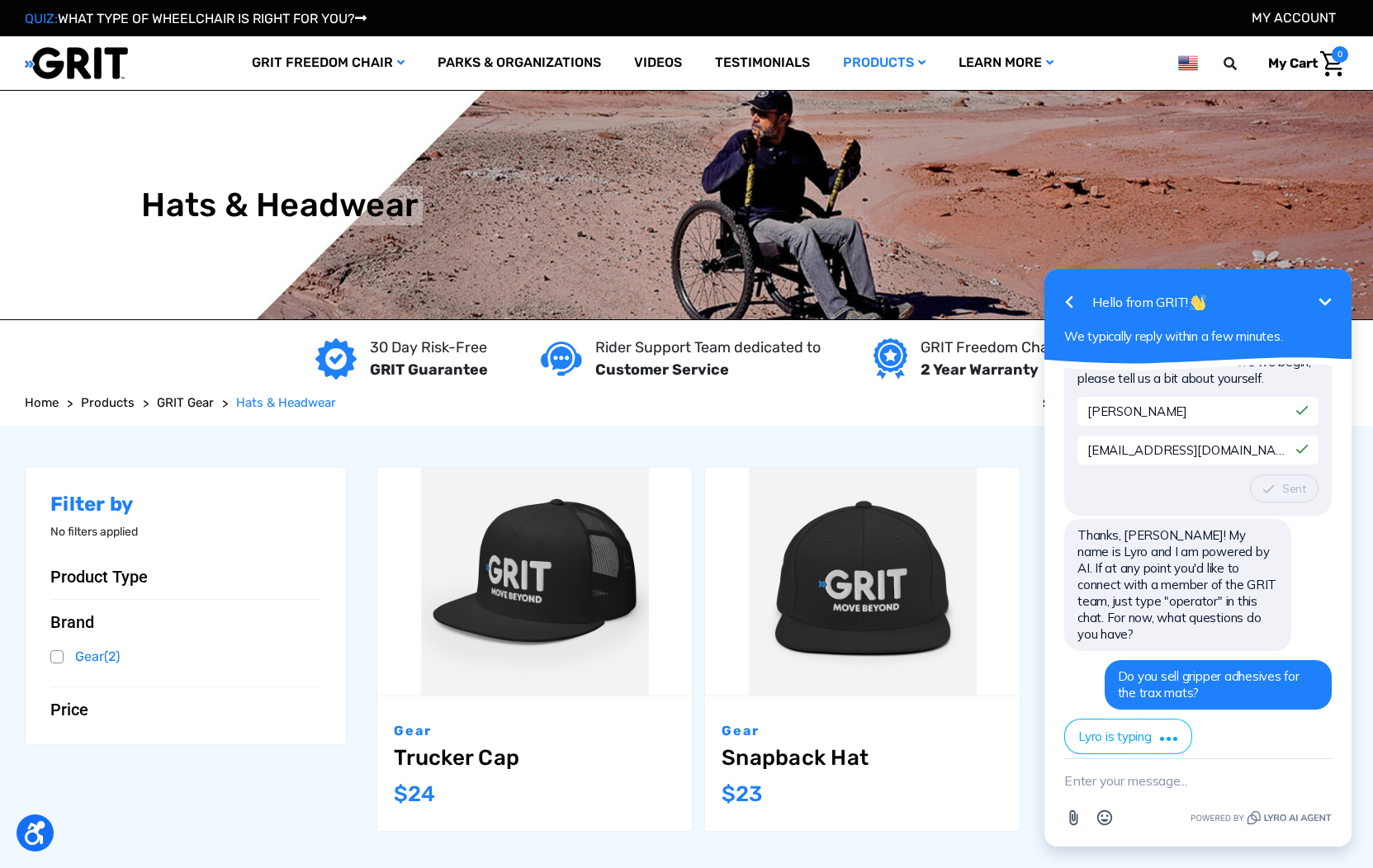
scroll to position [186, 0]
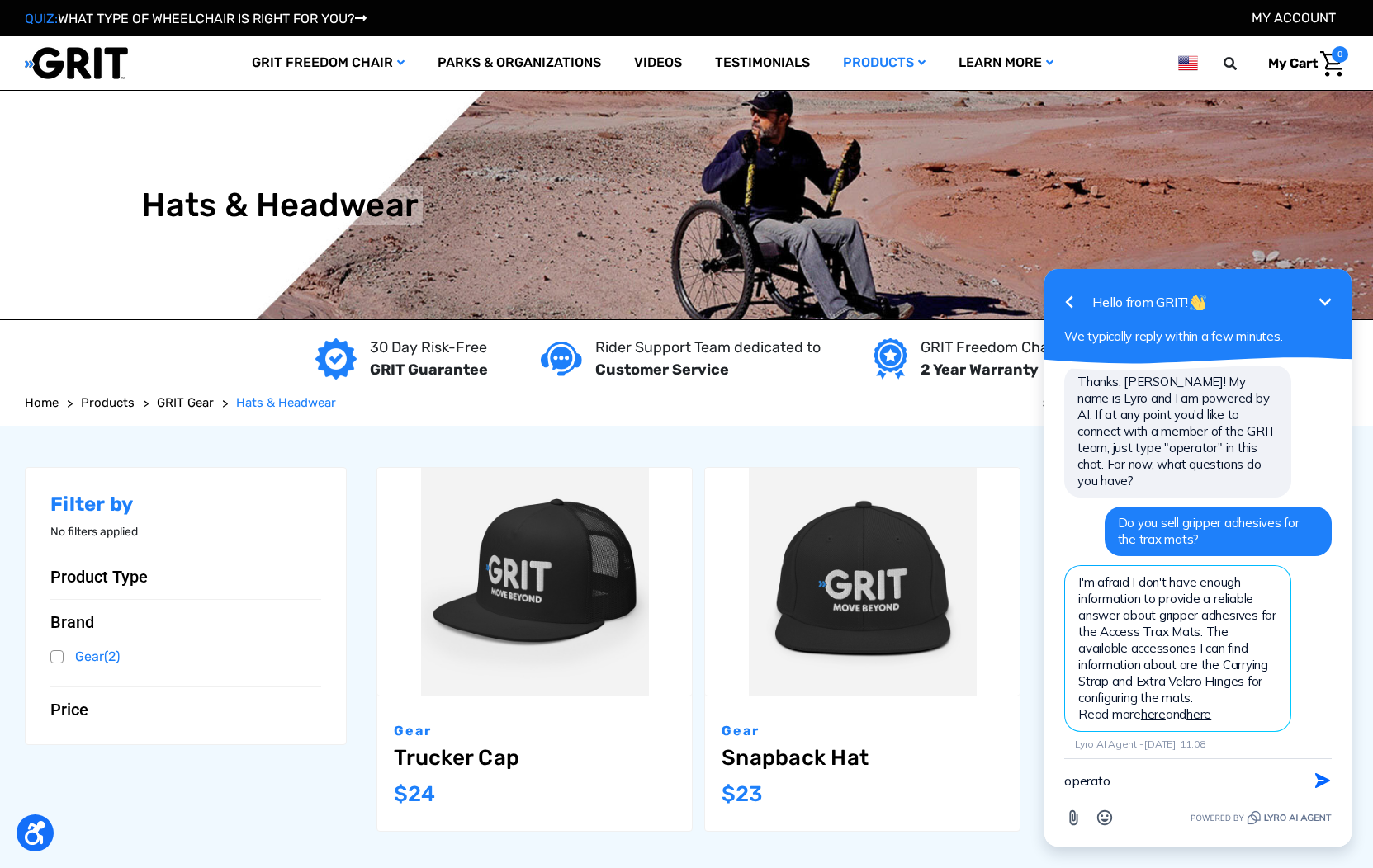
type textarea "operator"
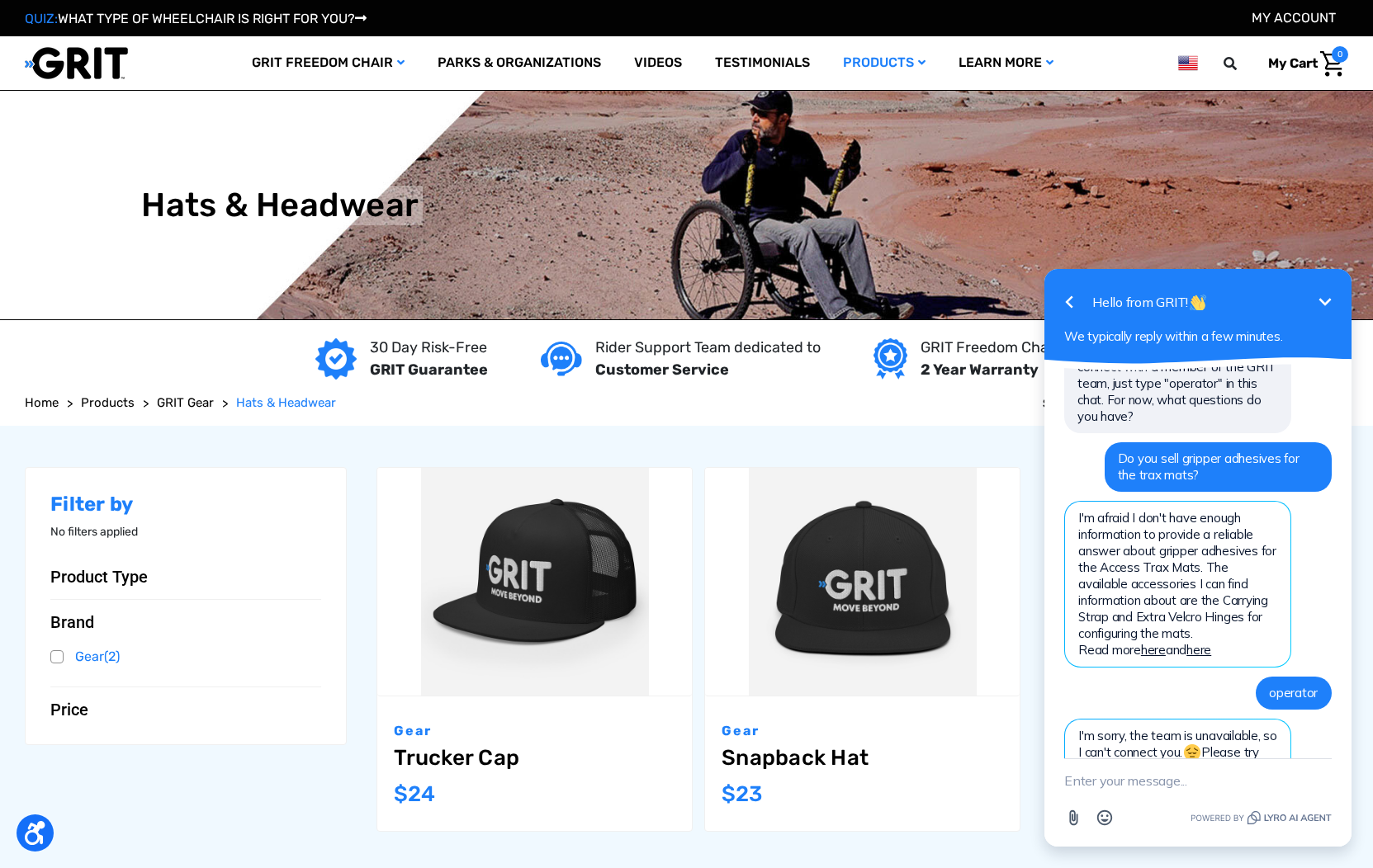
scroll to position [322, 0]
